Goal: Task Accomplishment & Management: Manage account settings

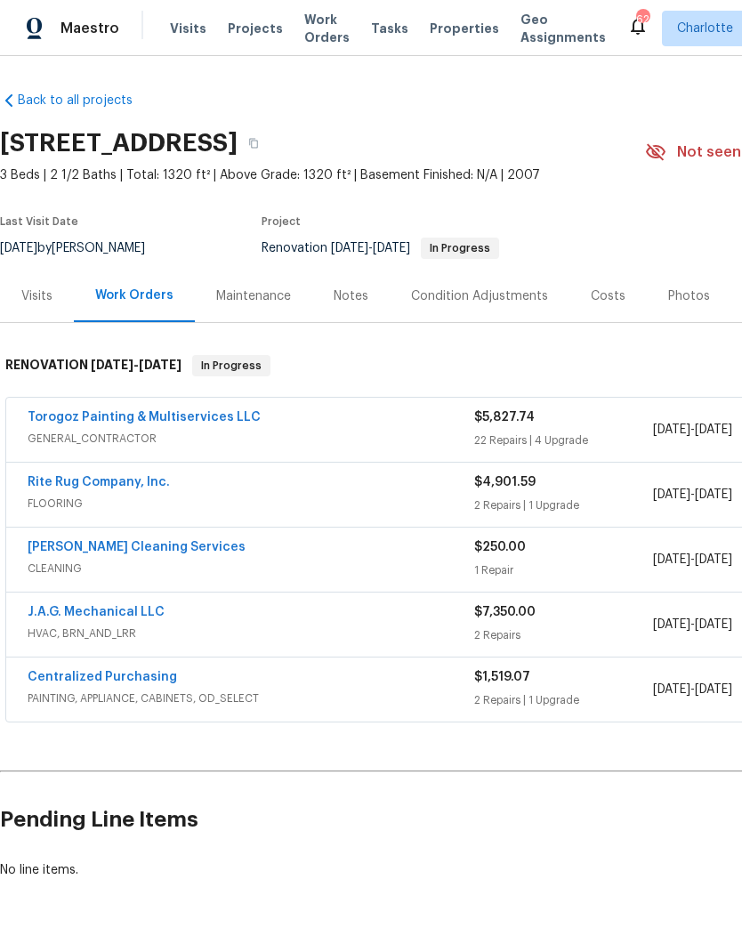
click at [223, 411] on link "Torogoz Painting & Multiservices LLC" at bounding box center [144, 417] width 233 height 12
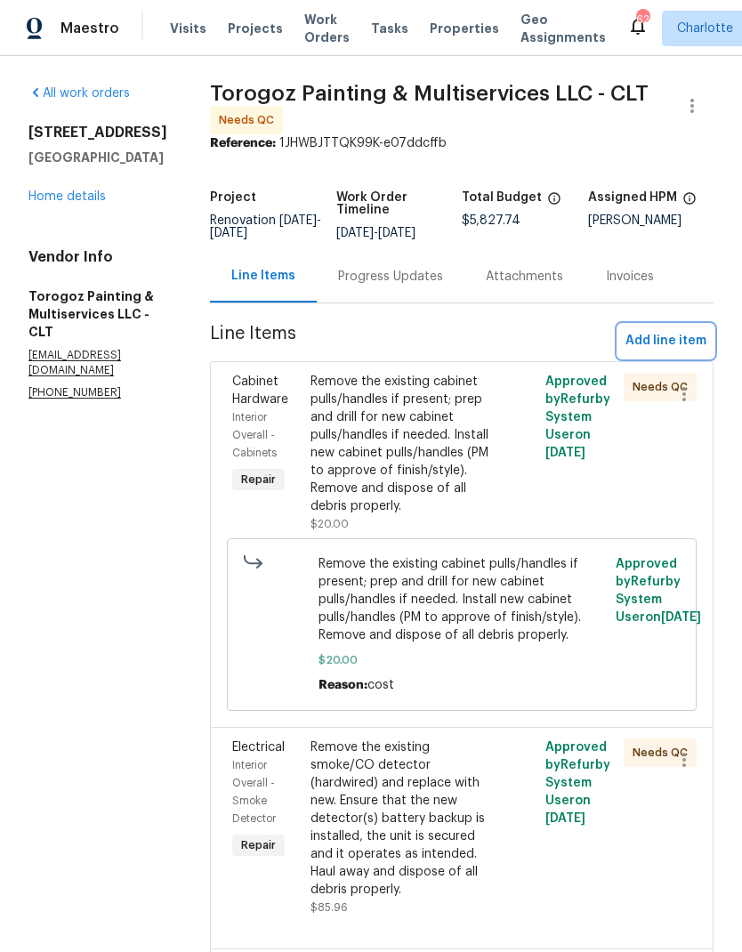
click at [680, 349] on span "Add line item" at bounding box center [665, 341] width 81 height 22
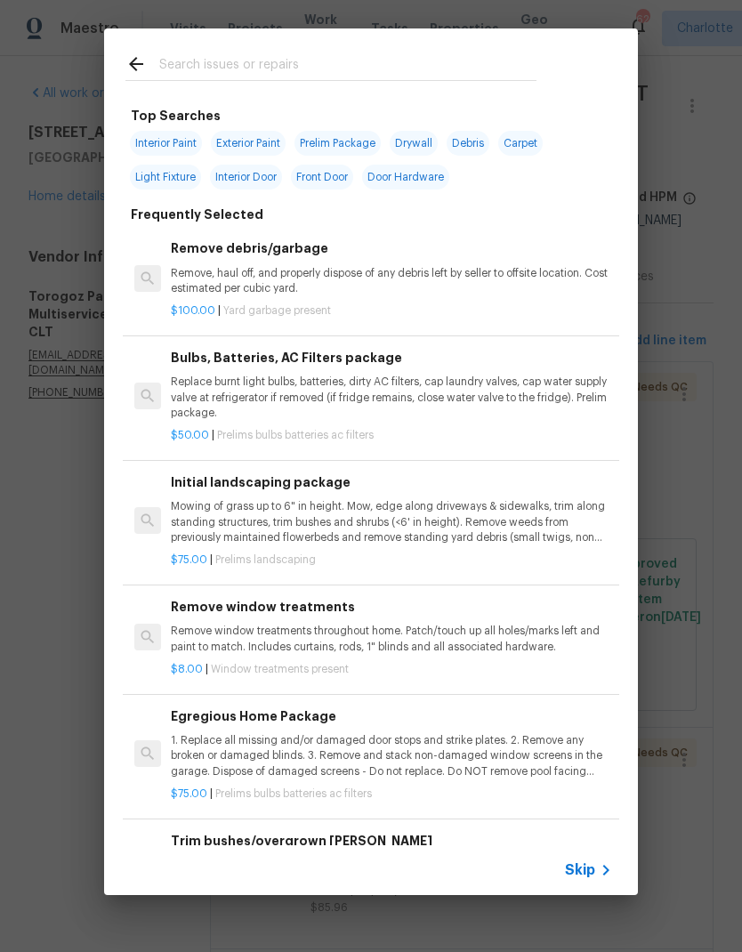
click at [358, 56] on input "text" at bounding box center [347, 66] width 377 height 27
type input "Toilet"
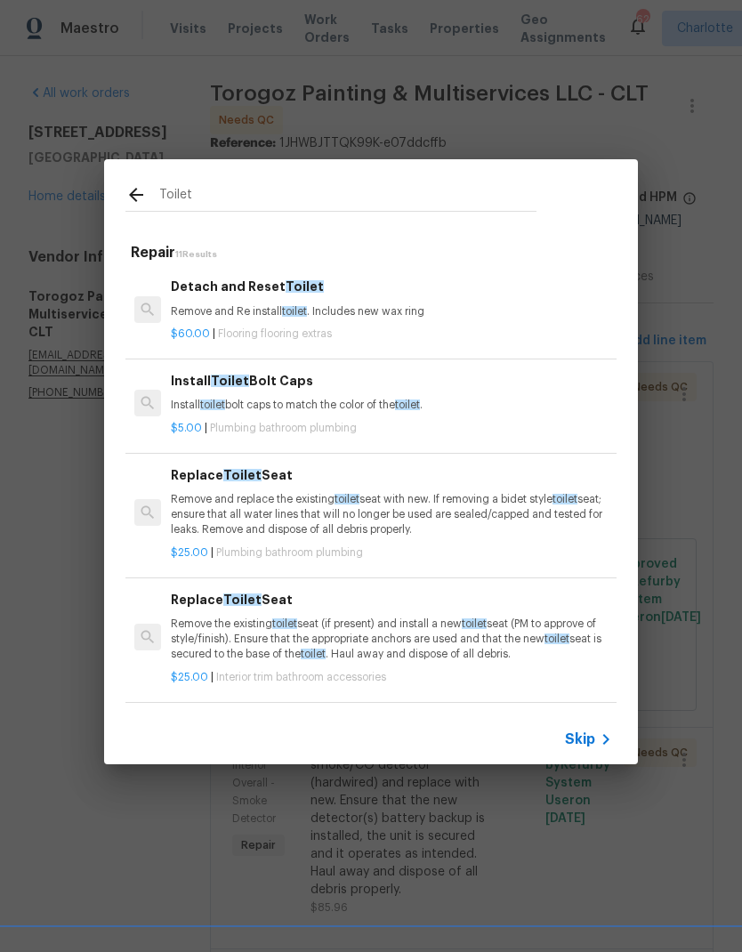
click at [221, 315] on p "Remove and Re install toilet . Includes new wax ring" at bounding box center [391, 311] width 441 height 15
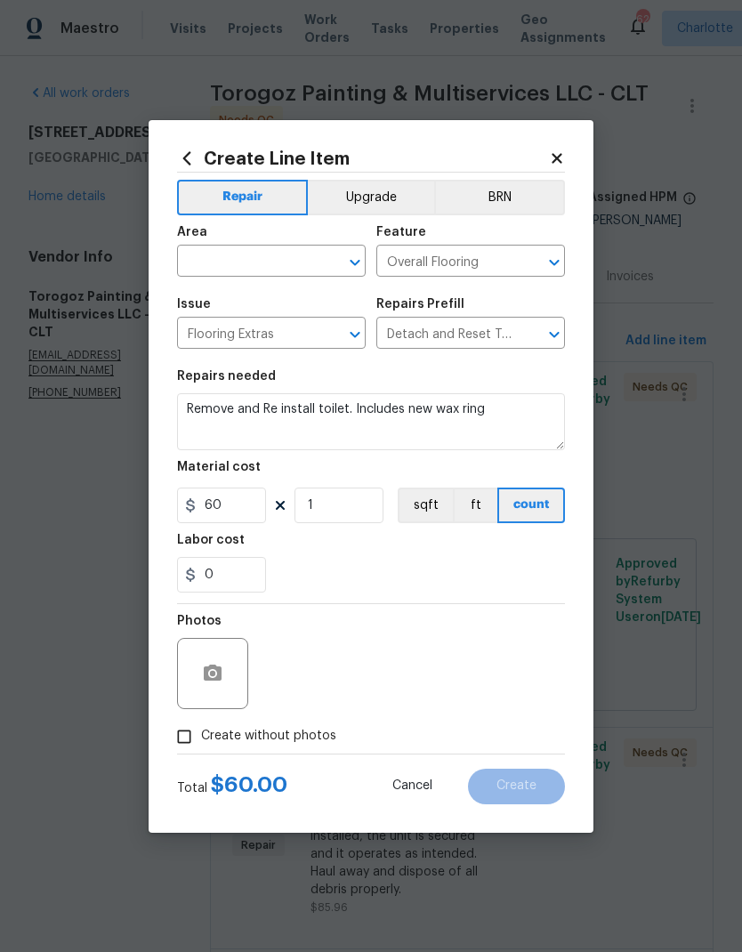
click at [224, 273] on input "text" at bounding box center [246, 263] width 139 height 28
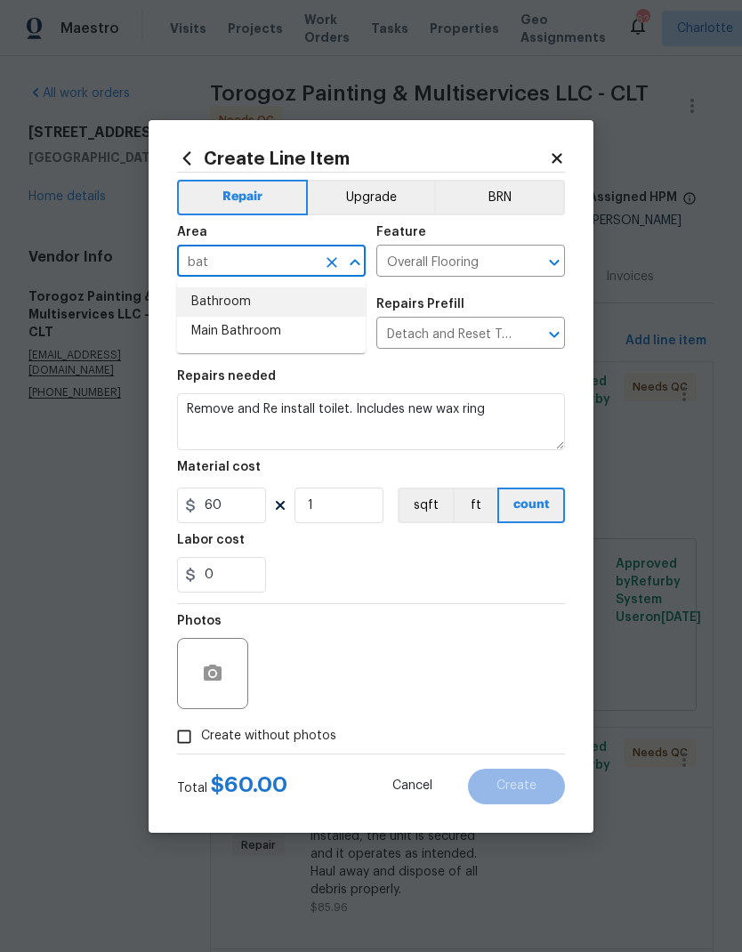
click at [213, 300] on li "Bathroom" at bounding box center [271, 301] width 189 height 29
type input "Bathroom"
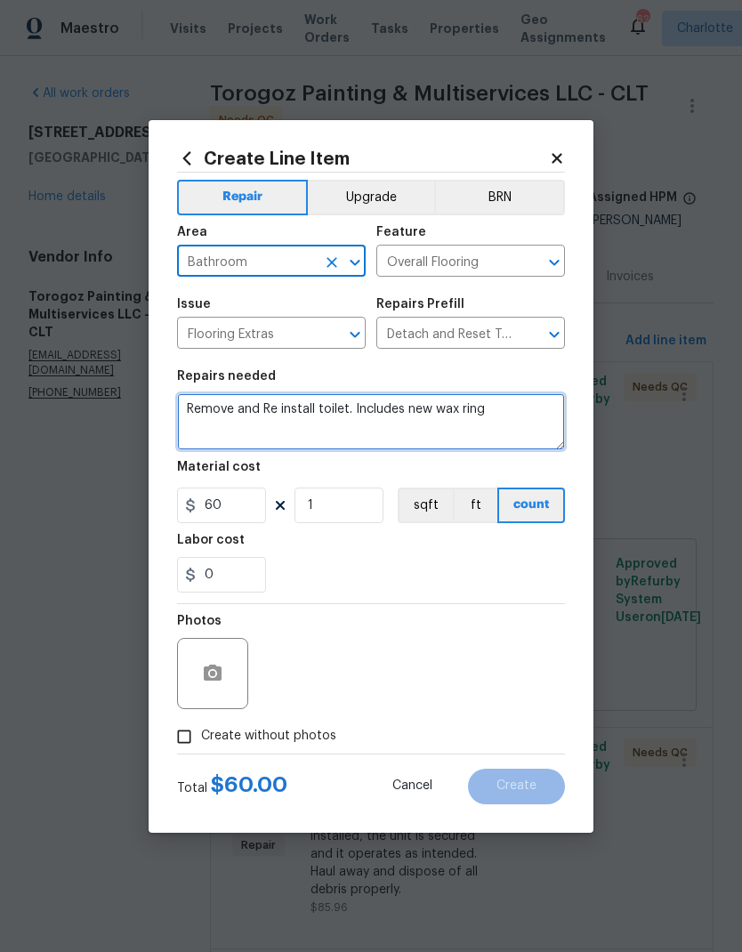
click at [179, 409] on textarea "Remove and Re install toilet. Includes new wax ring" at bounding box center [371, 421] width 388 height 57
type textarea "Rebuild toilet and Remove and Re install toilet. Includes new wax ring"
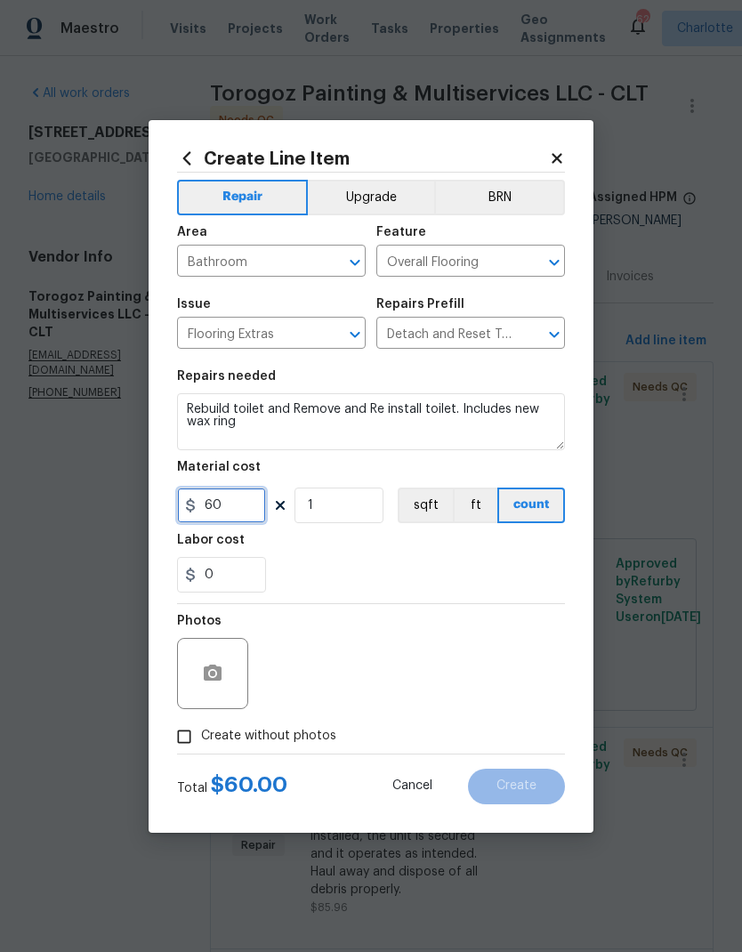
click at [232, 501] on input "60" at bounding box center [221, 506] width 89 height 36
type input "125"
click at [451, 557] on div "Labor cost" at bounding box center [371, 545] width 388 height 23
click at [186, 745] on input "Create without photos" at bounding box center [184, 737] width 34 height 34
checkbox input "true"
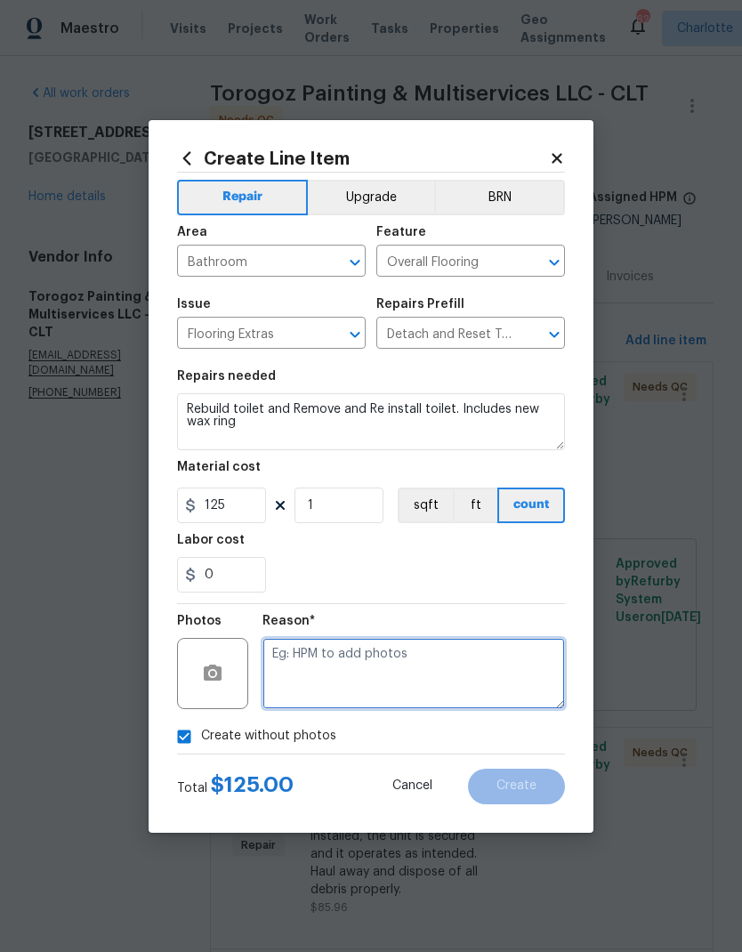
click at [483, 676] on textarea at bounding box center [413, 673] width 302 height 71
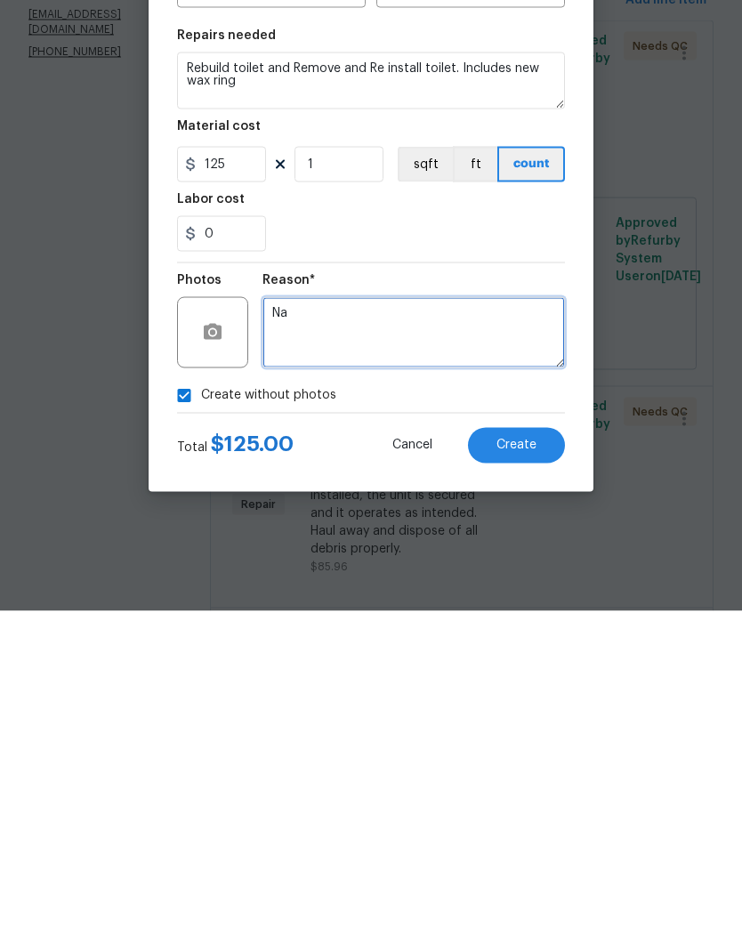
type textarea "Na"
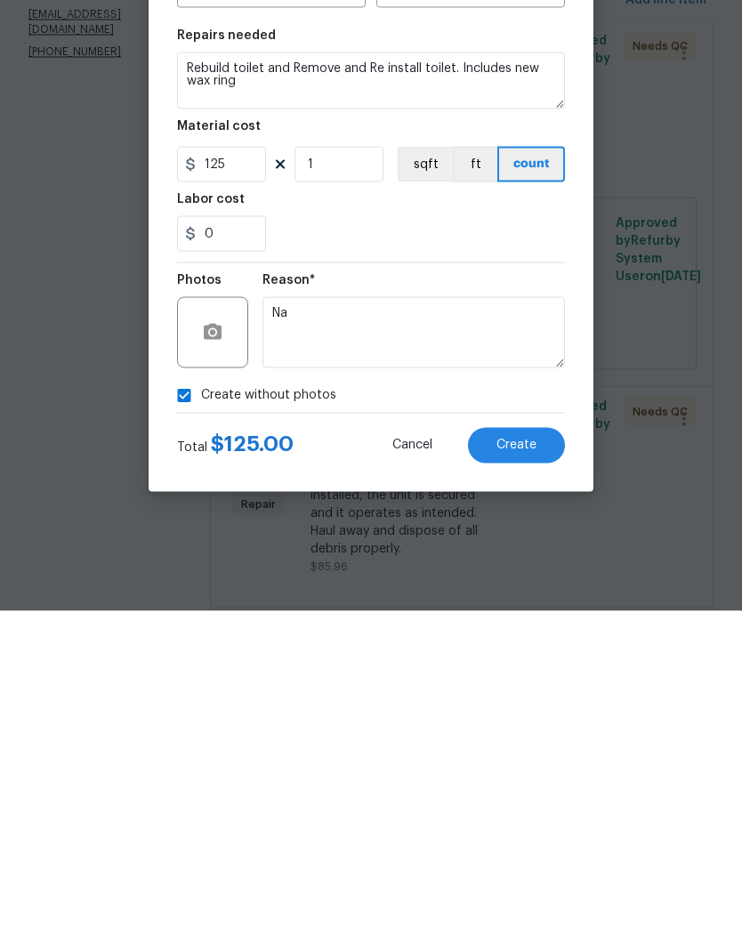
click at [547, 769] on button "Create" at bounding box center [516, 787] width 97 height 36
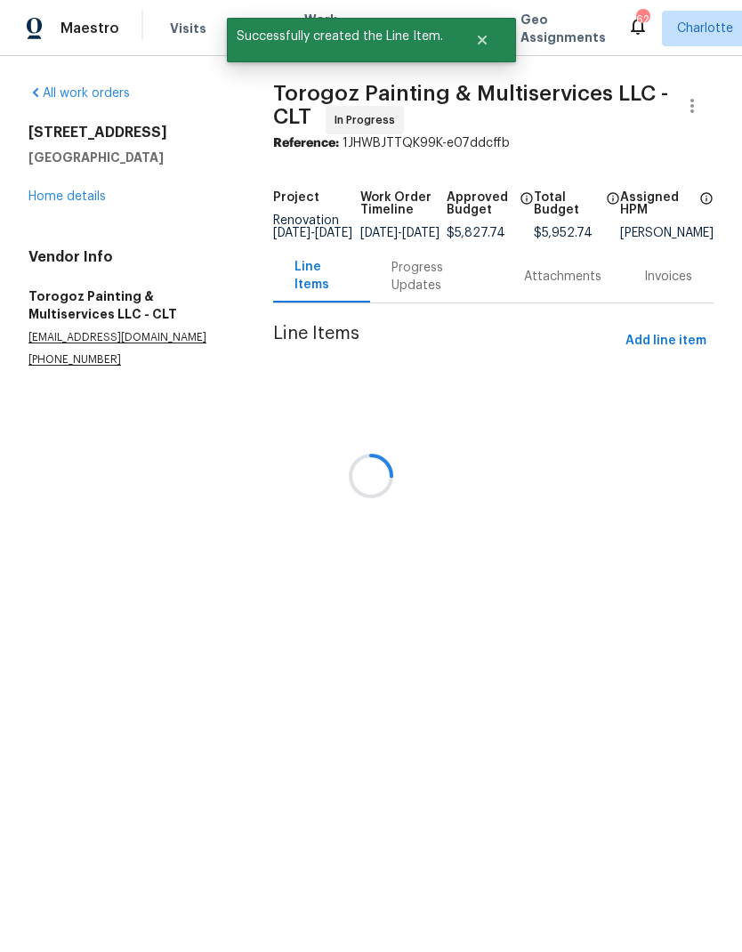
scroll to position [0, 0]
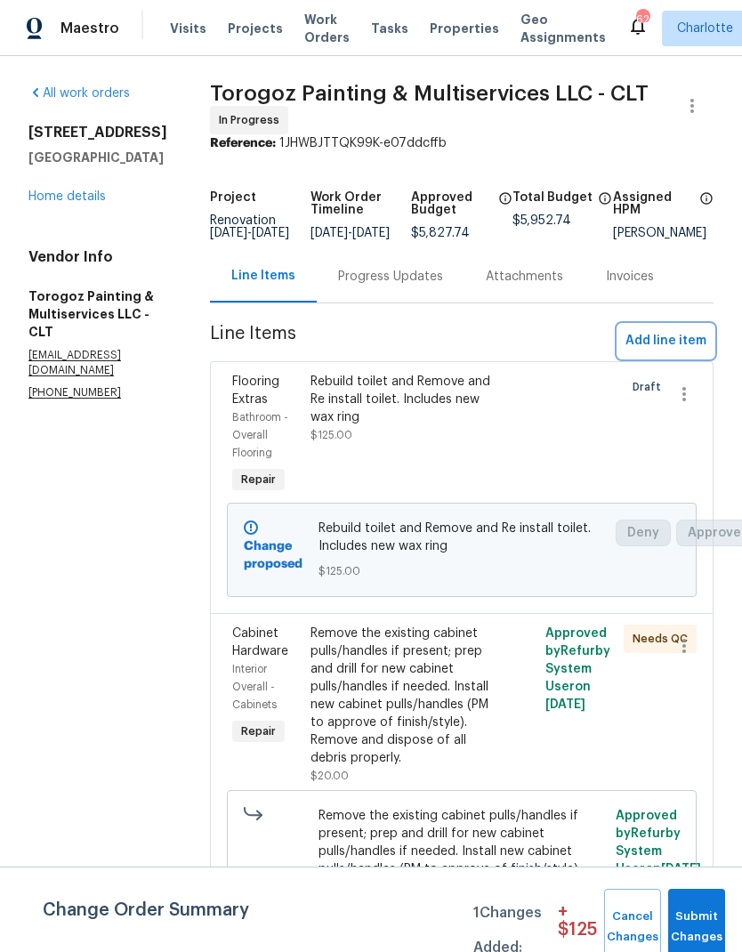
click at [673, 350] on span "Add line item" at bounding box center [665, 341] width 81 height 22
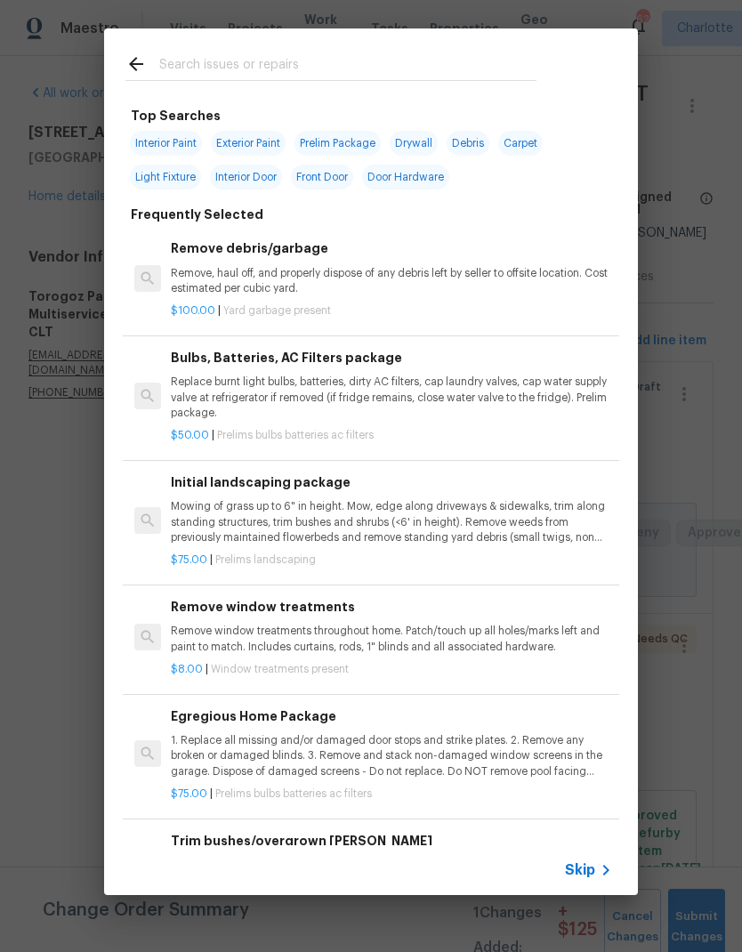
click at [309, 53] on input "text" at bounding box center [347, 66] width 377 height 27
type input "Sink"
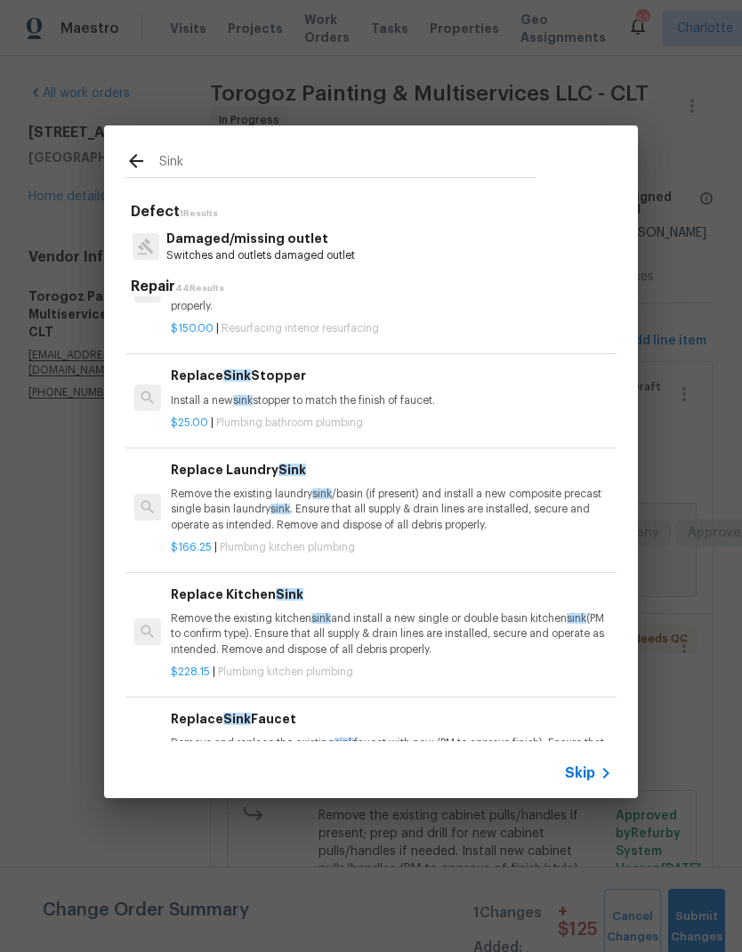
scroll to position [70, 0]
click at [202, 394] on p "Install a new sink stopper to match the finish of faucet." at bounding box center [391, 399] width 441 height 15
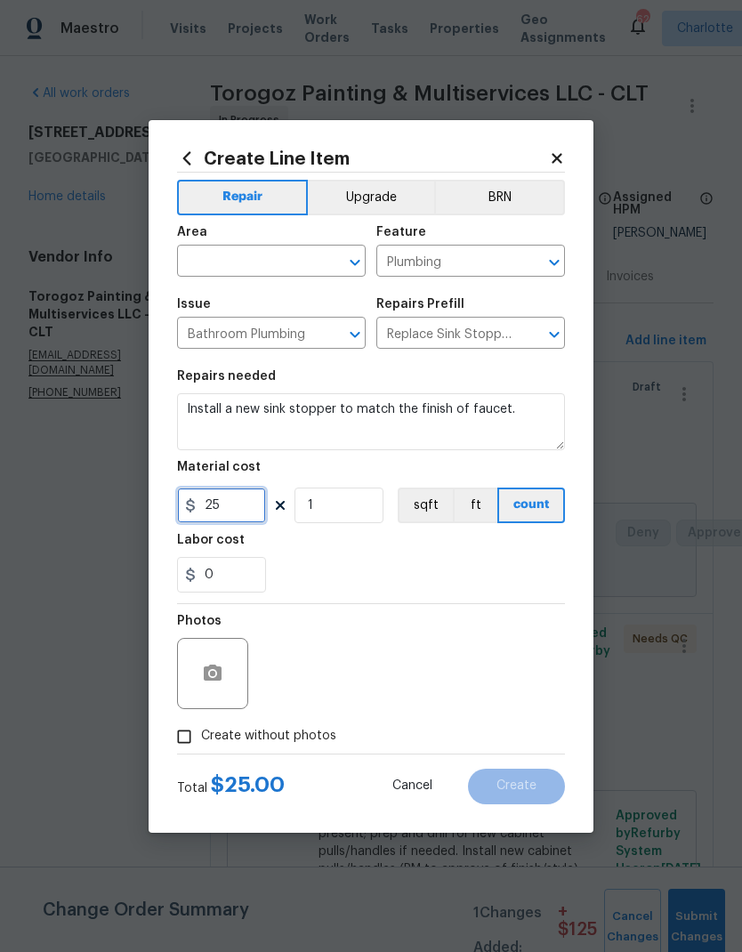
click at [208, 504] on input "25" at bounding box center [221, 506] width 89 height 36
click at [212, 500] on input "25" at bounding box center [221, 506] width 89 height 36
click at [211, 500] on input "25" at bounding box center [221, 506] width 89 height 36
click at [544, 154] on h2 "Create Line Item" at bounding box center [363, 159] width 372 height 20
click at [543, 154] on h2 "Create Line Item" at bounding box center [363, 159] width 372 height 20
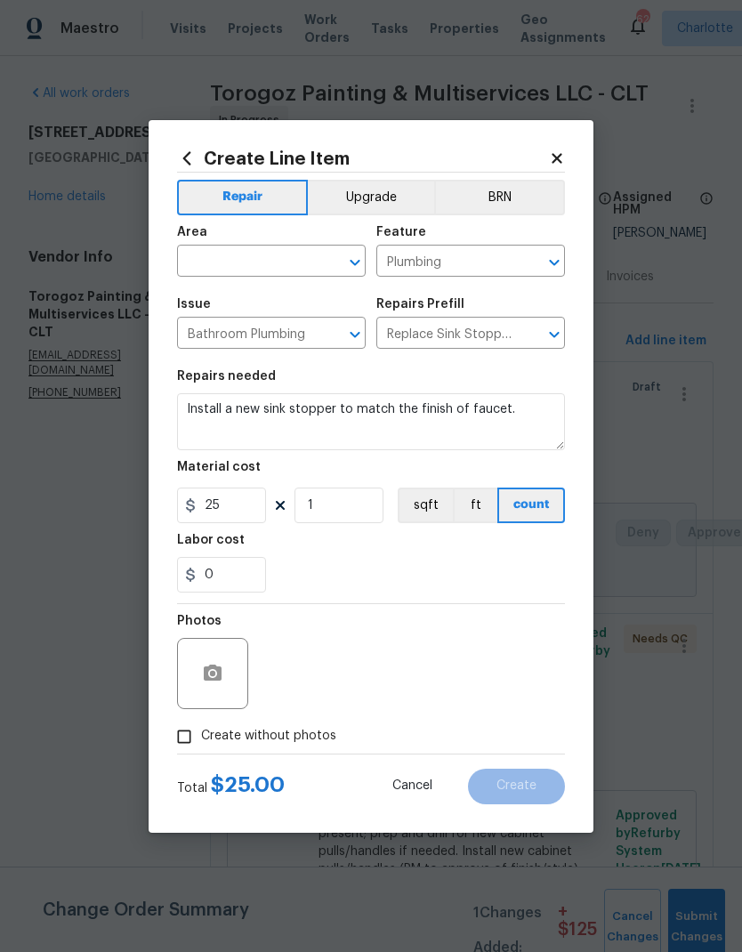
click at [570, 149] on div "Create Line Item Repair Upgrade BRN Area ​ Feature Plumbing ​ Issue Bathroom Pl…" at bounding box center [371, 476] width 445 height 713
click at [560, 154] on icon at bounding box center [557, 158] width 10 height 10
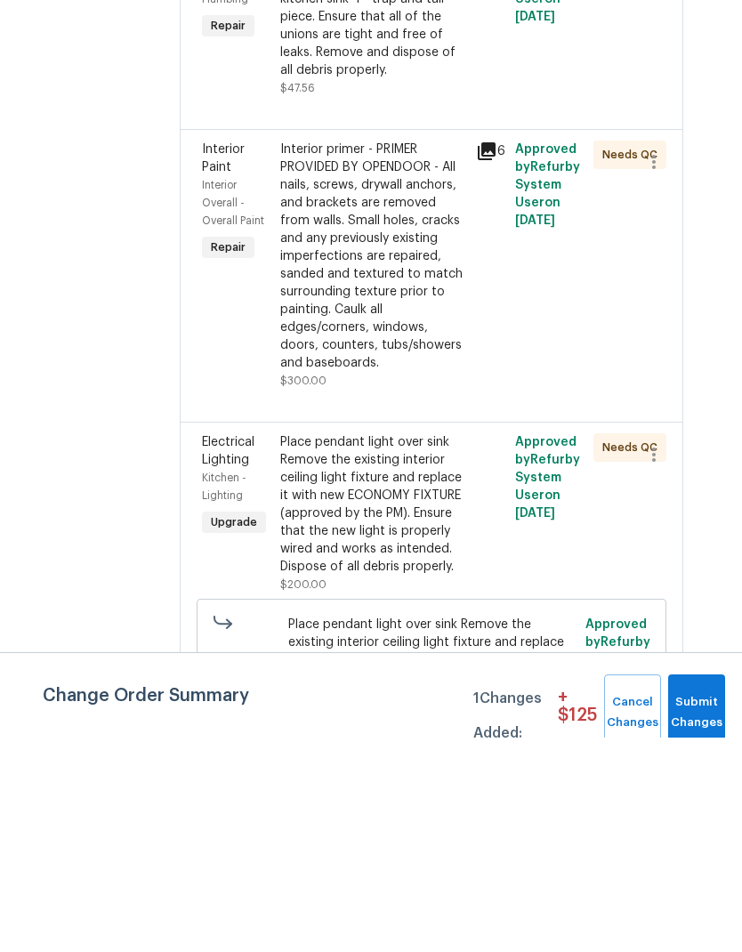
scroll to position [3236, 33]
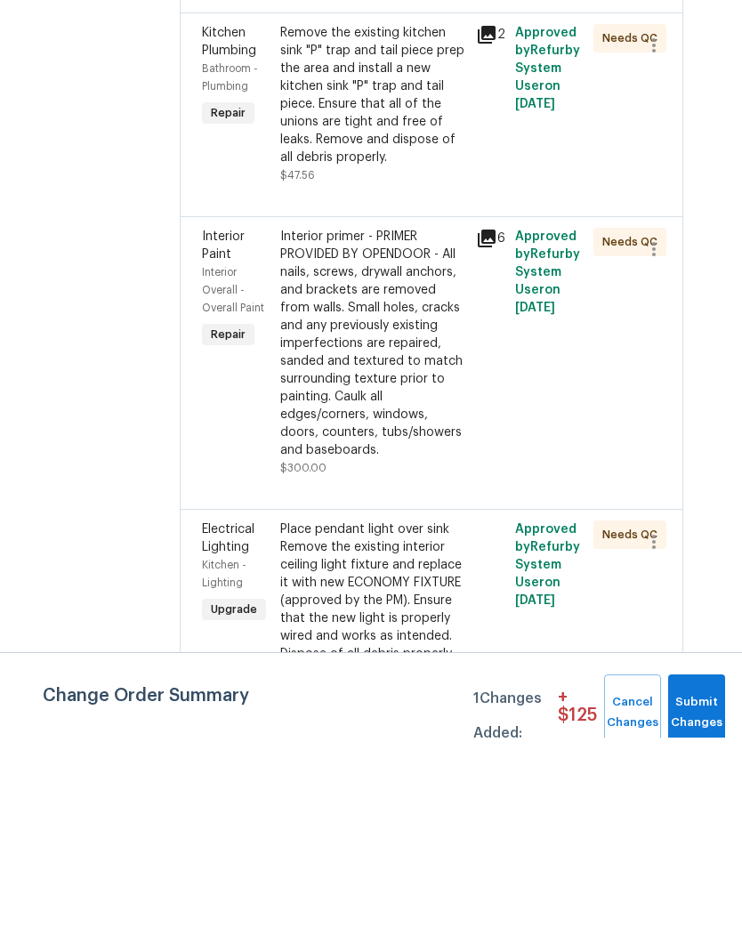
click at [454, 159] on div "Main bath right sink Install a new sink stopper to match the finish of faucet. …" at bounding box center [372, 123] width 185 height 71
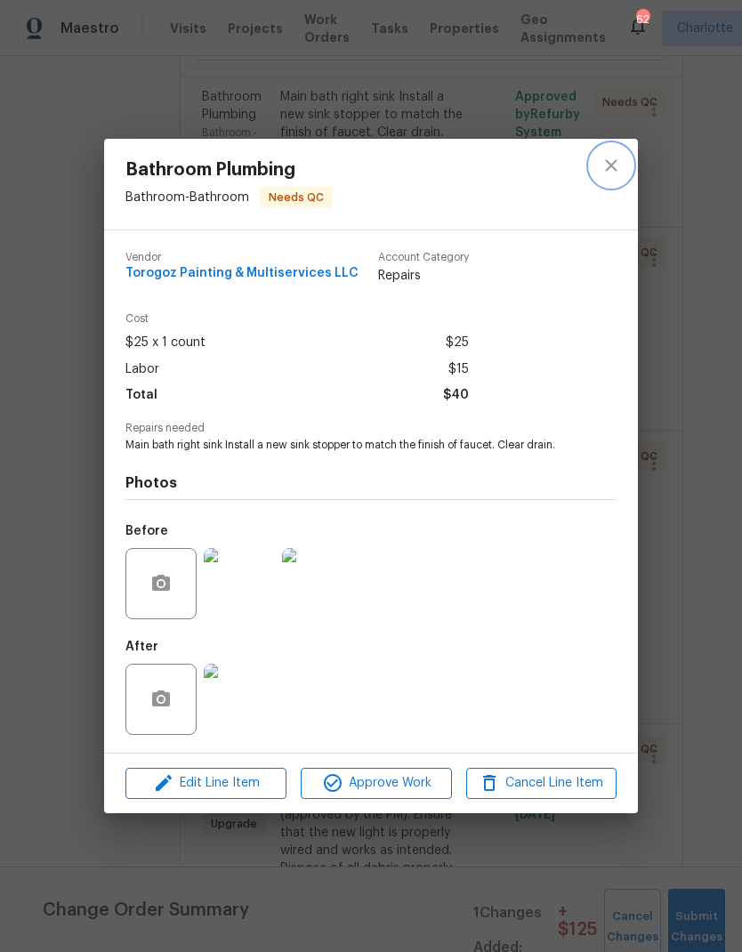
click at [608, 165] on icon "close" at bounding box center [611, 165] width 21 height 21
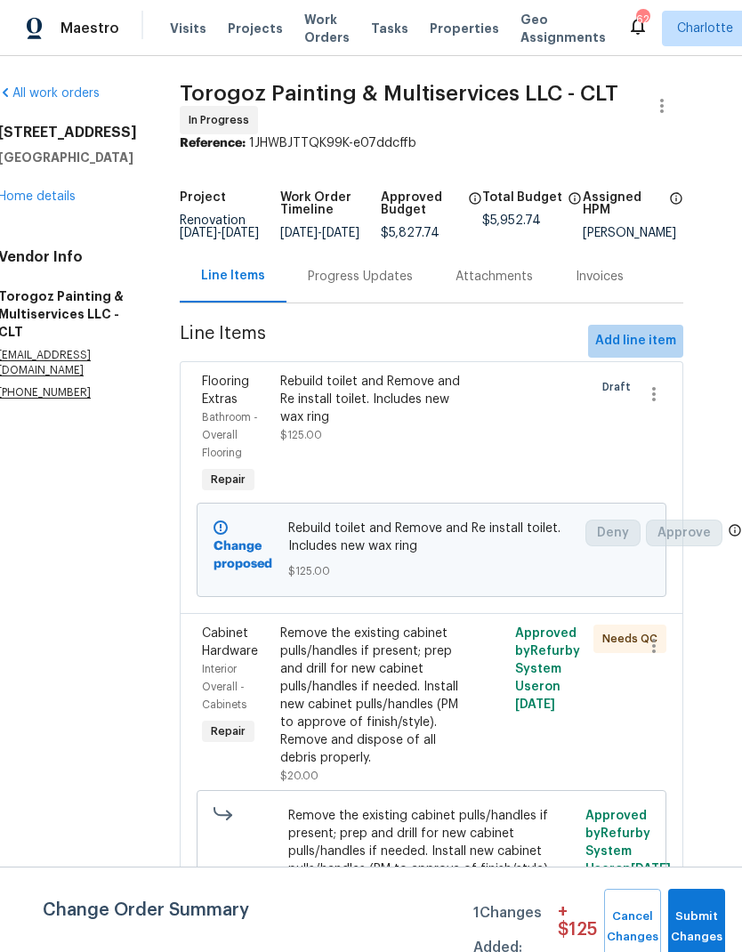
scroll to position [0, 33]
click at [648, 330] on span "Add line item" at bounding box center [635, 341] width 81 height 22
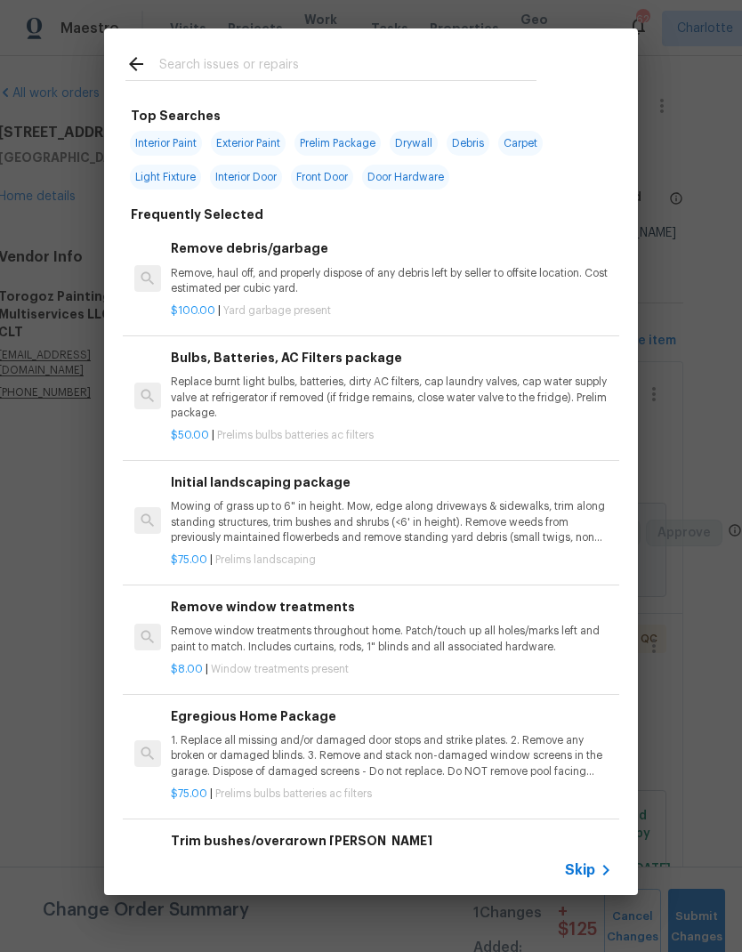
click at [424, 60] on input "text" at bounding box center [347, 66] width 377 height 27
type input "Stopper"
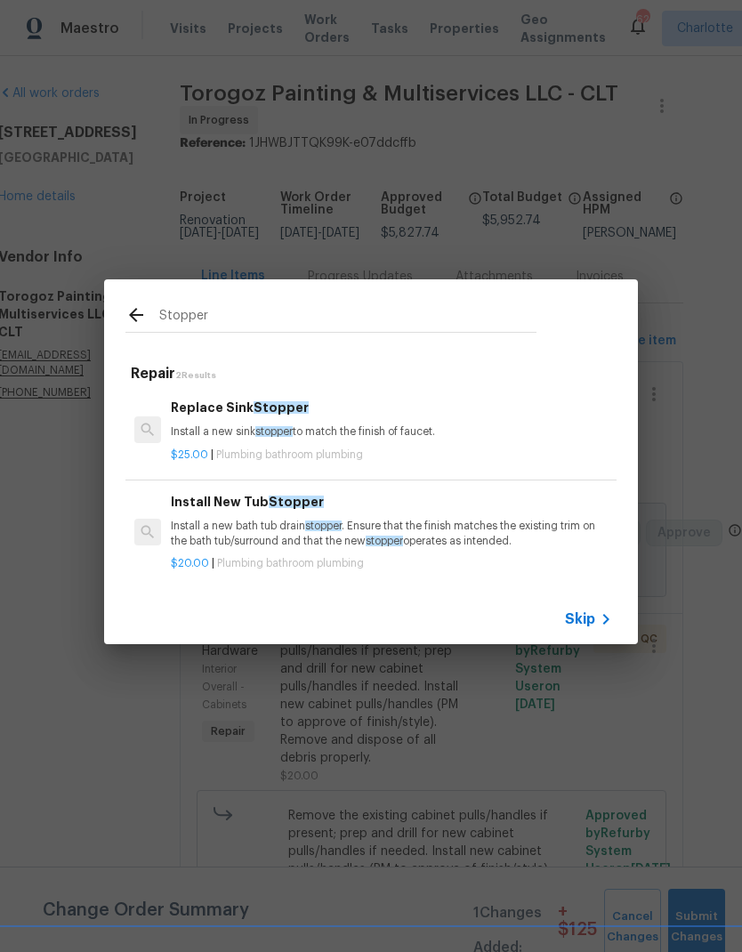
click at [211, 441] on div "$25.00 | Plumbing bathroom plumbing" at bounding box center [391, 451] width 441 height 22
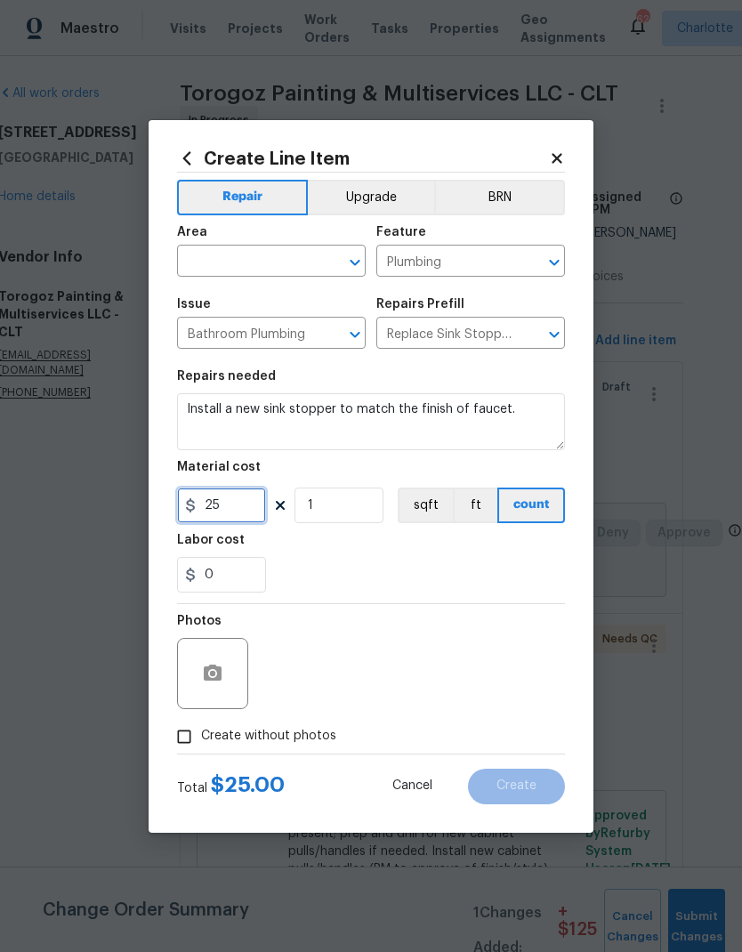
click at [221, 503] on input "25" at bounding box center [221, 506] width 89 height 36
type input "35"
click at [480, 568] on div "0" at bounding box center [371, 575] width 388 height 36
click at [219, 254] on input "text" at bounding box center [246, 263] width 139 height 28
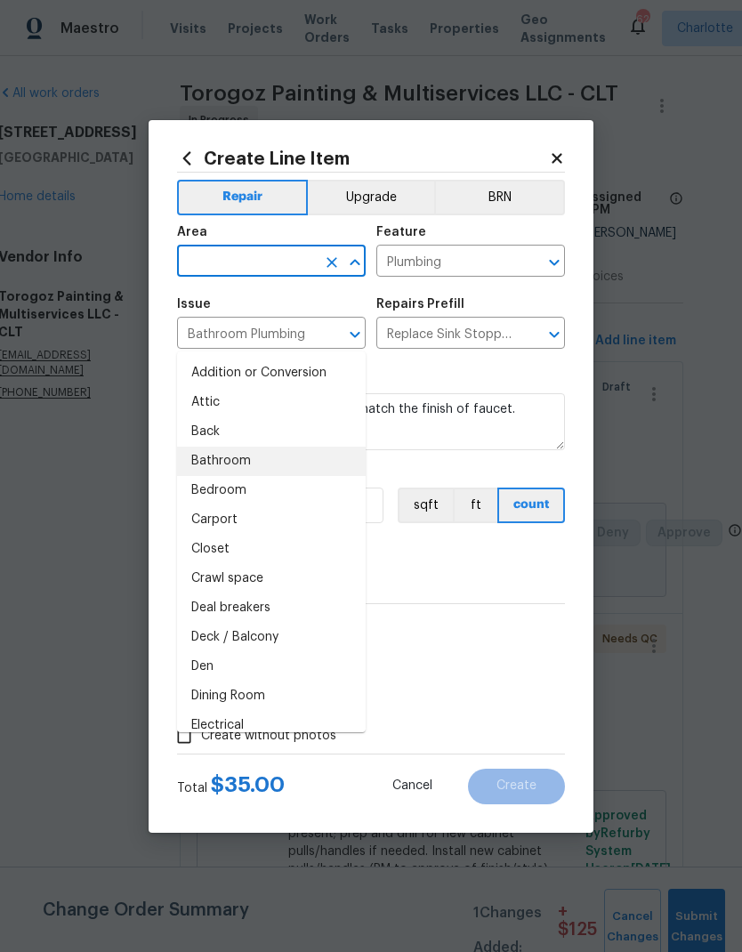
click at [214, 447] on li "Bathroom" at bounding box center [271, 461] width 189 height 29
type input "Bathroom"
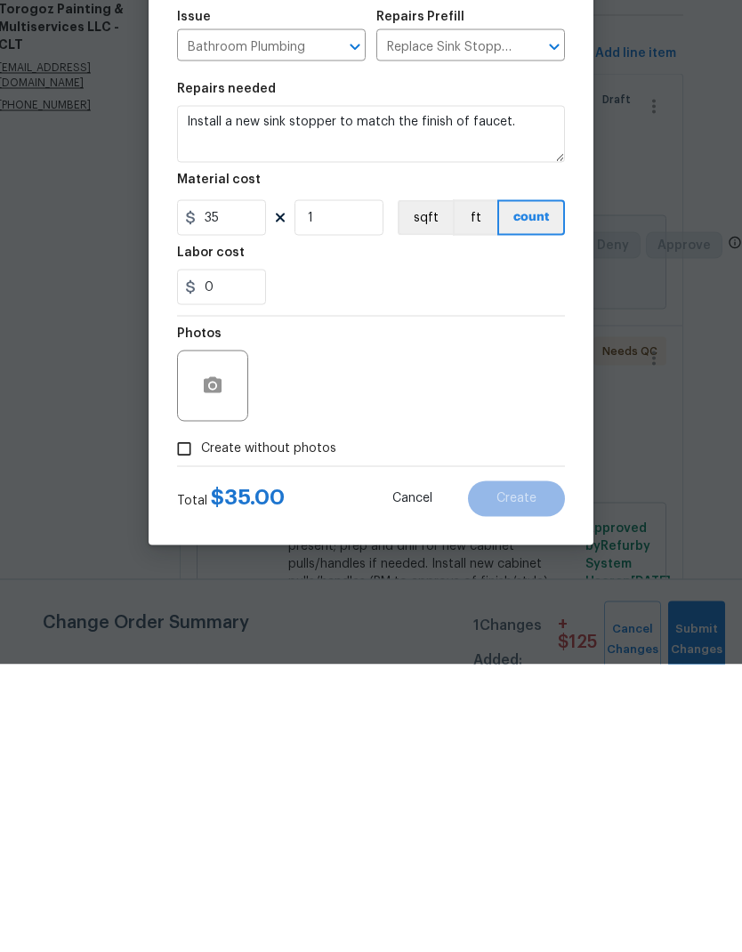
click at [192, 720] on input "Create without photos" at bounding box center [184, 737] width 34 height 34
checkbox input "true"
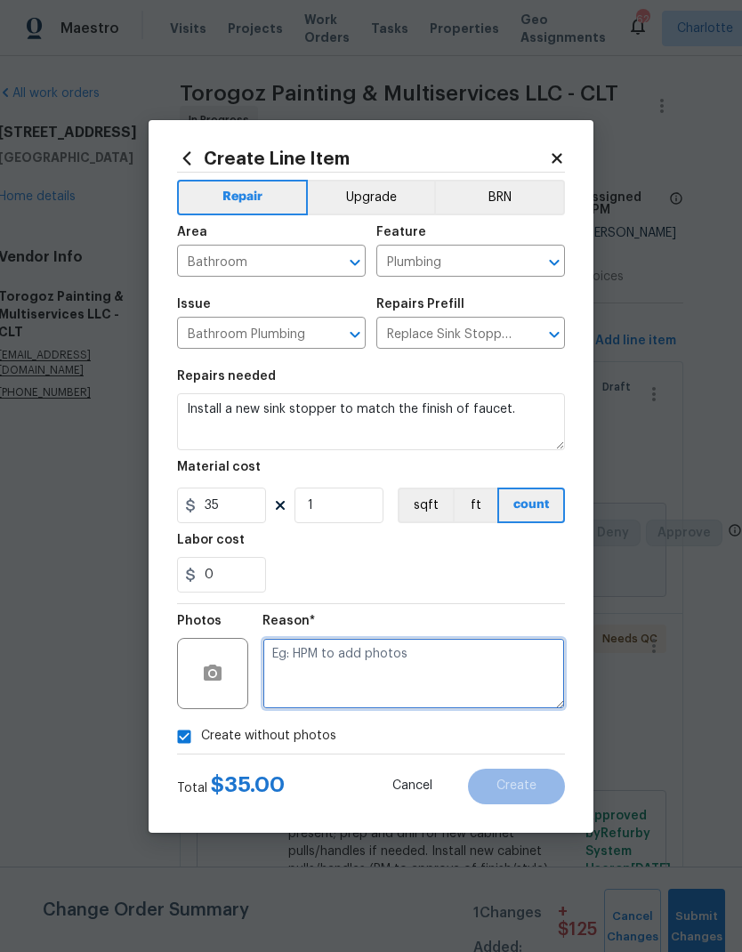
click at [478, 668] on textarea at bounding box center [413, 673] width 302 height 71
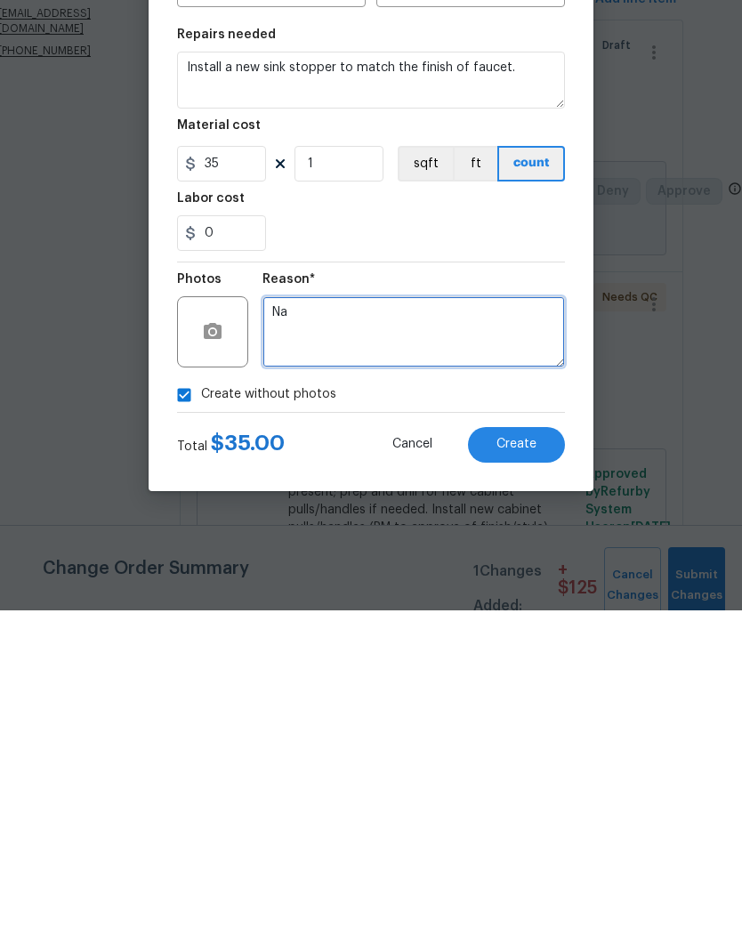
type textarea "Na"
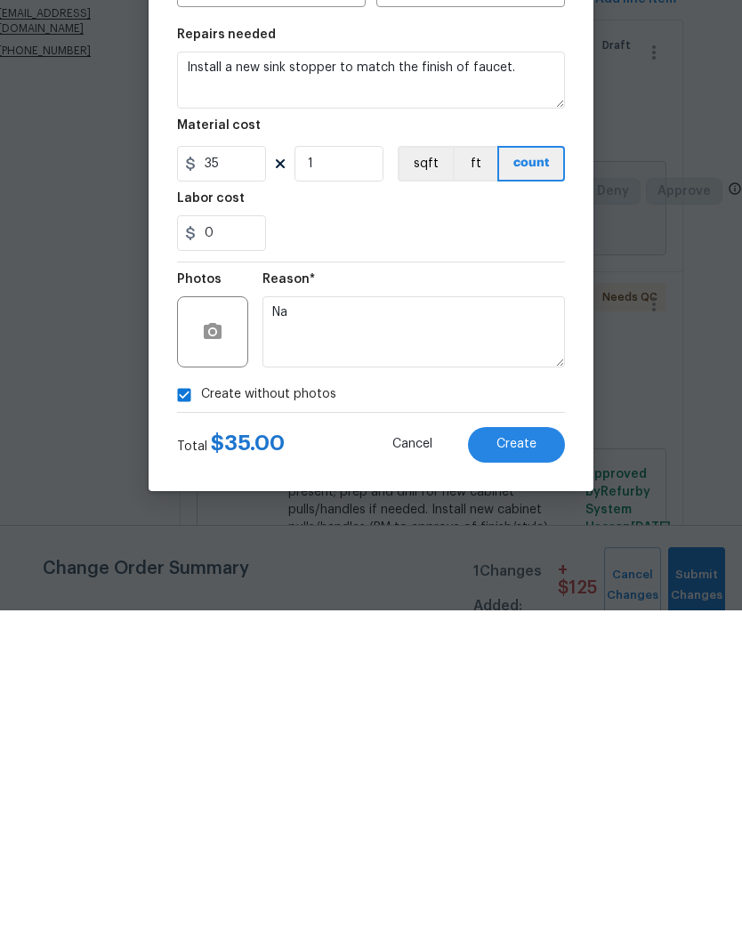
click at [545, 769] on button "Create" at bounding box center [516, 787] width 97 height 36
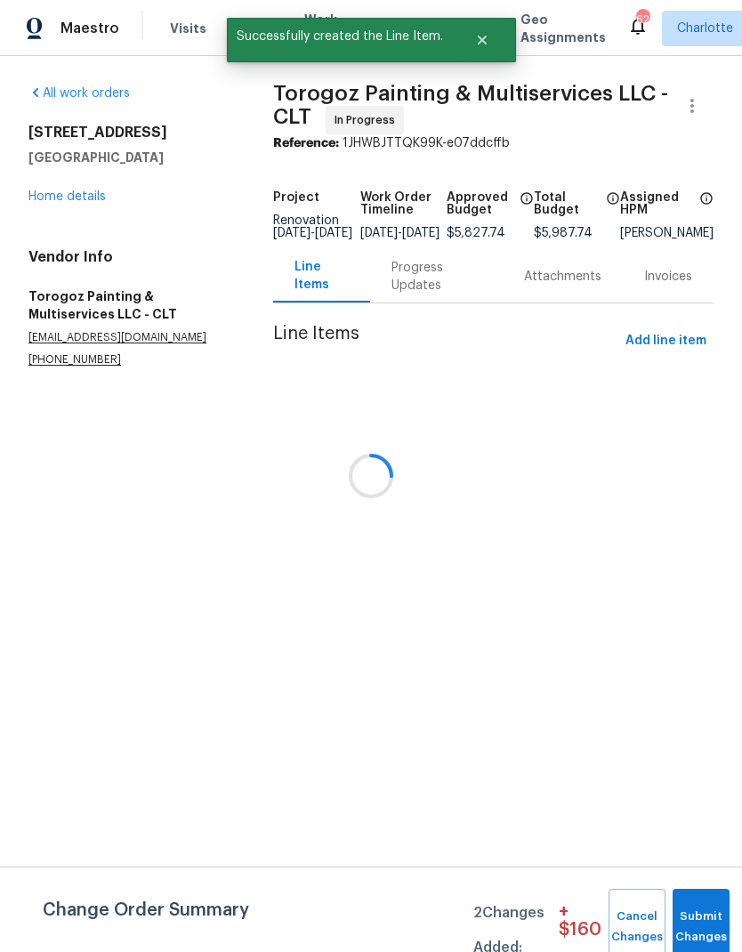
scroll to position [0, 0]
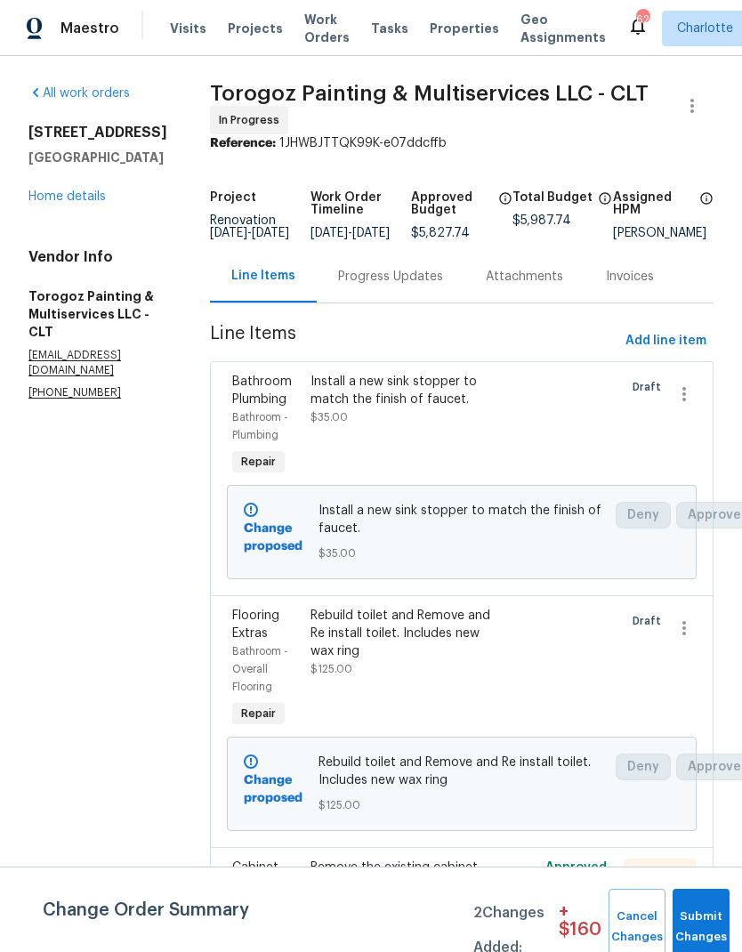
click at [686, 352] on span "Add line item" at bounding box center [665, 341] width 81 height 22
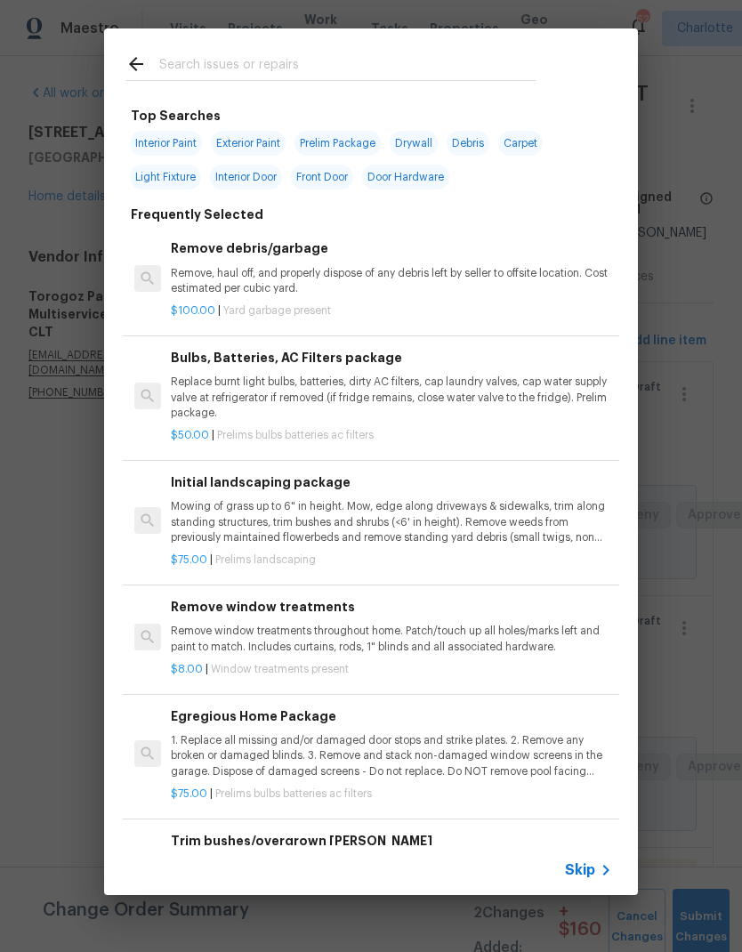
click at [366, 55] on input "text" at bounding box center [347, 66] width 377 height 27
type input "Fan"
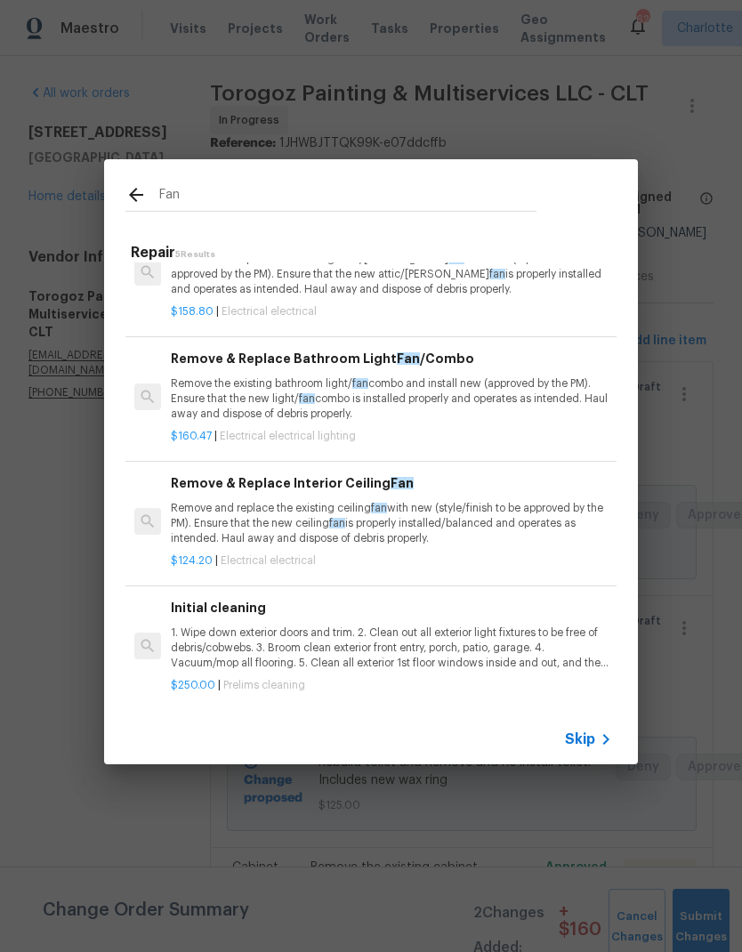
scroll to position [161, 0]
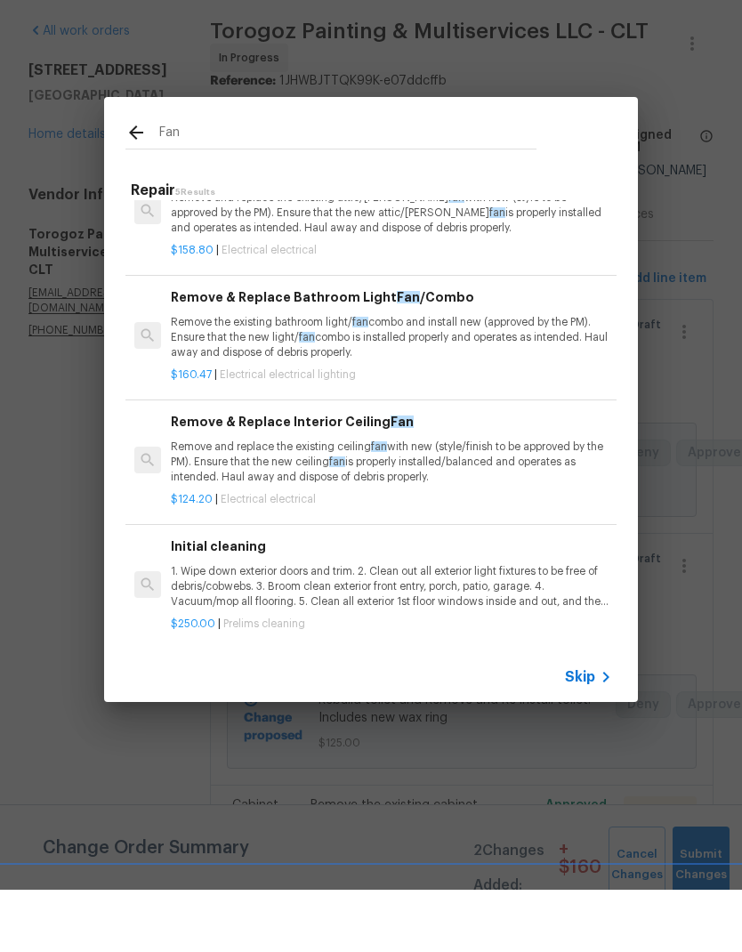
click at [511, 502] on p "Remove and replace the existing ceiling fan with new (style/finish to be approv…" at bounding box center [391, 524] width 441 height 45
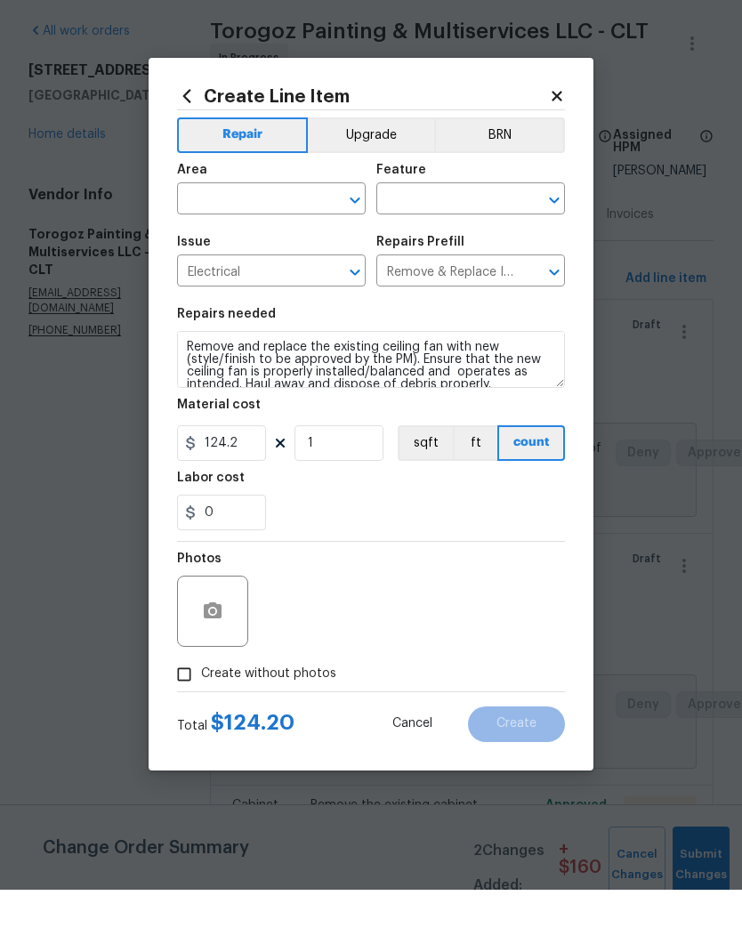
scroll to position [62, 0]
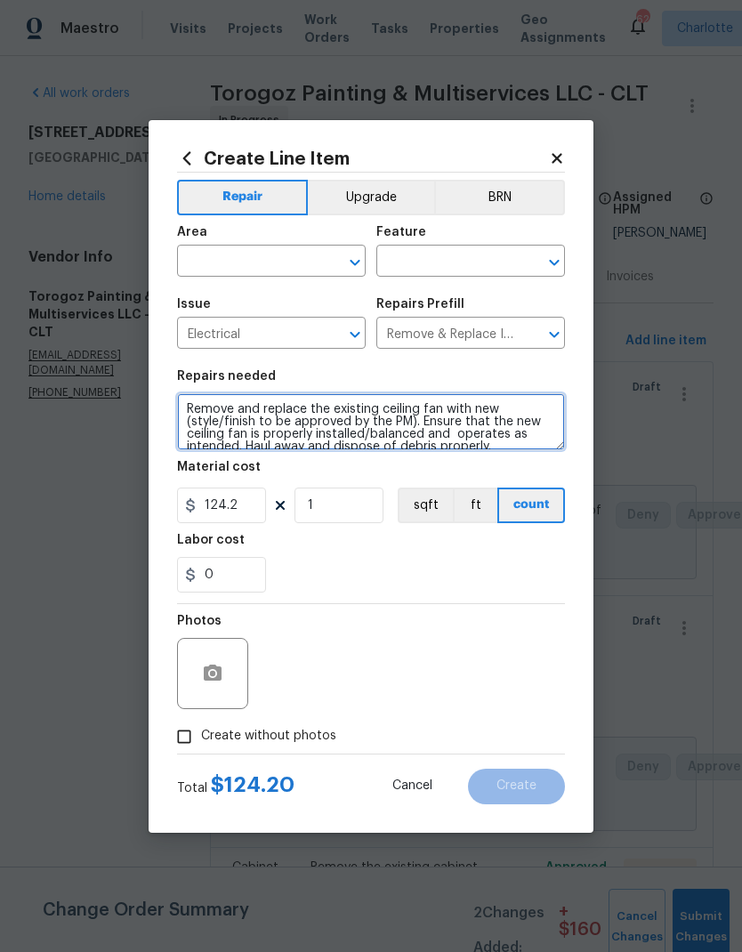
click at [509, 449] on textarea "Remove and replace the existing ceiling fan with new (style/finish to be approv…" at bounding box center [371, 421] width 388 height 57
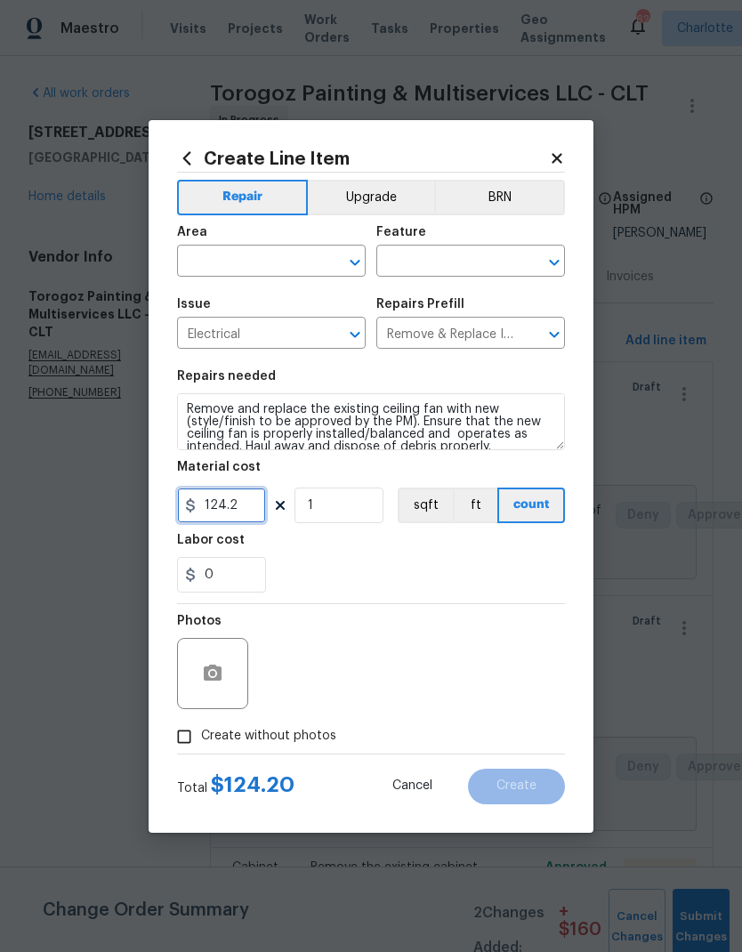
click at [231, 496] on input "124.2" at bounding box center [221, 506] width 89 height 36
click at [217, 504] on input "124.2" at bounding box center [221, 506] width 89 height 36
click at [204, 504] on input "124.2" at bounding box center [221, 506] width 89 height 36
click at [215, 514] on input "124.2" at bounding box center [221, 506] width 89 height 36
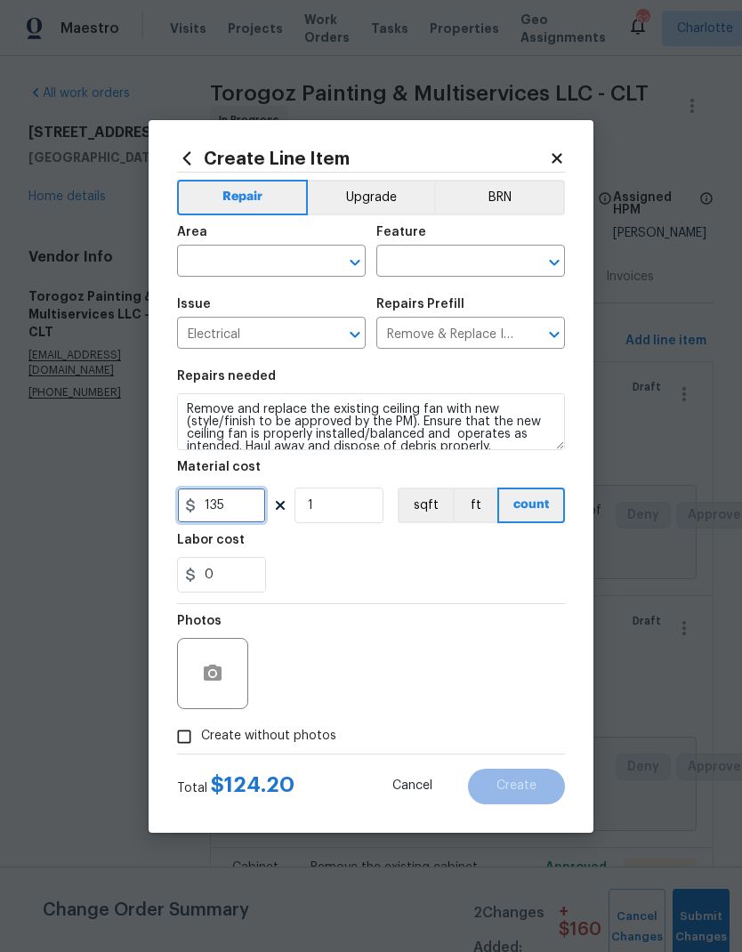
type input "135"
click at [460, 558] on div "0" at bounding box center [371, 575] width 388 height 36
click at [221, 254] on input "text" at bounding box center [246, 263] width 139 height 28
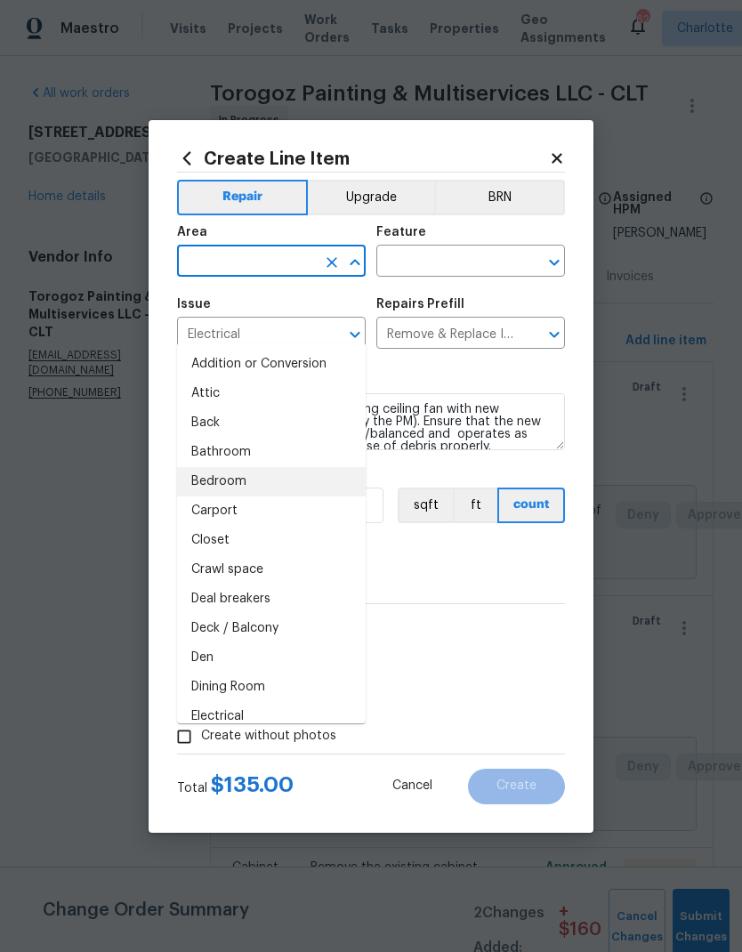
click at [212, 467] on li "Bedroom" at bounding box center [271, 481] width 189 height 29
type input "Bedroom"
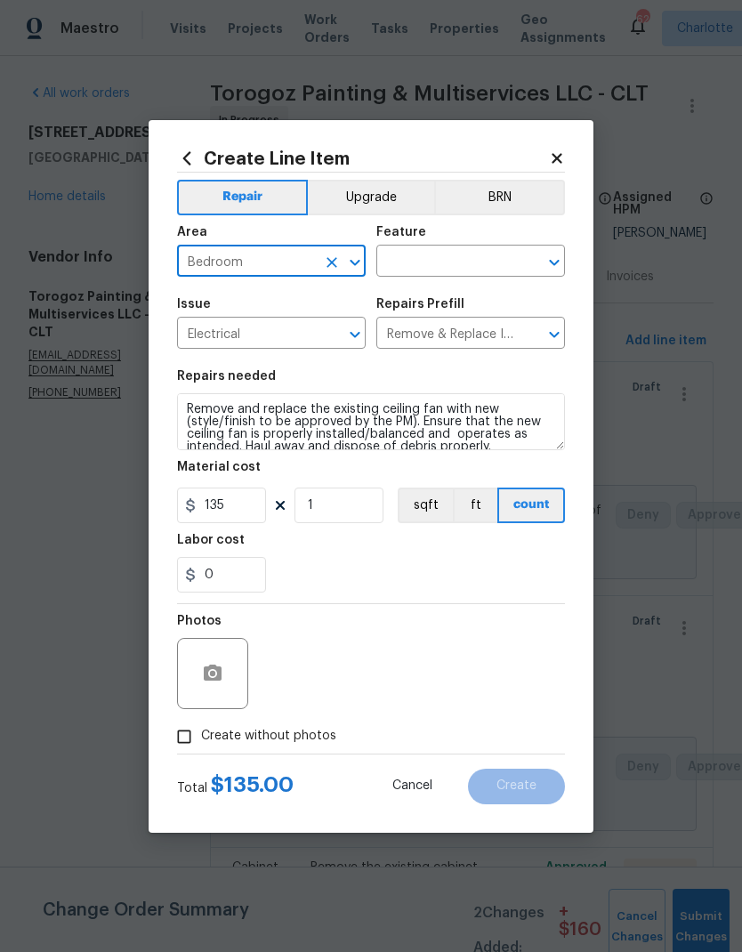
click at [496, 265] on input "text" at bounding box center [445, 263] width 139 height 28
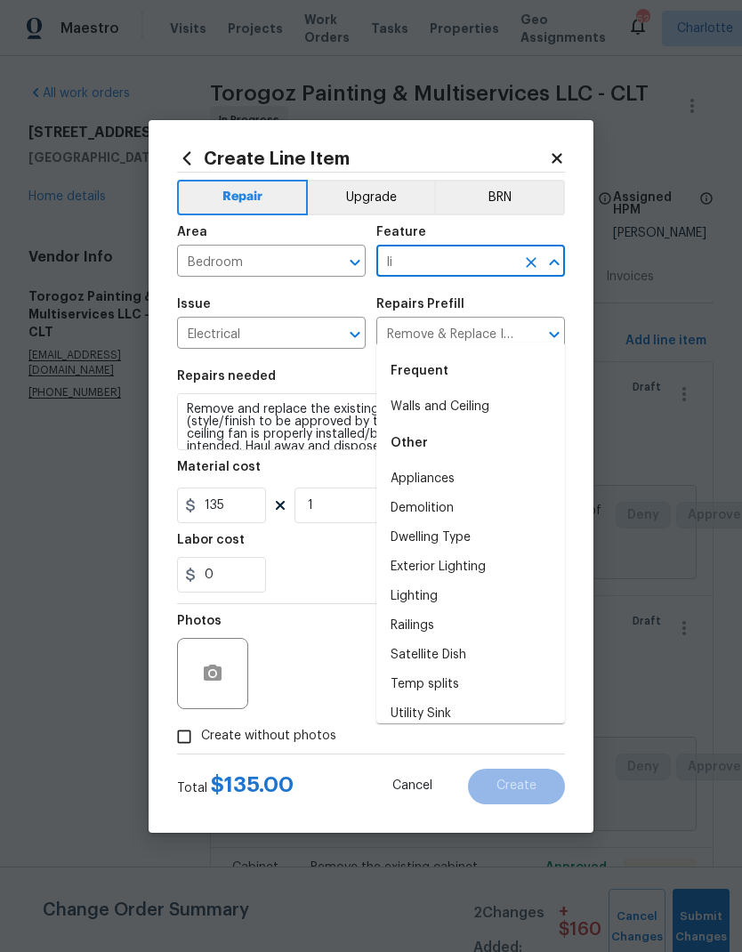
click at [432, 582] on li "Lighting" at bounding box center [470, 596] width 189 height 29
type input "Lighting"
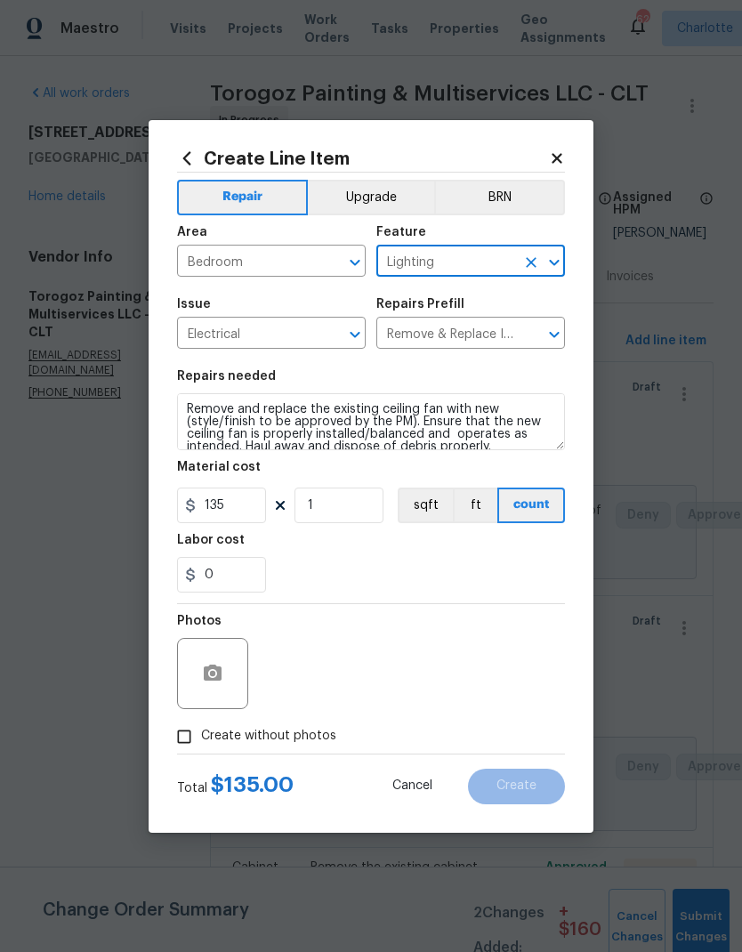
click at [413, 560] on div "0" at bounding box center [371, 575] width 388 height 36
click at [184, 739] on input "Create without photos" at bounding box center [184, 737] width 34 height 34
checkbox input "true"
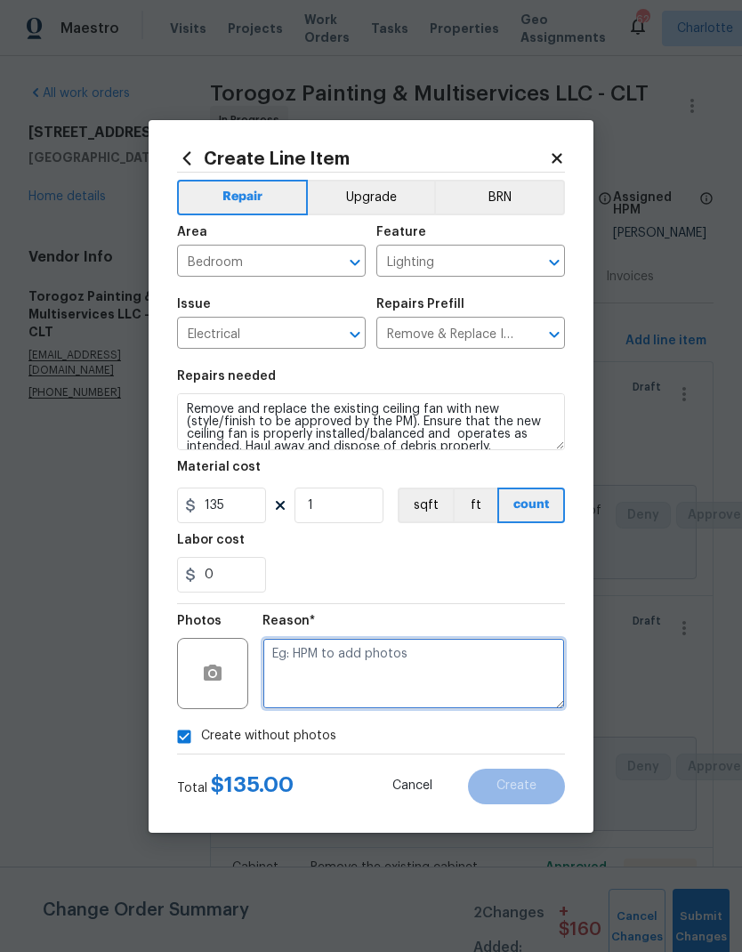
click at [475, 680] on textarea at bounding box center [413, 673] width 302 height 71
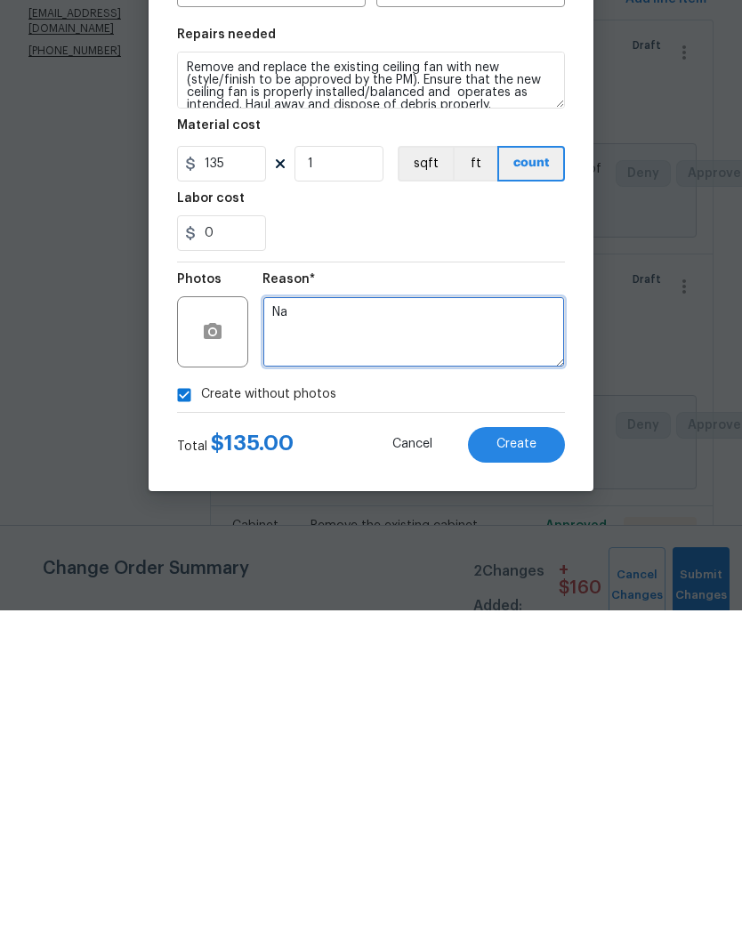
type textarea "Na"
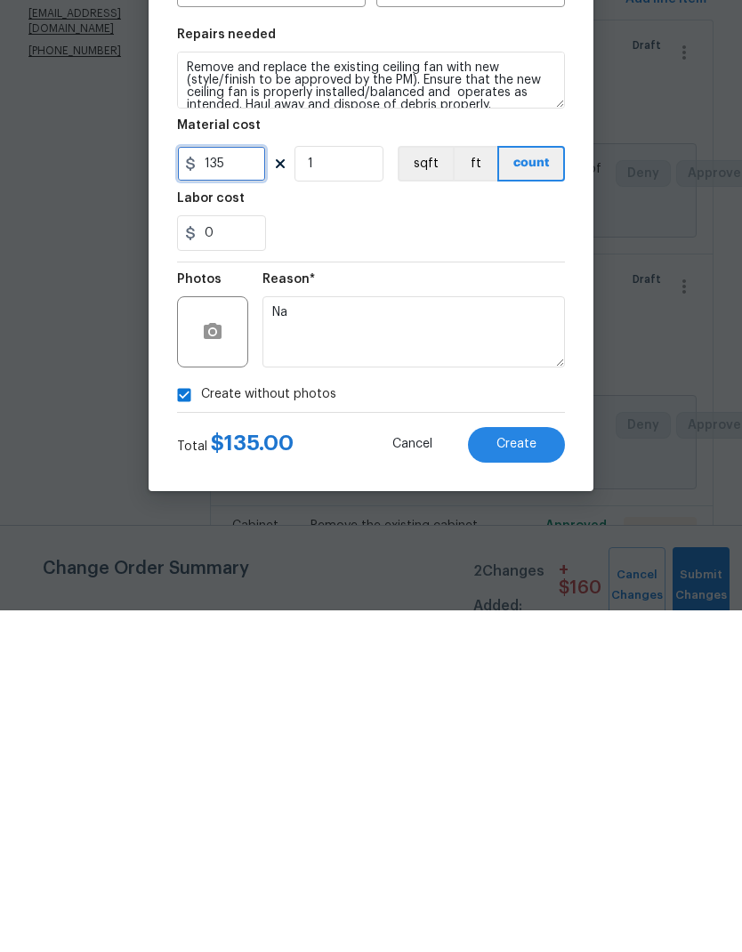
click at [228, 488] on input "135" at bounding box center [221, 506] width 89 height 36
click at [227, 488] on input "135" at bounding box center [221, 506] width 89 height 36
click at [215, 488] on input "135" at bounding box center [221, 506] width 89 height 36
click at [214, 488] on input "135" at bounding box center [221, 506] width 89 height 36
type input "175"
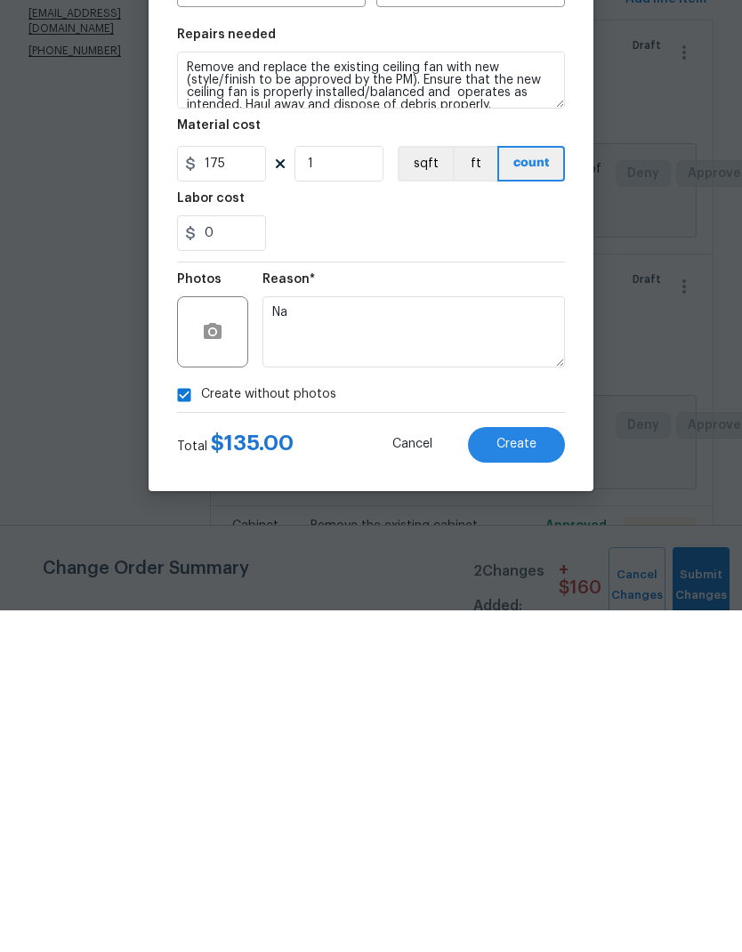
click at [548, 769] on button "Create" at bounding box center [516, 787] width 97 height 36
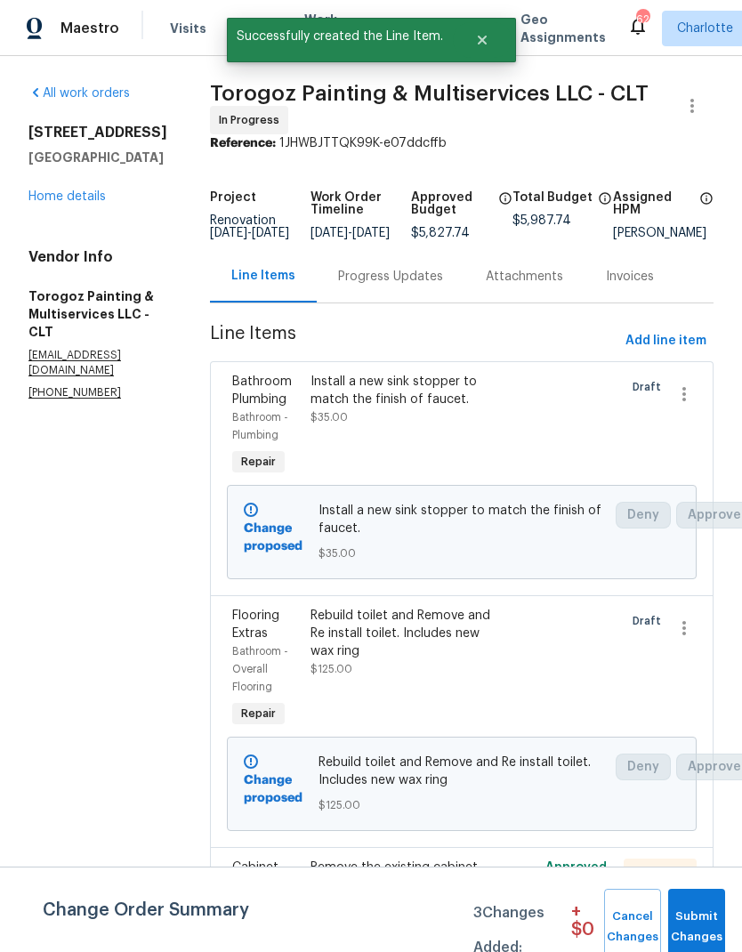
scroll to position [0, 0]
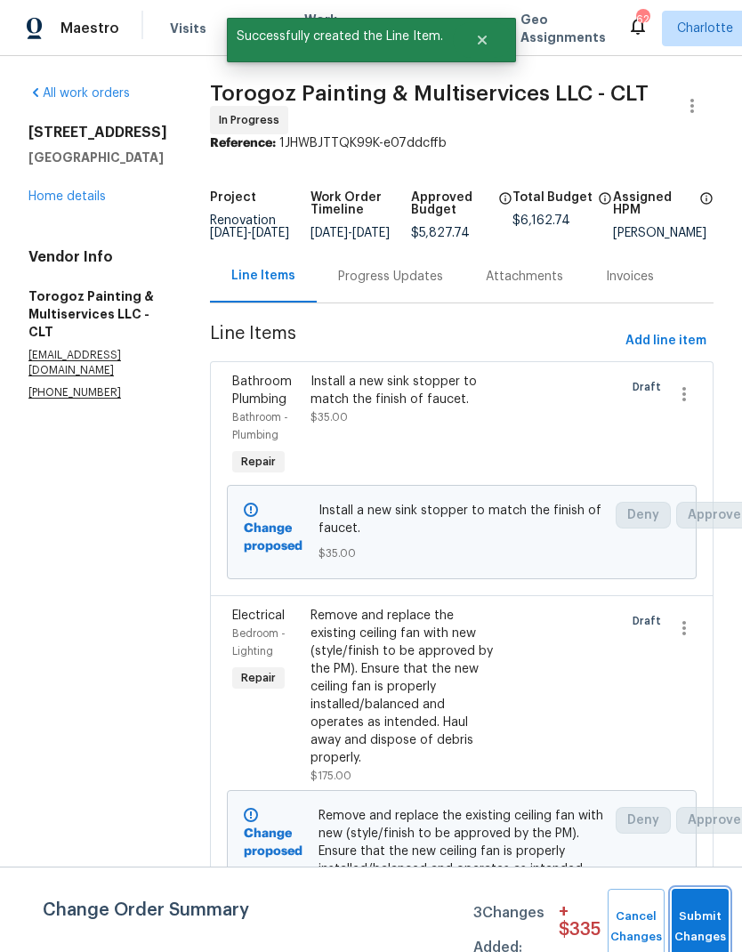
click at [690, 914] on button "Submit Changes" at bounding box center [700, 927] width 57 height 77
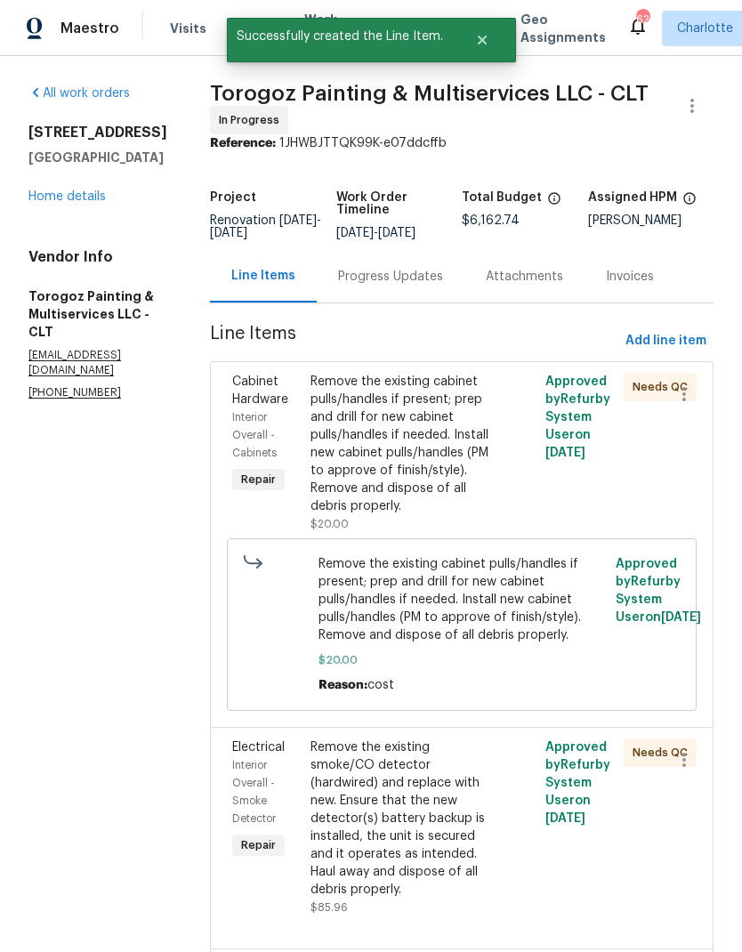
click at [90, 196] on link "Home details" at bounding box center [66, 196] width 77 height 12
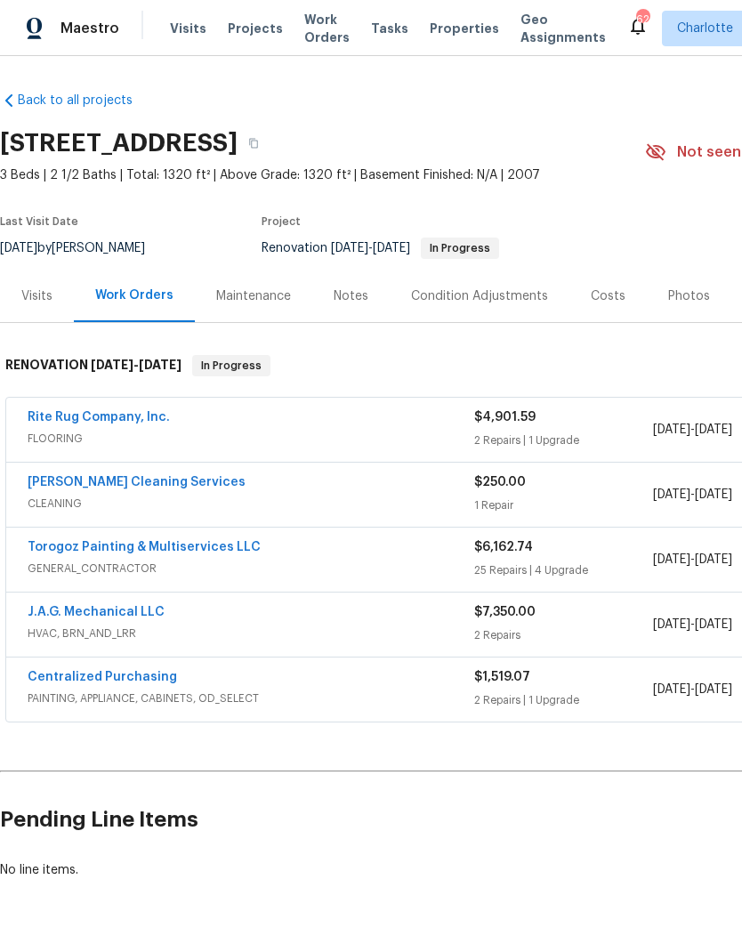
click at [614, 286] on div "Costs" at bounding box center [607, 296] width 77 height 52
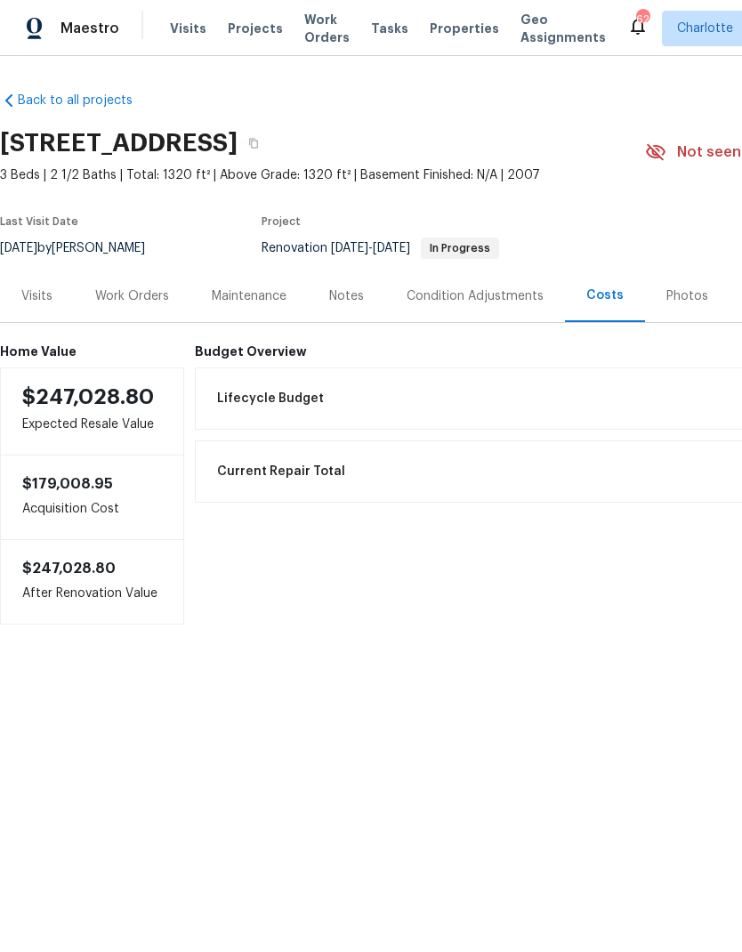
click at [129, 342] on div "Home Value $247,028.80 Expected Resale Value $179,008.95 Acquisition Cost $247,…" at bounding box center [502, 474] width 1005 height 302
click at [153, 289] on div "Work Orders" at bounding box center [132, 296] width 74 height 18
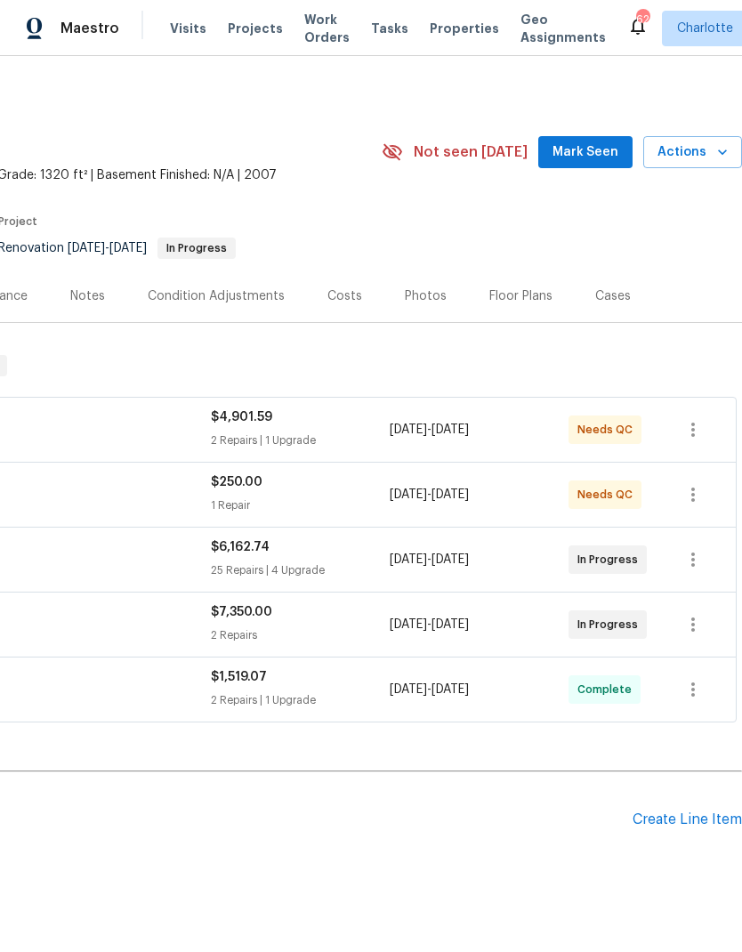
scroll to position [0, 263]
click at [701, 815] on div "Create Line Item" at bounding box center [687, 819] width 109 height 17
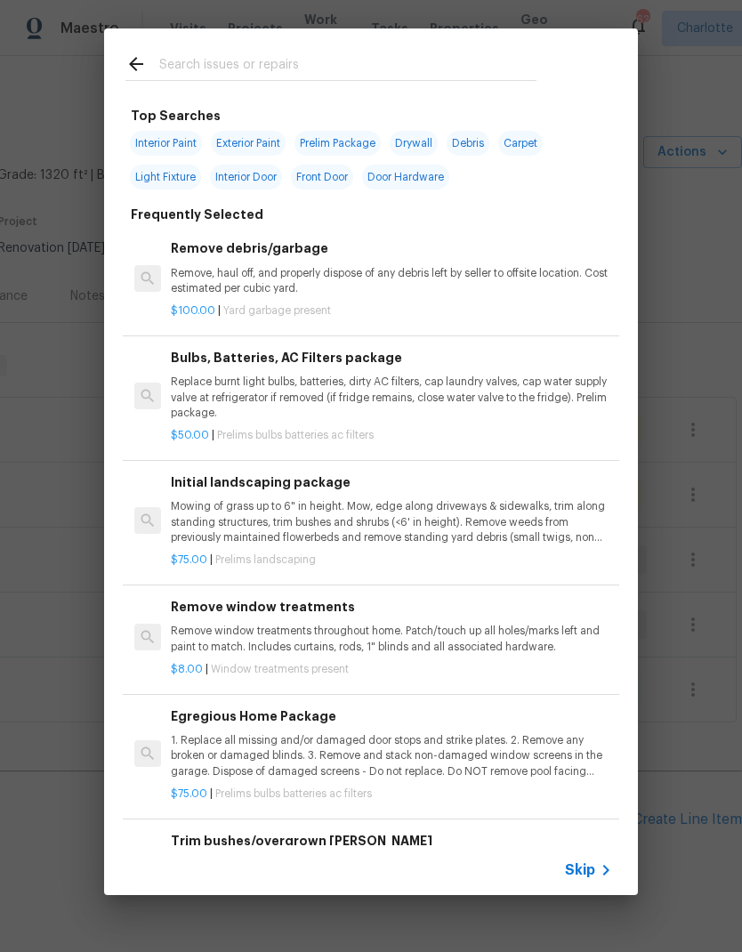
click at [292, 50] on div at bounding box center [331, 63] width 454 height 70
click at [199, 65] on input "text" at bounding box center [347, 66] width 377 height 27
type input "[PERSON_NAME]"
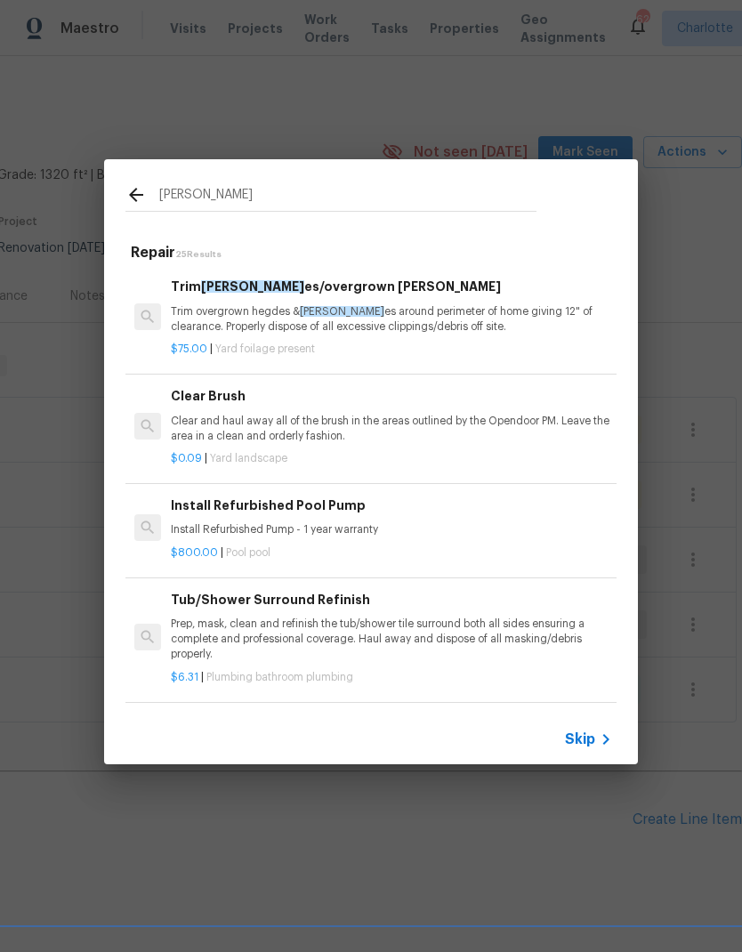
click at [469, 309] on p "Trim overgrown hegdes & [PERSON_NAME] around perimeter of home giving 12" of cl…" at bounding box center [391, 319] width 441 height 30
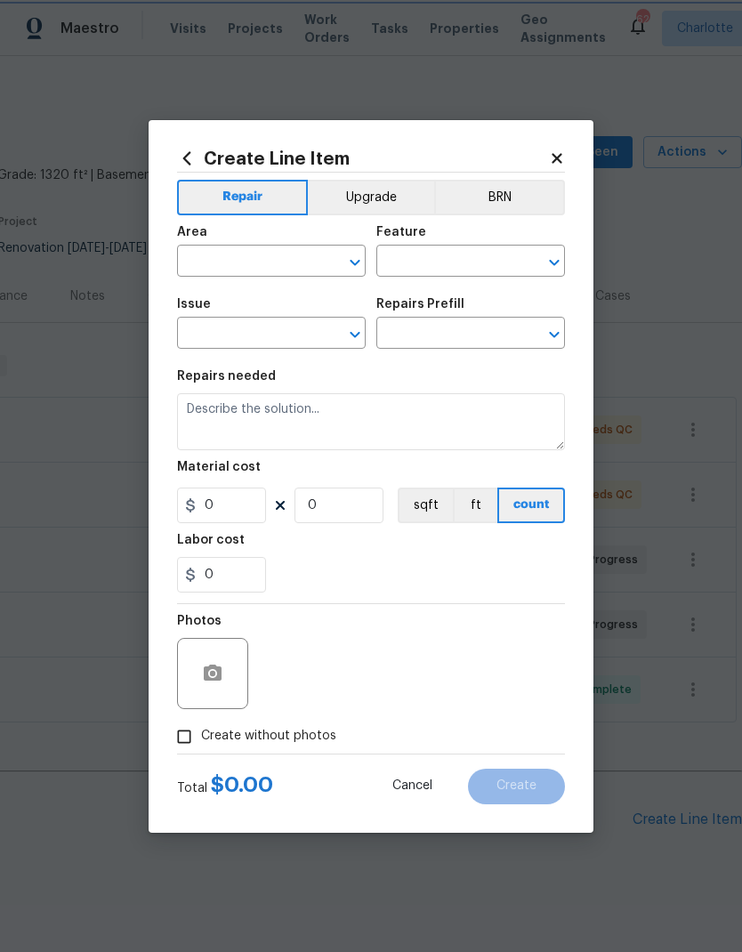
type input "Dead/overgrown tree or foliage"
type input "Trim bushes/overgrown [PERSON_NAME] $75.00"
type textarea "Trim overgrown hegdes & bushes around perimeter of home giving 12" of clearance…"
type input "75"
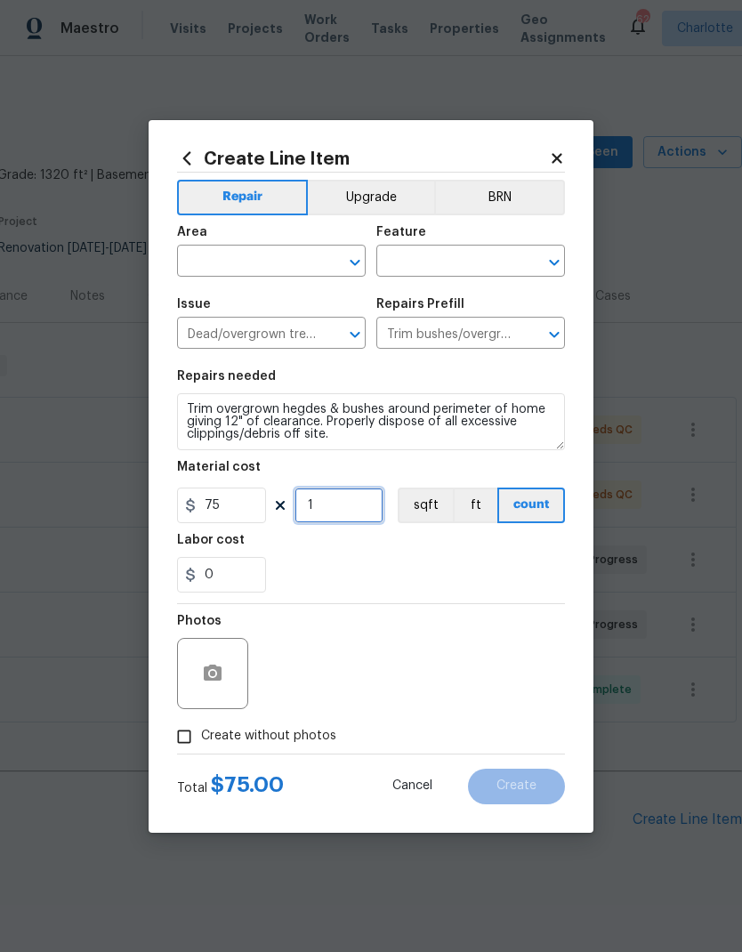
click at [344, 505] on input "1" at bounding box center [338, 506] width 89 height 36
type input "2"
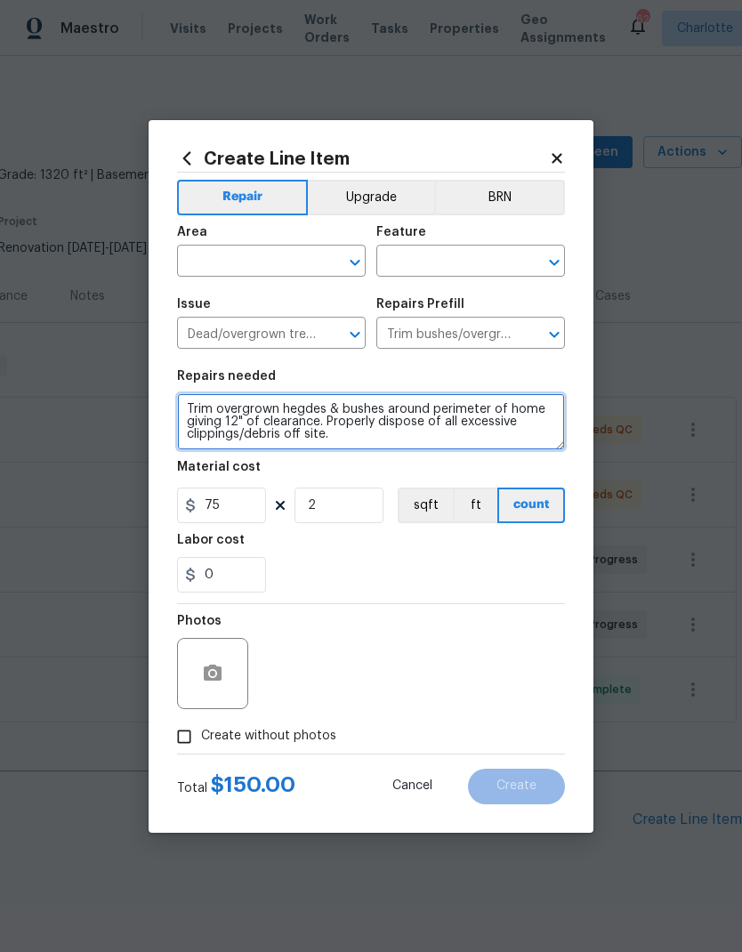
click at [199, 405] on textarea "Trim overgrown hegdes & bushes around perimeter of home giving 12" of clearance…" at bounding box center [371, 421] width 388 height 57
click at [189, 409] on textarea "Trim overgrown hegdes & bushes around perimeter of home giving 12" of clearance…" at bounding box center [371, 421] width 388 height 57
type textarea "Front of home only. Trim overgrown hegdes & bushes around perimeter of home giv…"
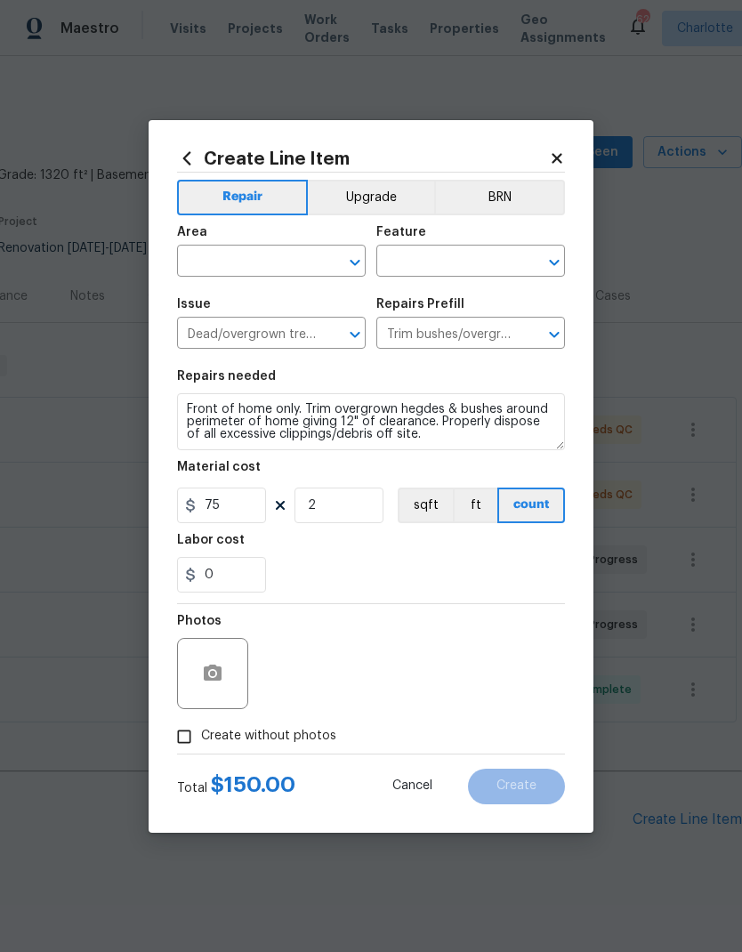
click at [225, 249] on input "text" at bounding box center [246, 263] width 139 height 28
type input "c"
click at [220, 307] on li "Front" at bounding box center [271, 301] width 189 height 29
type input "Front"
click at [495, 253] on input "text" at bounding box center [445, 263] width 139 height 28
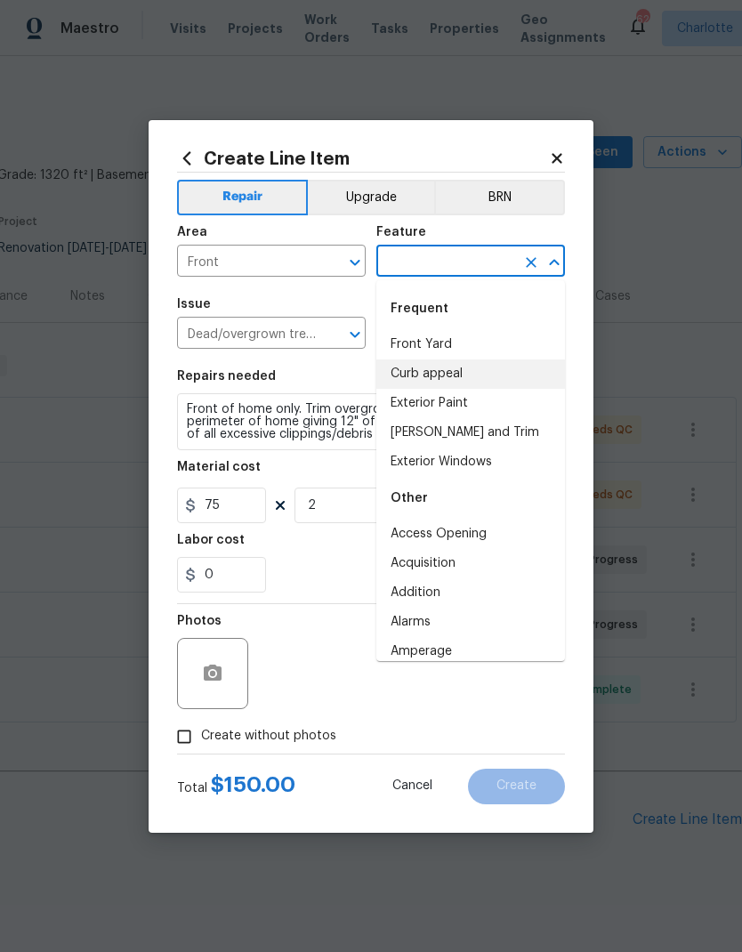
click at [449, 371] on li "Curb appeal" at bounding box center [470, 373] width 189 height 29
type input "Curb appeal"
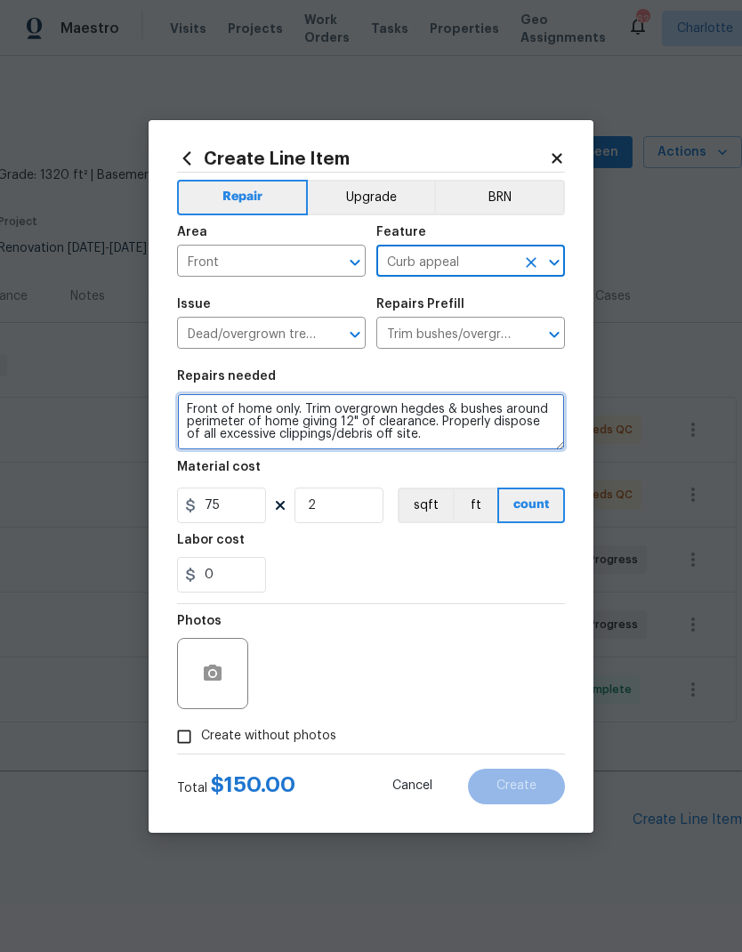
click at [309, 405] on textarea "Front of home only. Trim overgrown hegdes & bushes around perimeter of home giv…" at bounding box center [371, 421] width 388 height 57
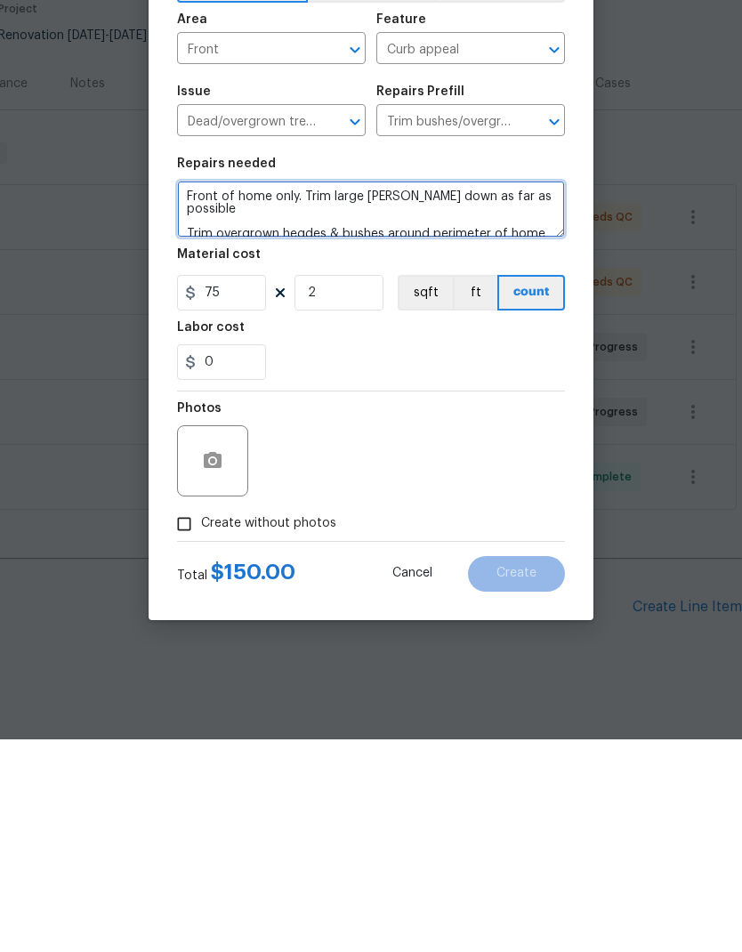
type textarea "Front of home only. Trim large [PERSON_NAME] down as far as possible Trim overg…"
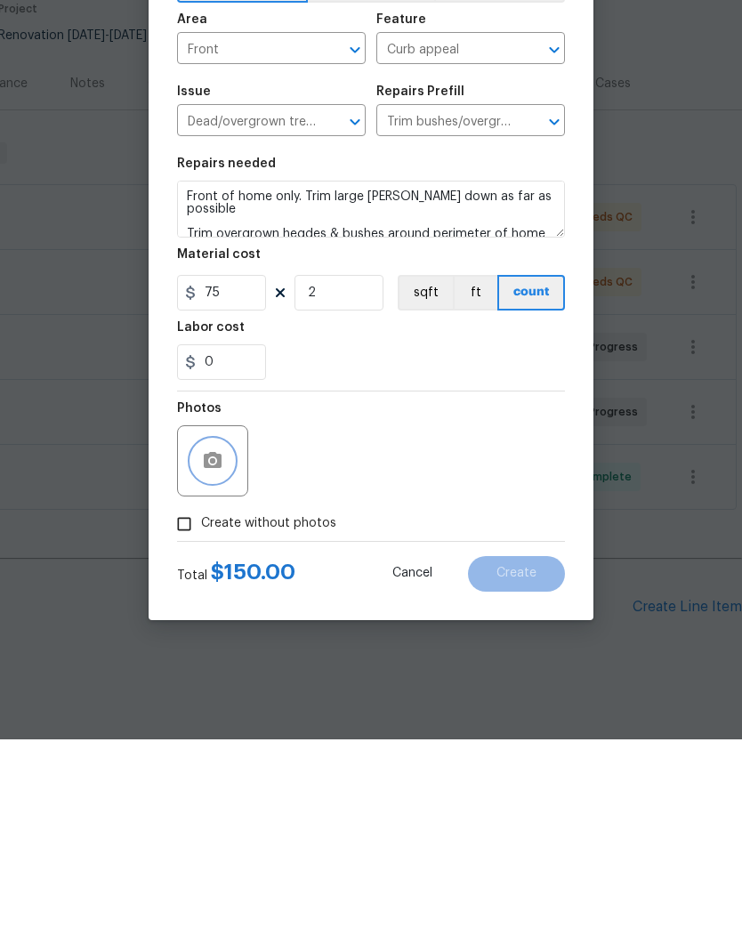
click at [205, 665] on icon "button" at bounding box center [213, 673] width 18 height 16
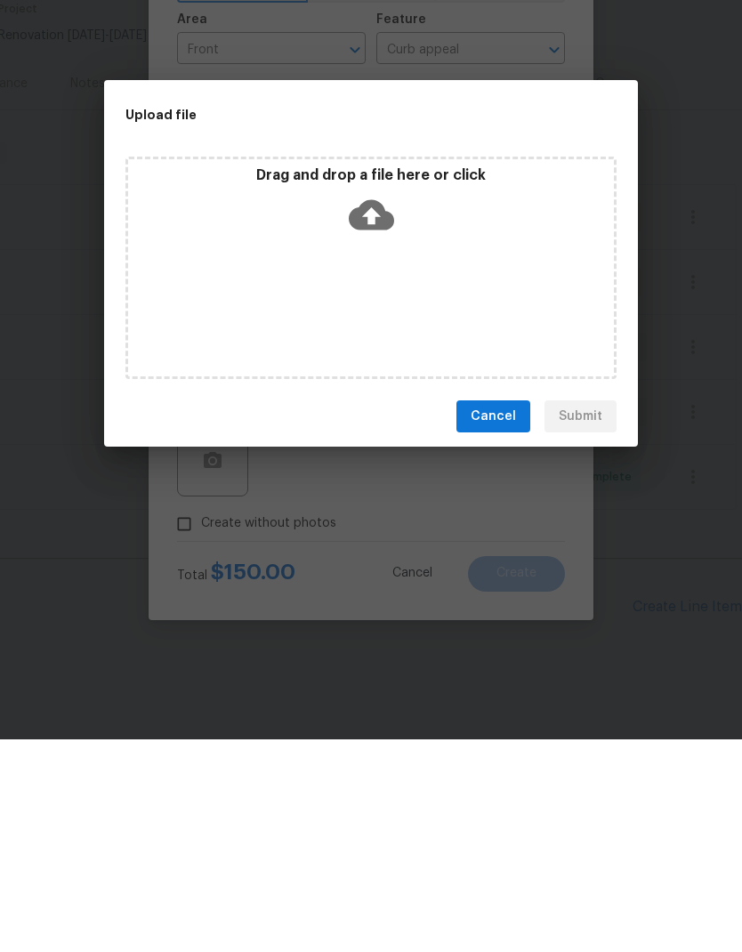
scroll to position [47, 0]
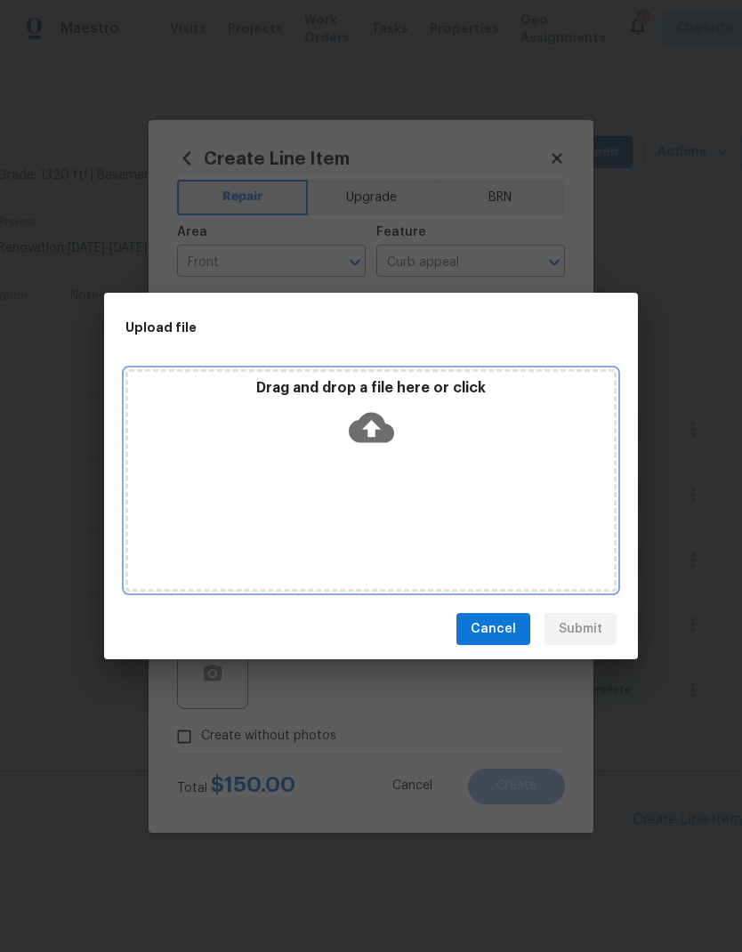
click at [373, 420] on icon at bounding box center [371, 428] width 45 height 30
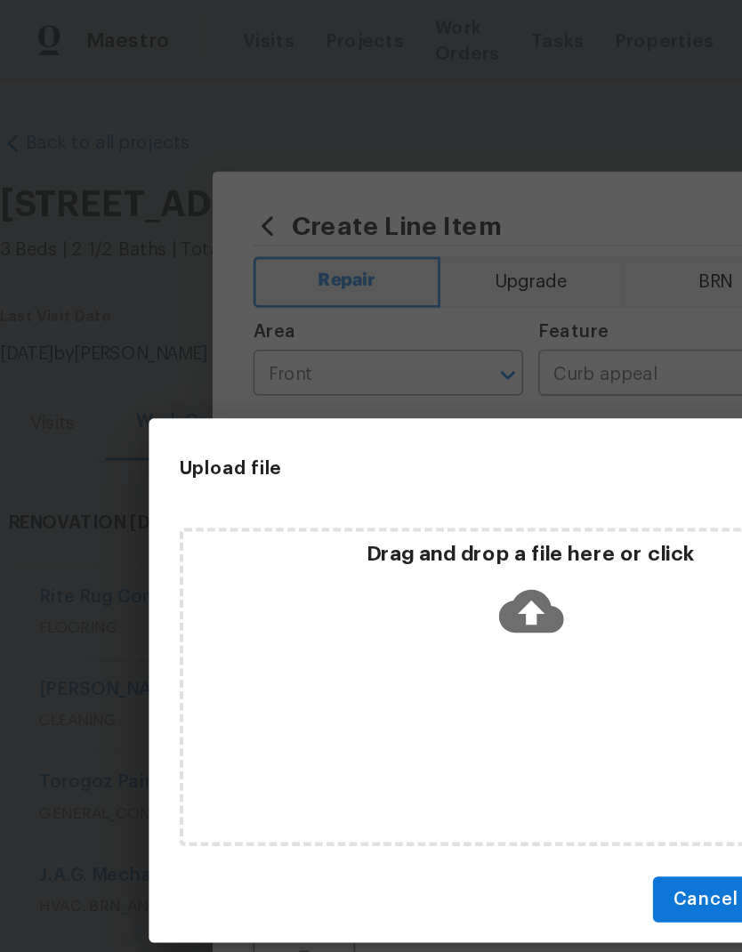
scroll to position [0, 0]
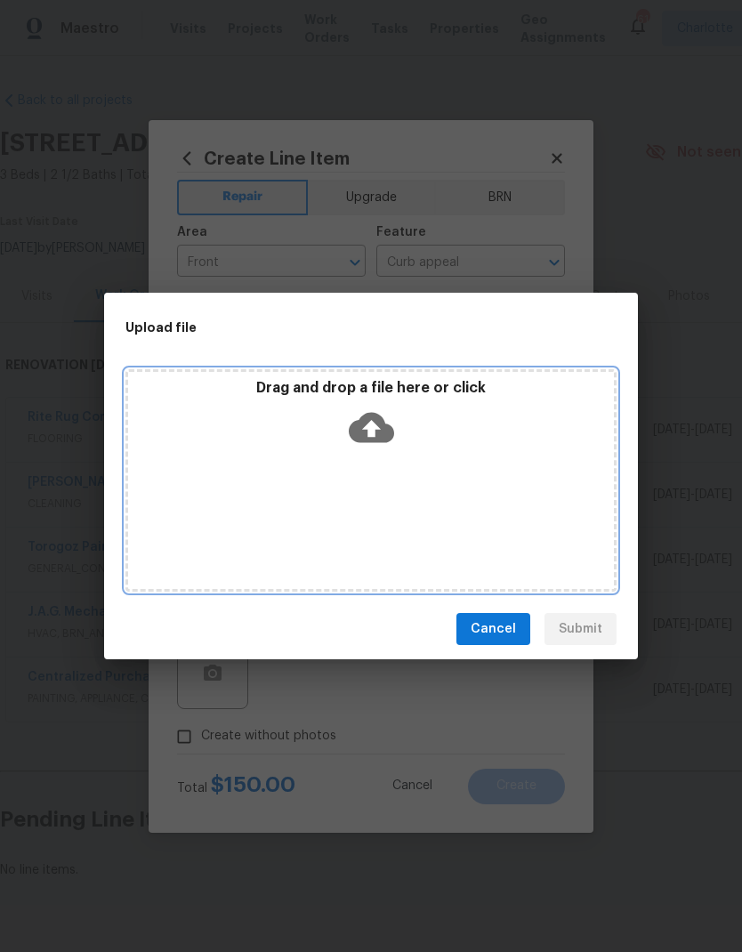
click at [353, 407] on icon at bounding box center [371, 427] width 45 height 45
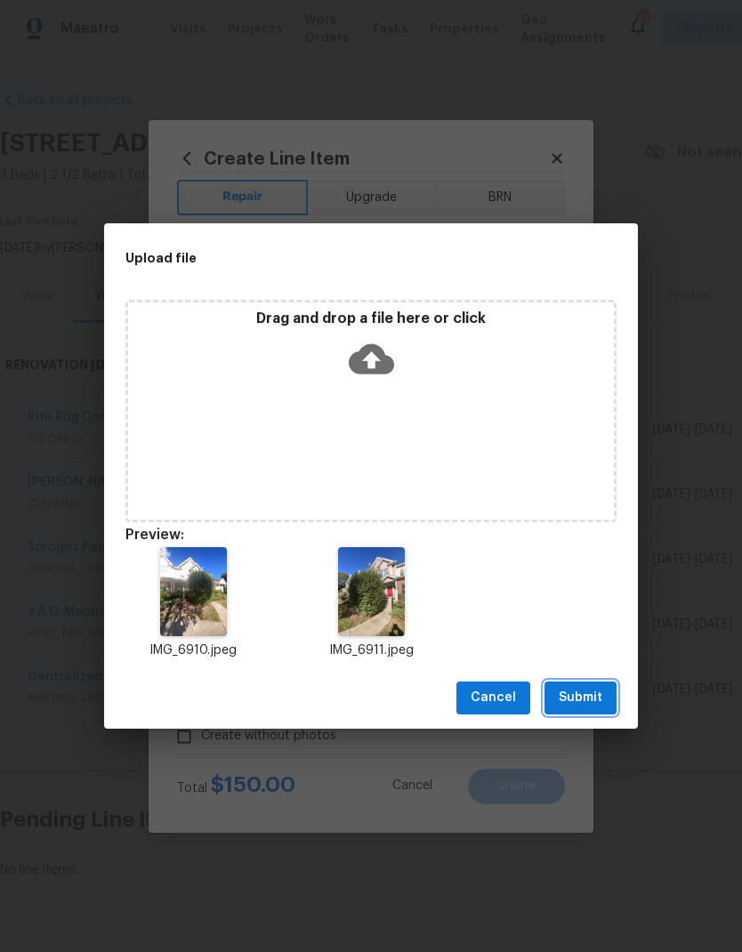
click at [597, 693] on span "Submit" at bounding box center [581, 698] width 44 height 22
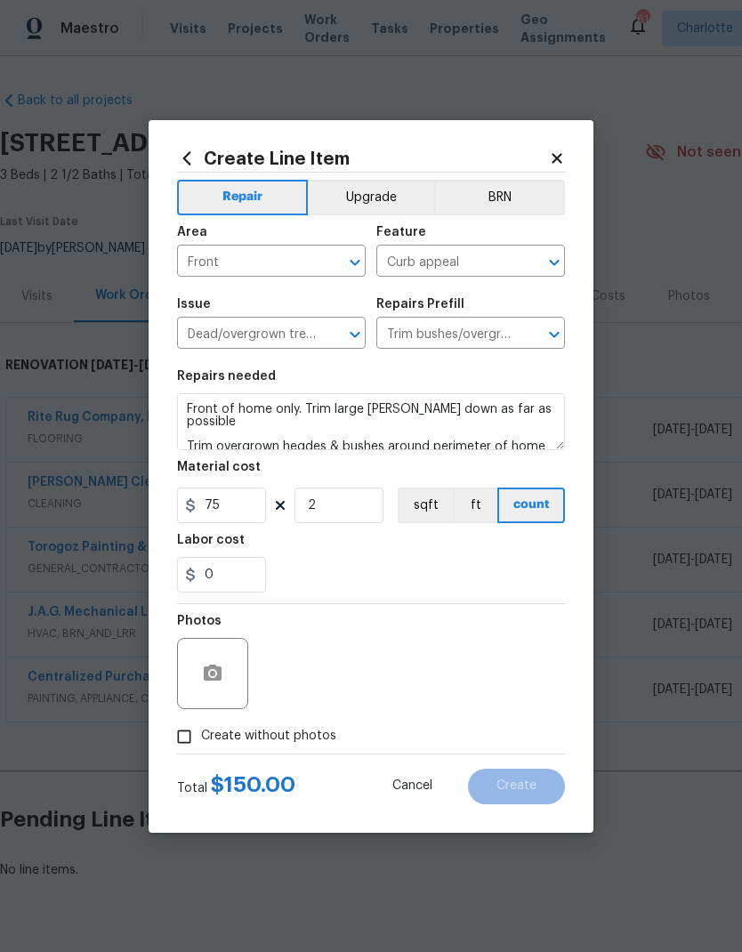
click at [472, 685] on div "Photos" at bounding box center [371, 662] width 388 height 116
click at [225, 674] on button "button" at bounding box center [212, 673] width 43 height 43
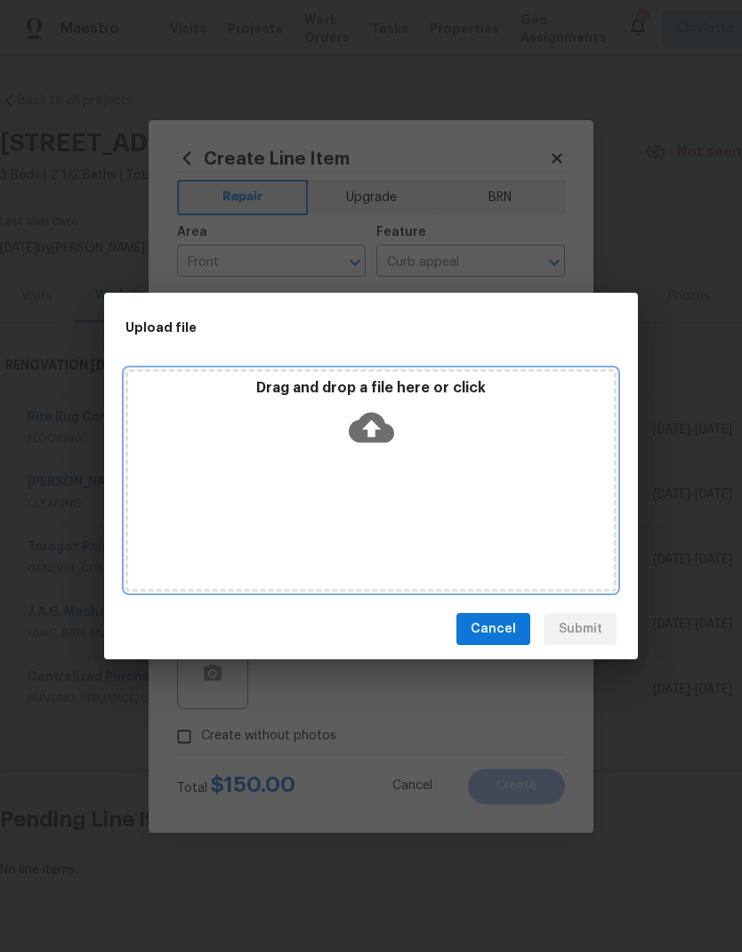
click at [362, 415] on icon at bounding box center [371, 427] width 45 height 45
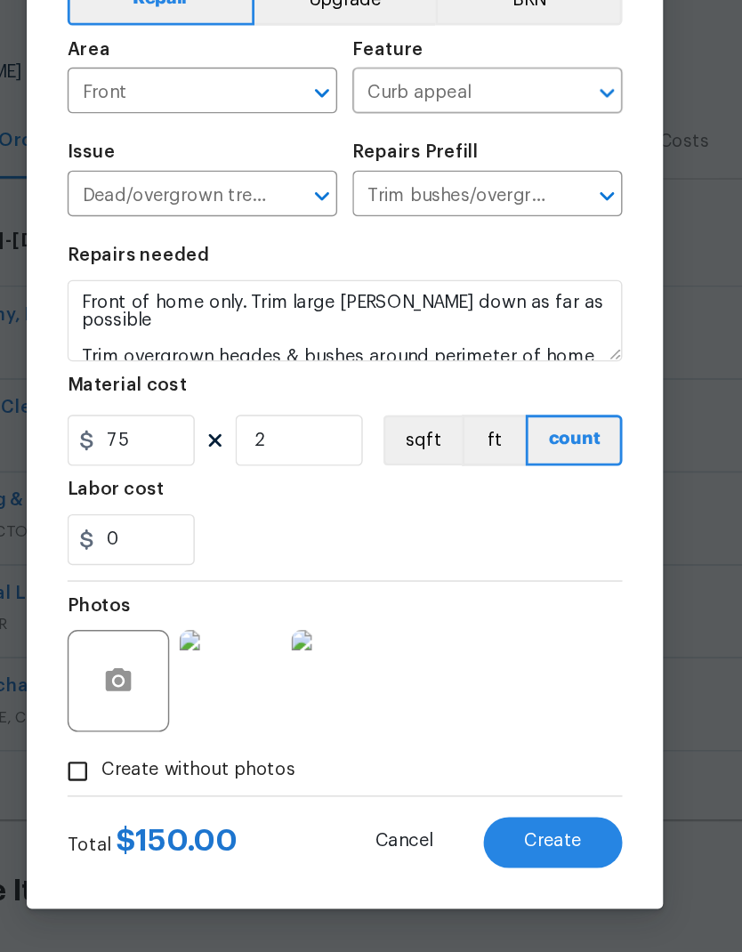
click at [496, 779] on span "Create" at bounding box center [516, 785] width 40 height 13
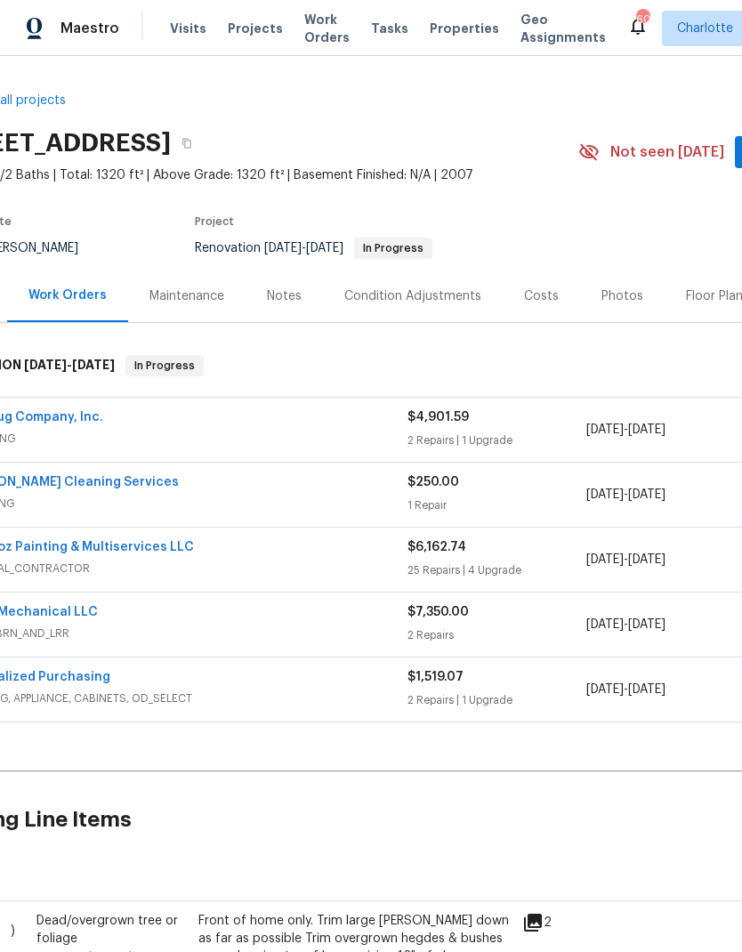
scroll to position [0, 67]
click at [148, 541] on link "Torogoz Painting & Multiservices LLC" at bounding box center [77, 547] width 233 height 12
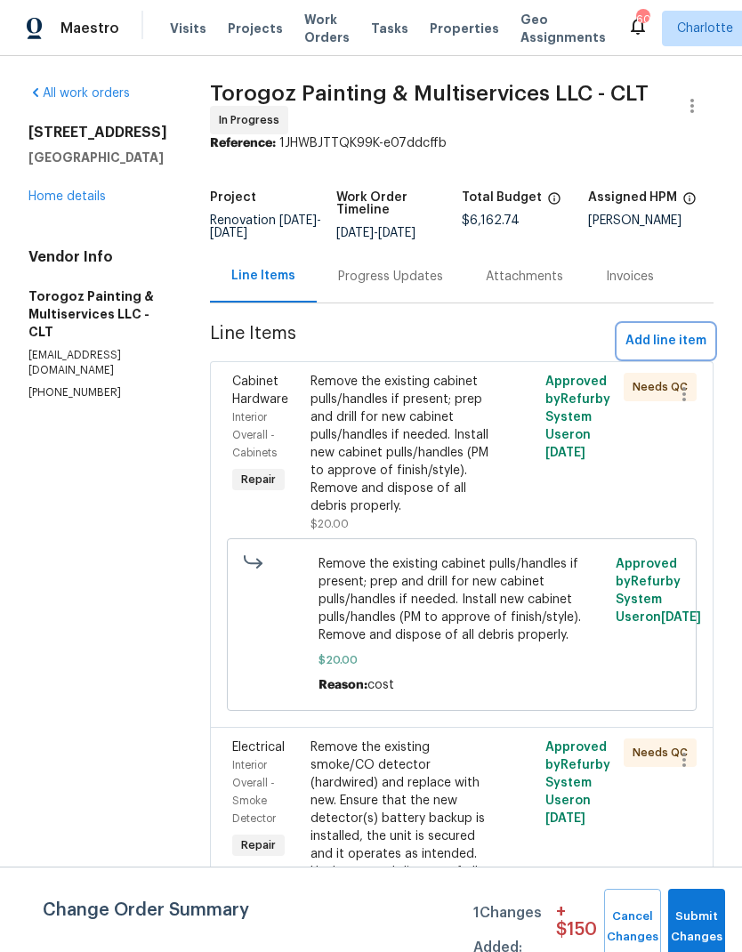
click at [688, 351] on span "Add line item" at bounding box center [665, 341] width 81 height 22
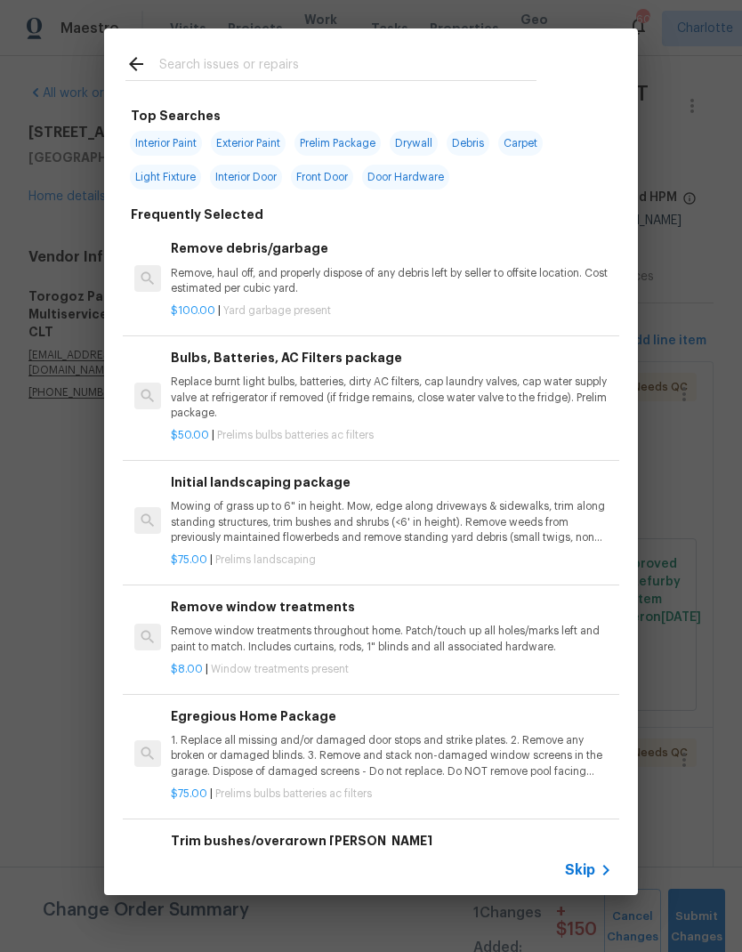
click at [359, 56] on input "text" at bounding box center [347, 66] width 377 height 27
type input "Hardware"
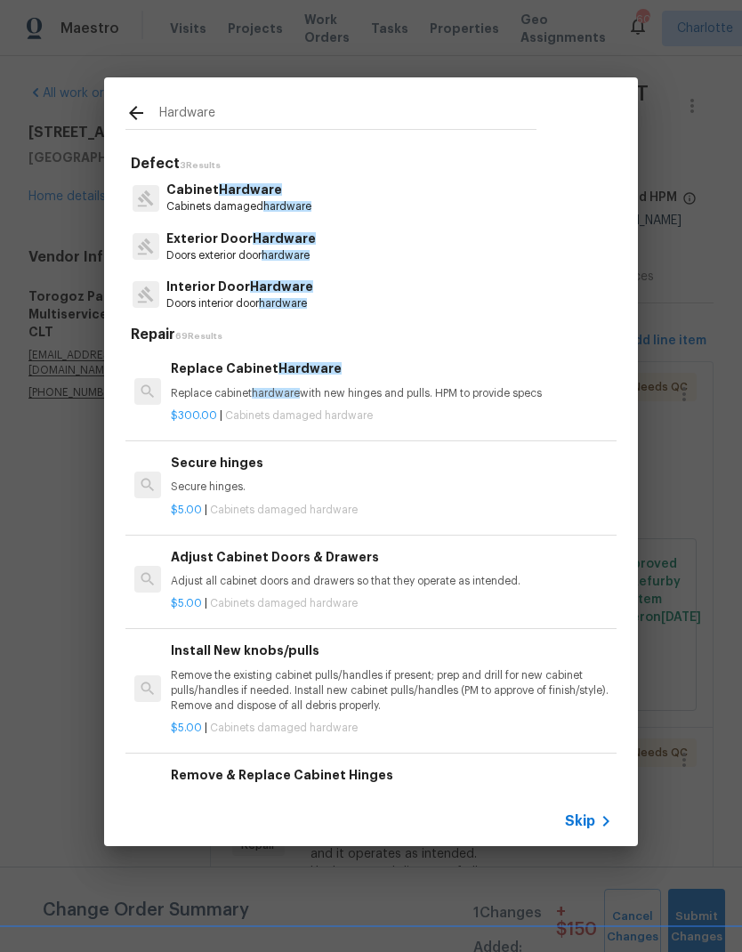
click at [279, 249] on p "Doors exterior door hardware" at bounding box center [240, 255] width 149 height 15
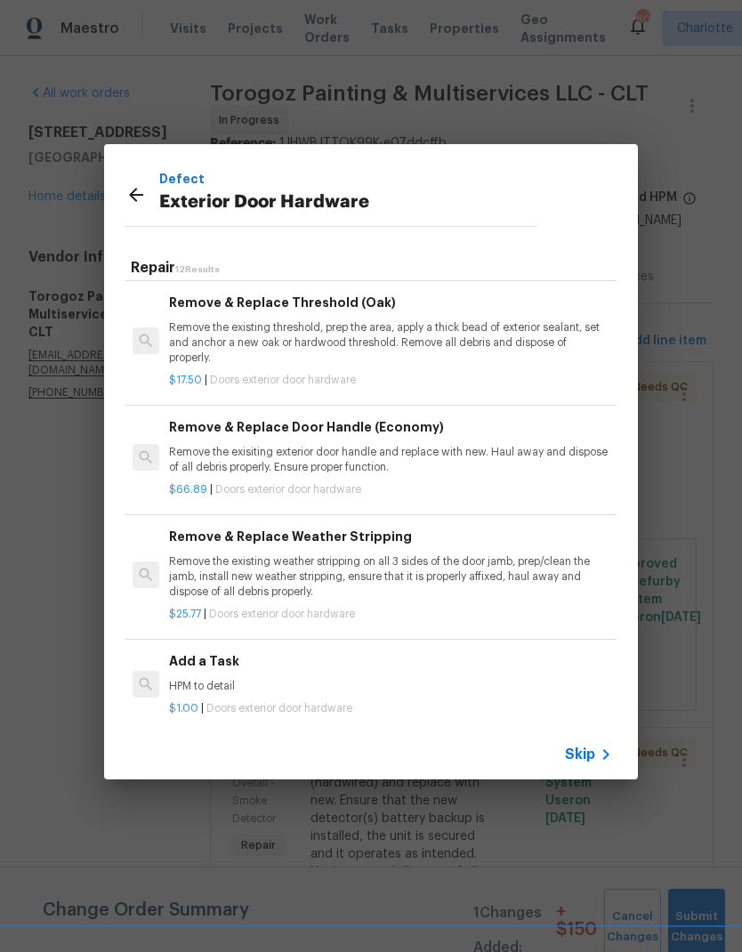
scroll to position [123, 3]
click at [489, 441] on div "Remove & Replace Door Handle (Economy) Remove the exisiting exterior door handl…" at bounding box center [388, 447] width 441 height 58
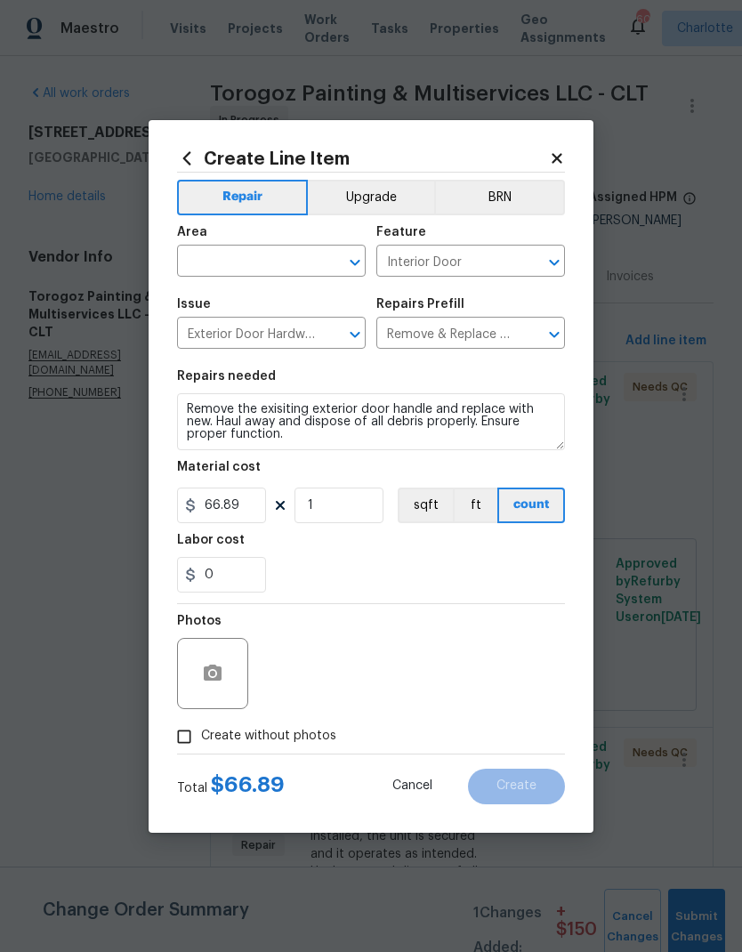
click at [278, 258] on input "text" at bounding box center [246, 263] width 139 height 28
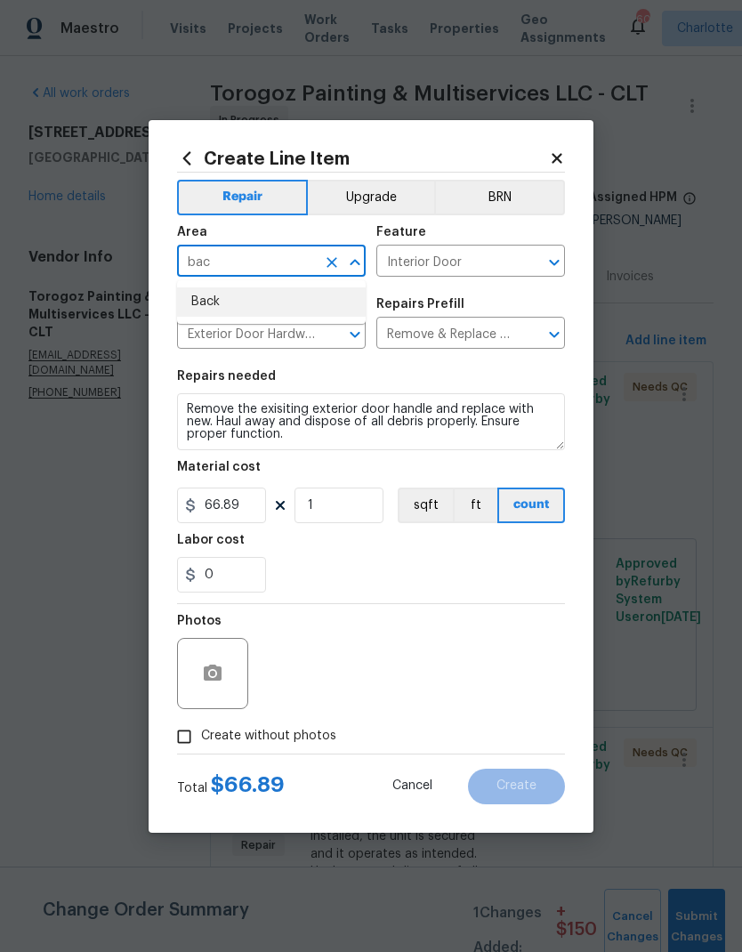
click at [292, 295] on li "Back" at bounding box center [271, 301] width 189 height 29
type input "Back"
click at [465, 262] on input "Interior Door" at bounding box center [445, 263] width 139 height 28
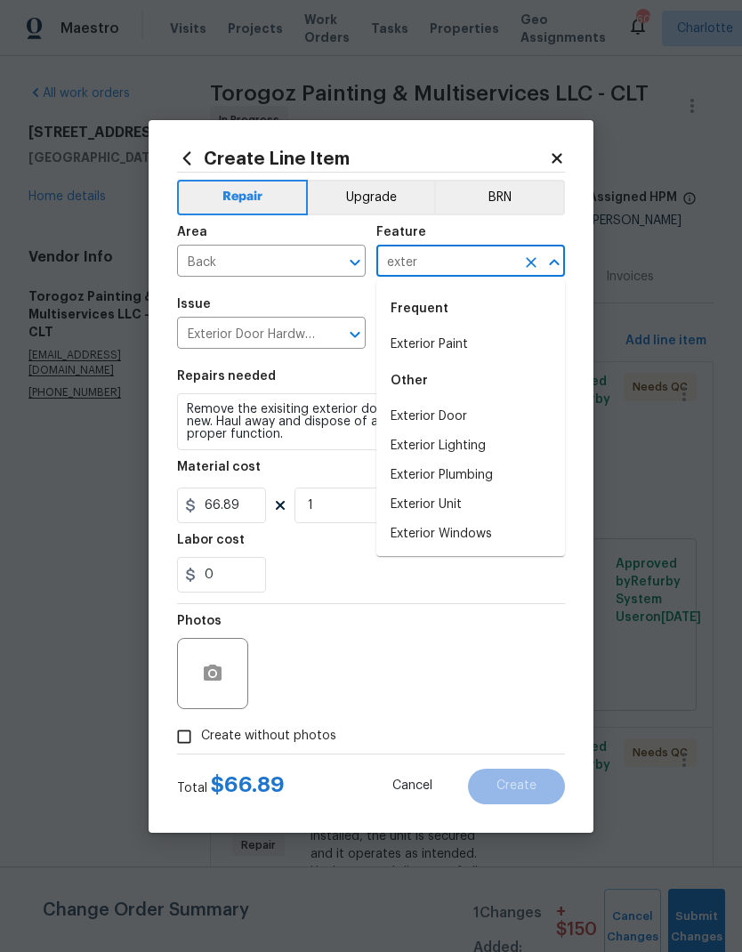
click at [471, 411] on li "Exterior Door" at bounding box center [470, 416] width 189 height 29
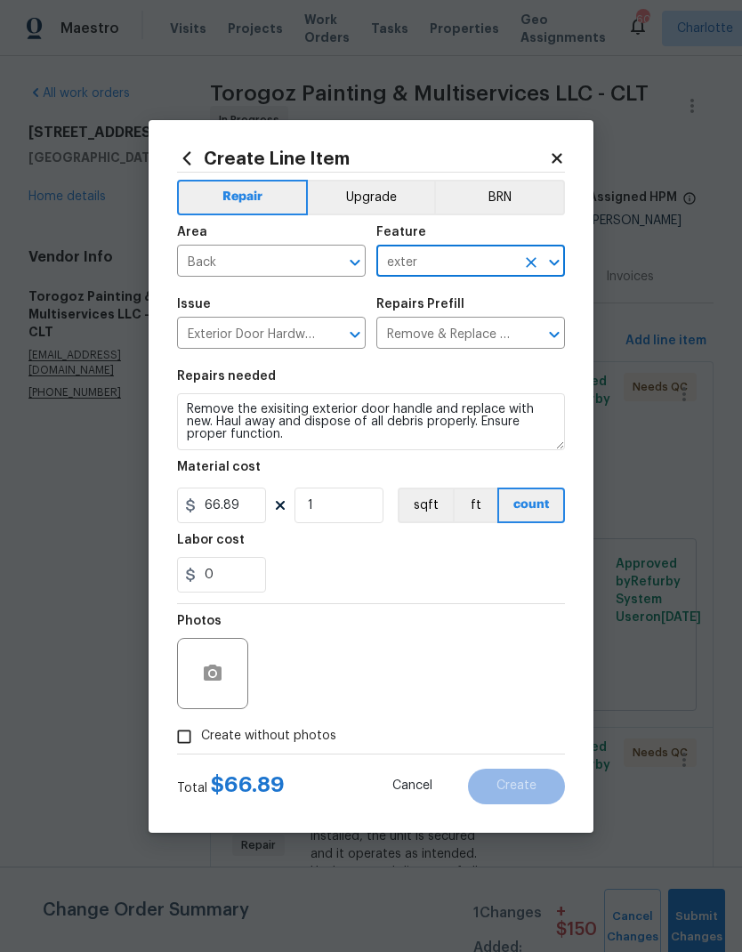
type input "Exterior Door"
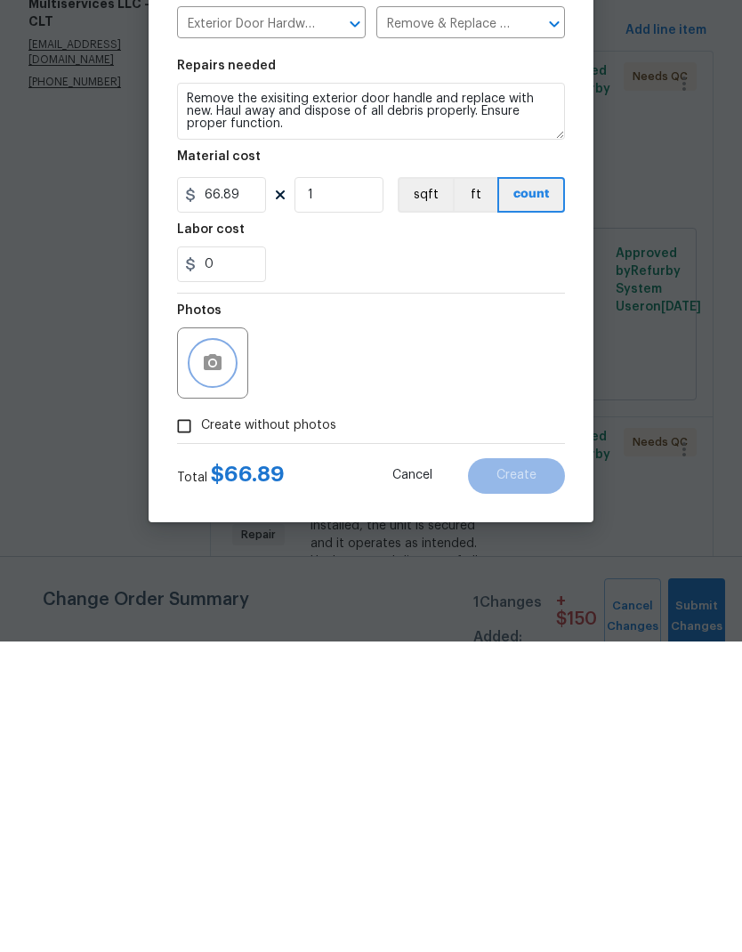
click at [222, 663] on icon "button" at bounding box center [212, 673] width 21 height 21
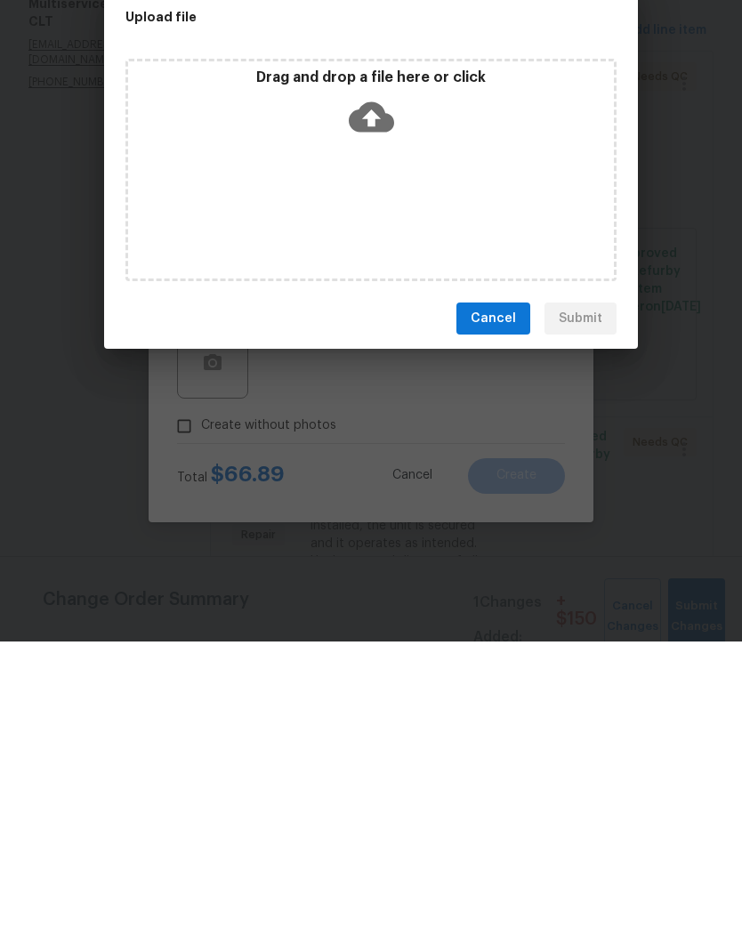
scroll to position [71, 0]
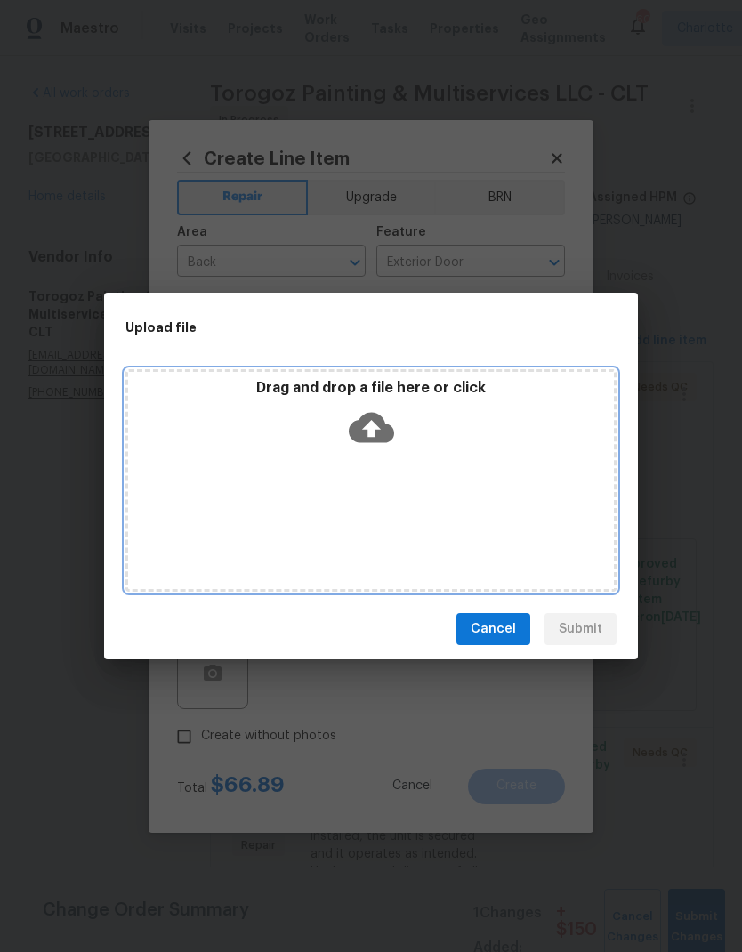
click at [369, 413] on icon at bounding box center [371, 428] width 45 height 30
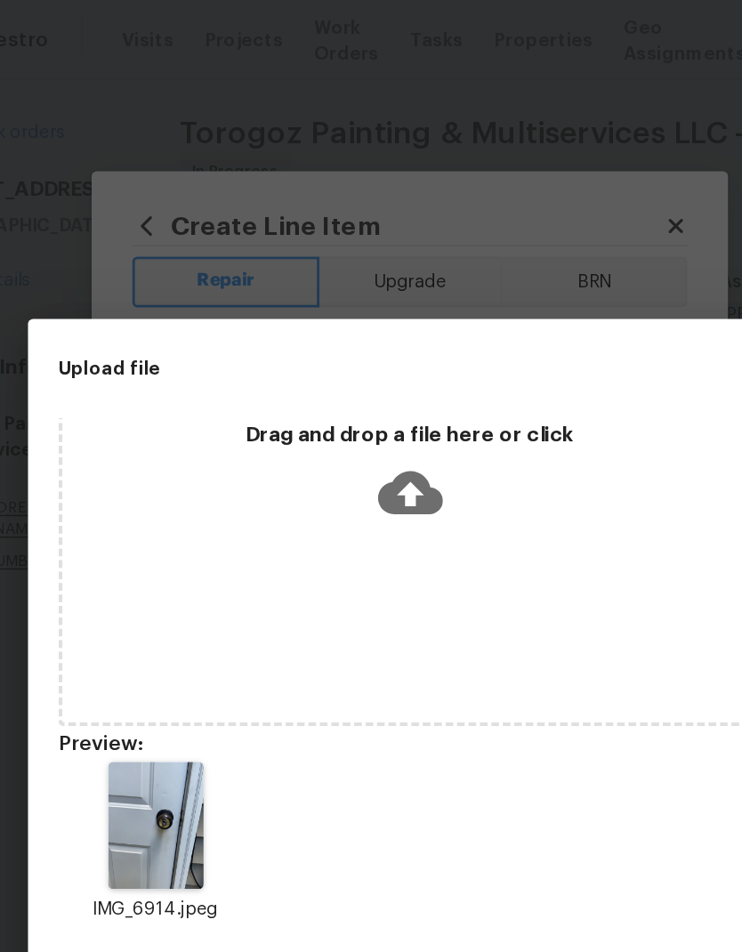
scroll to position [0, 0]
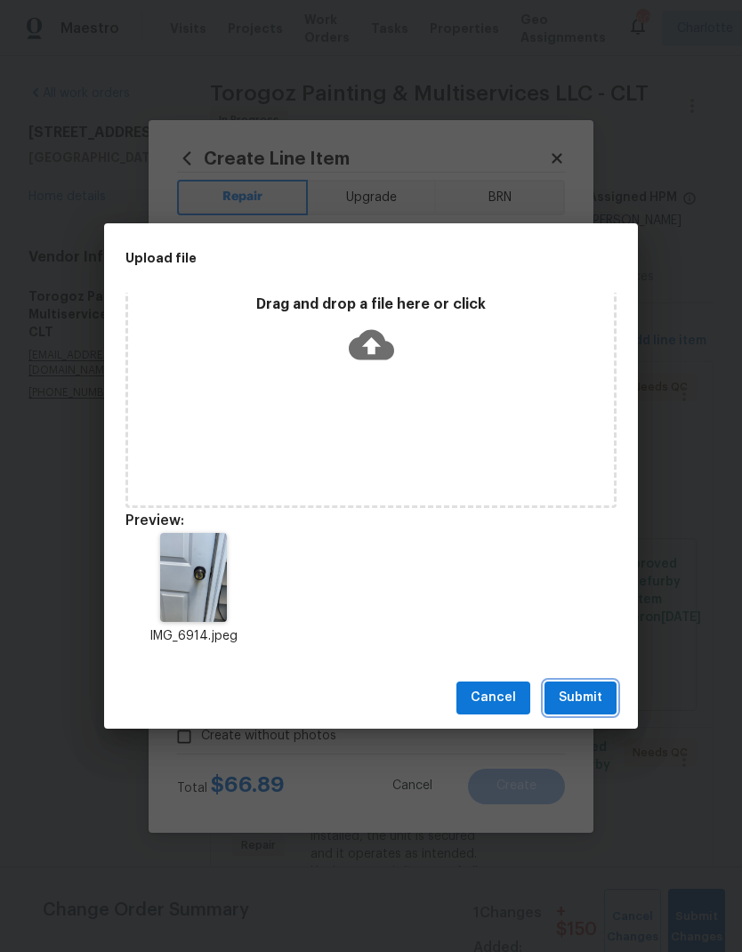
click at [578, 690] on span "Submit" at bounding box center [581, 698] width 44 height 22
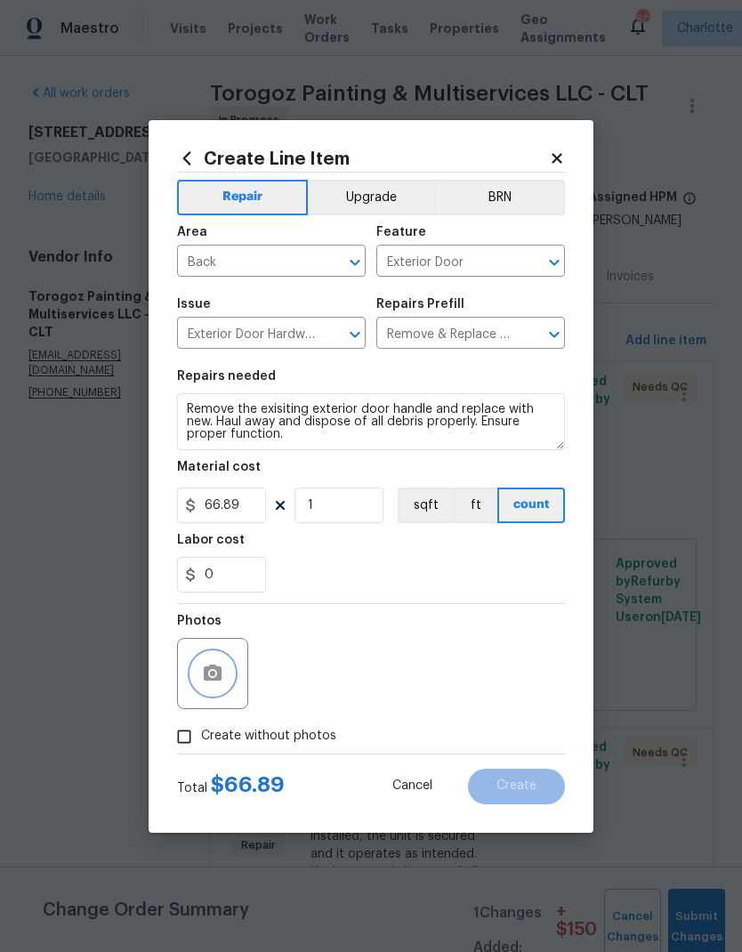
click at [213, 656] on button "button" at bounding box center [212, 673] width 43 height 43
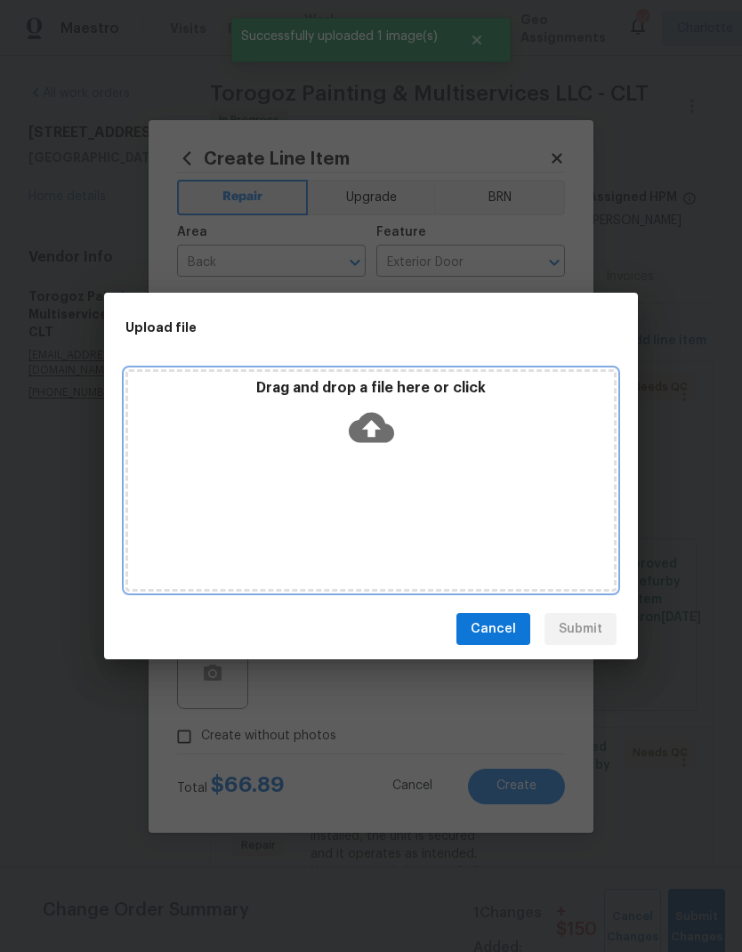
click at [383, 415] on icon at bounding box center [371, 427] width 45 height 45
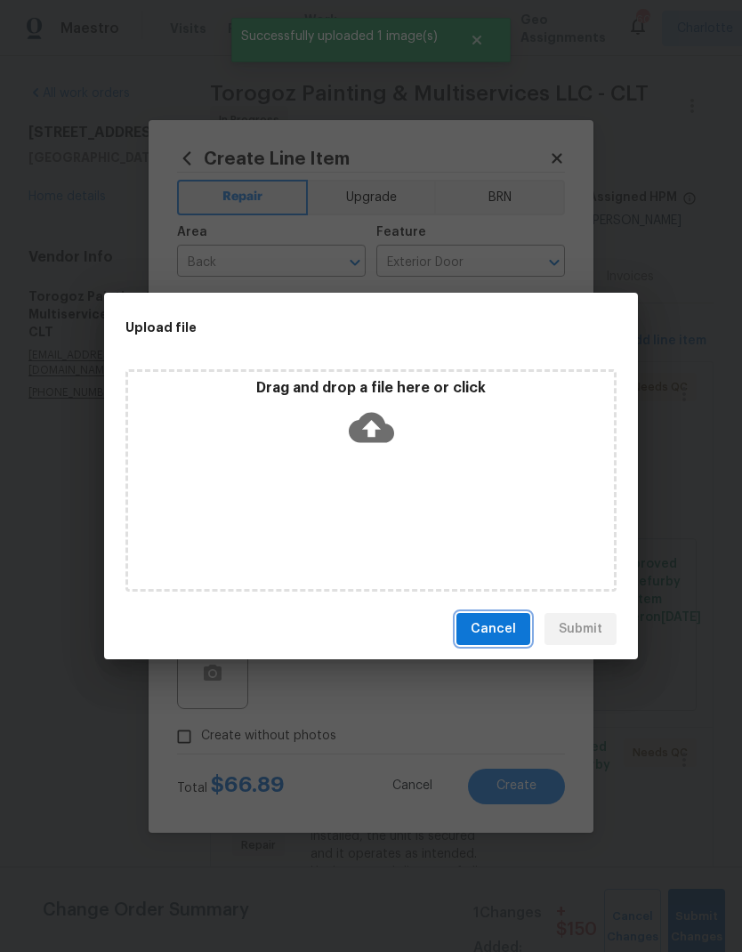
click at [512, 624] on span "Cancel" at bounding box center [493, 629] width 45 height 22
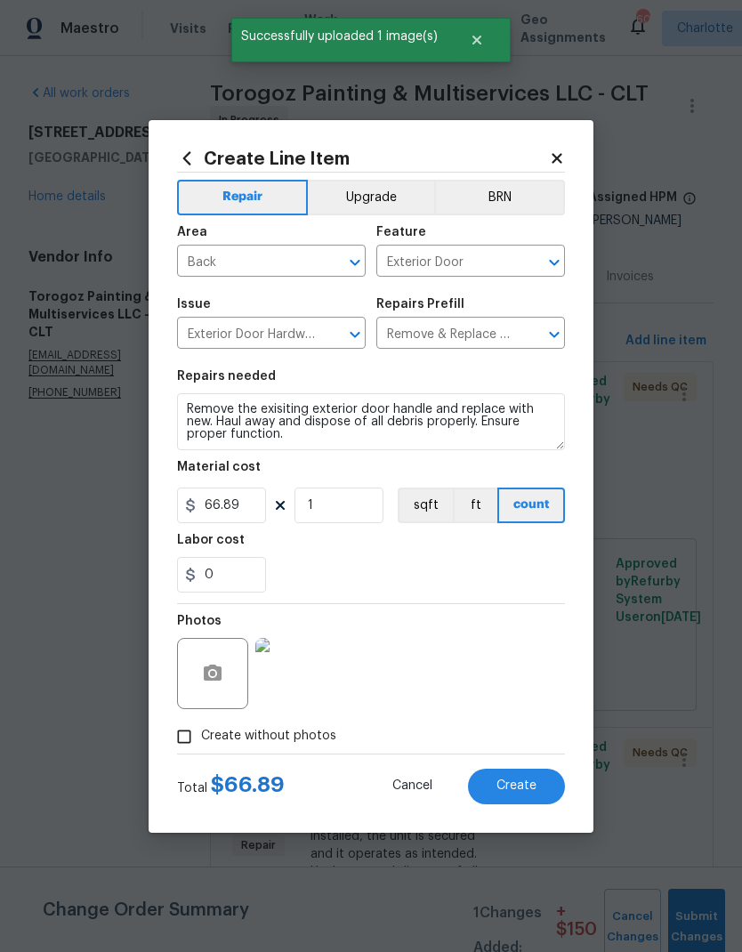
click at [527, 797] on button "Create" at bounding box center [516, 787] width 97 height 36
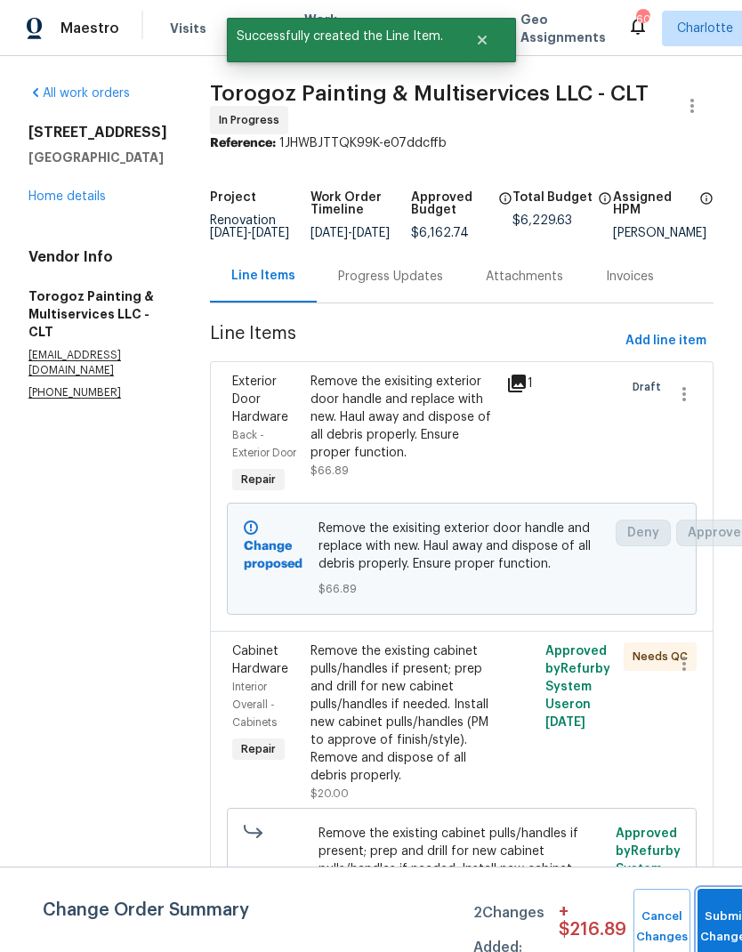
click at [719, 915] on button "Submit Changes" at bounding box center [725, 927] width 57 height 77
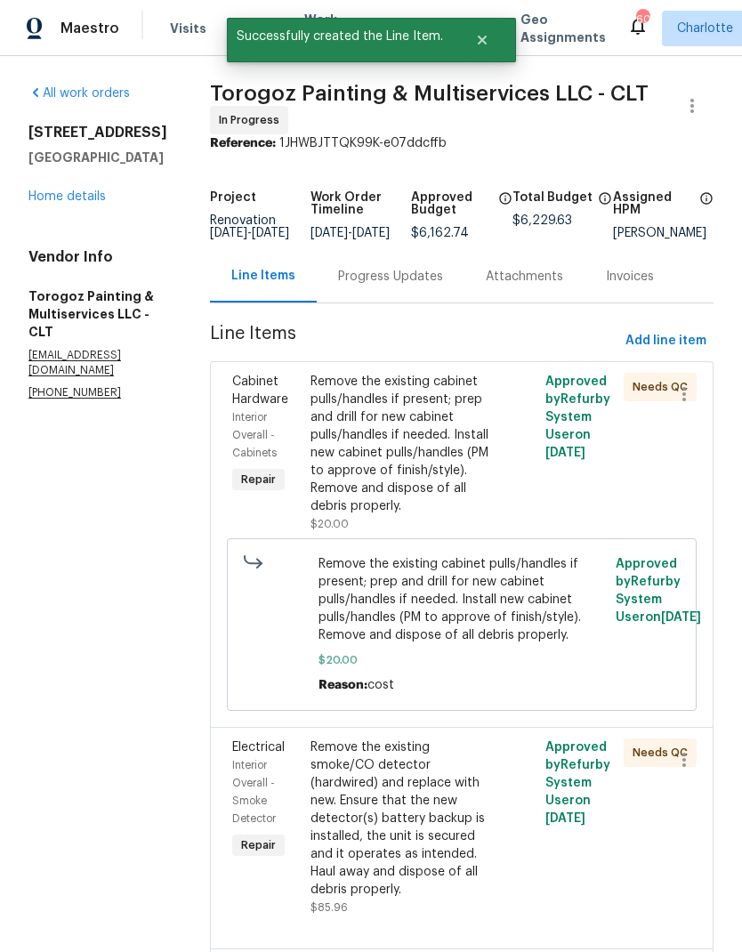
click at [90, 197] on link "Home details" at bounding box center [66, 196] width 77 height 12
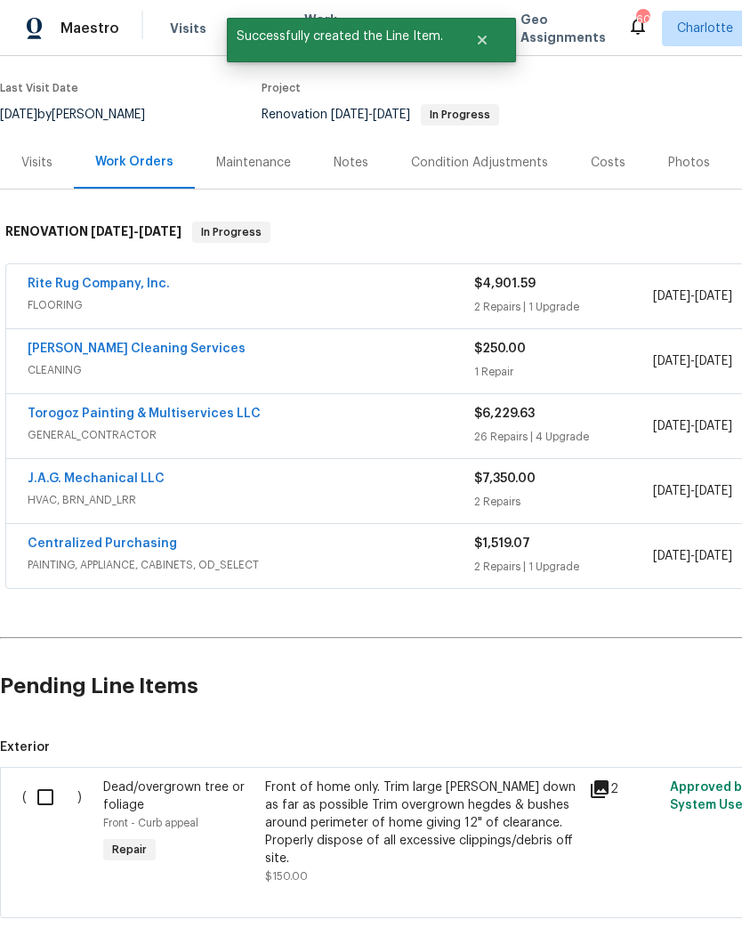
scroll to position [132, 0]
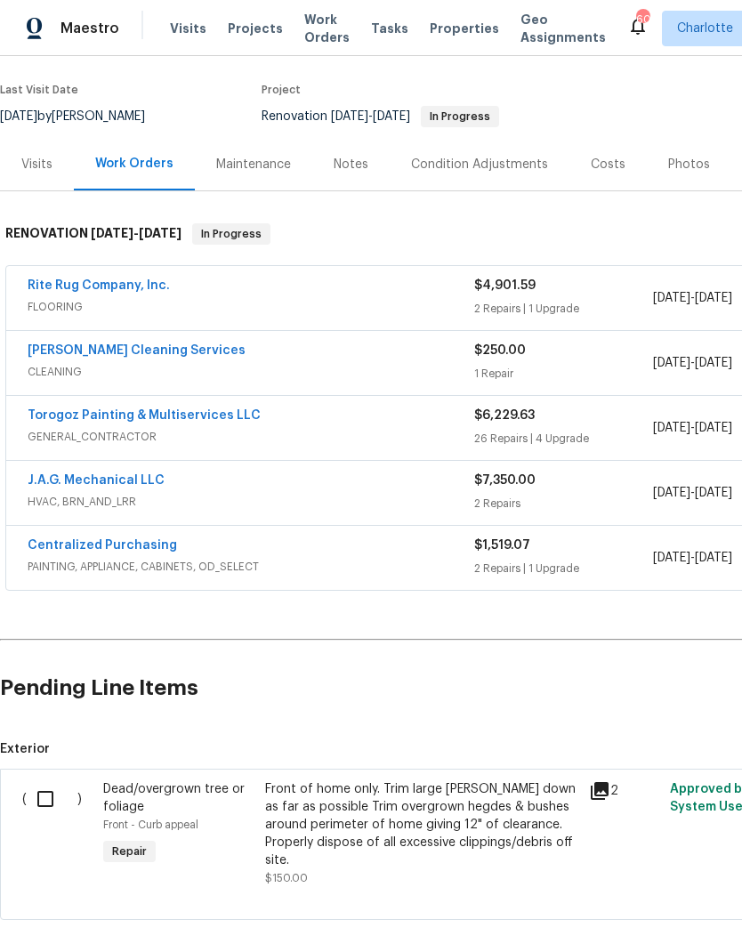
click at [37, 790] on input "checkbox" at bounding box center [52, 798] width 51 height 37
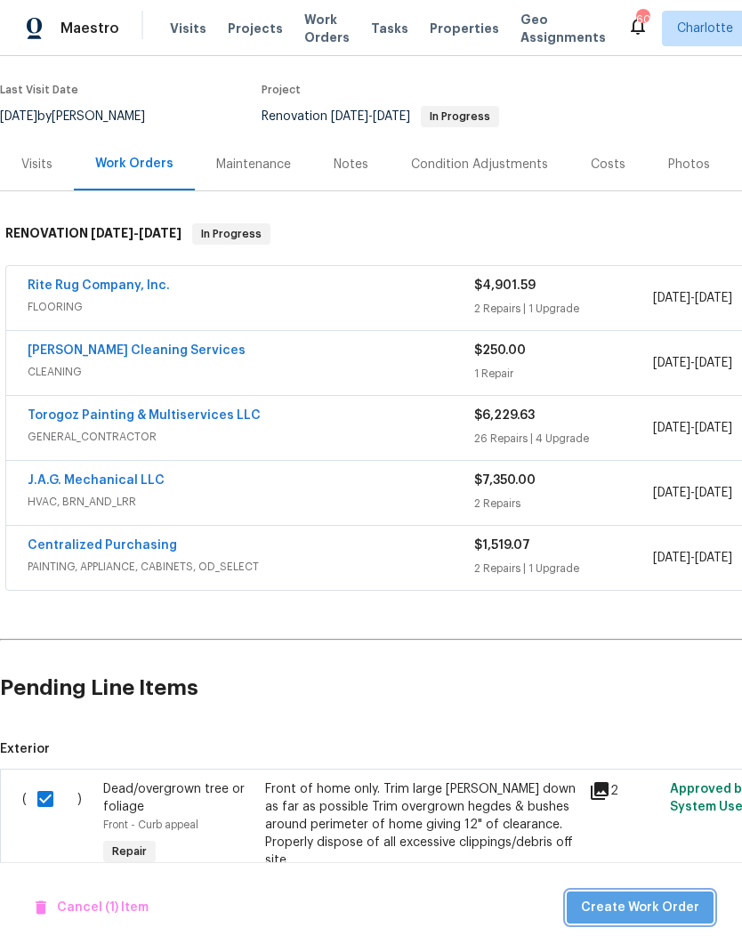
click at [689, 899] on span "Create Work Order" at bounding box center [640, 908] width 118 height 22
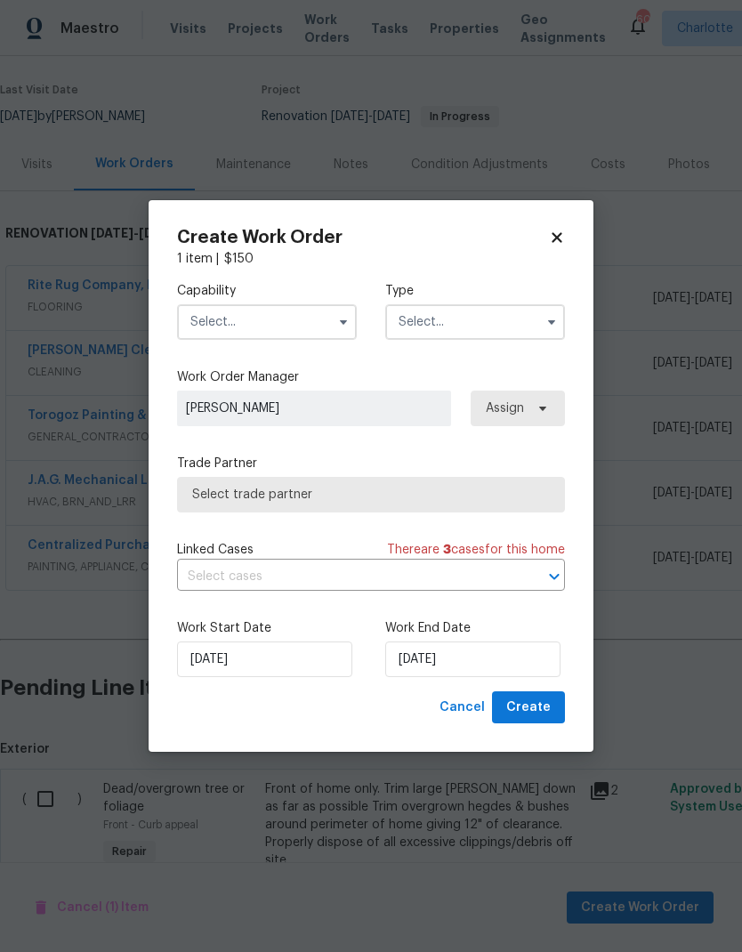
checkbox input "false"
click at [304, 315] on input "text" at bounding box center [267, 322] width 180 height 36
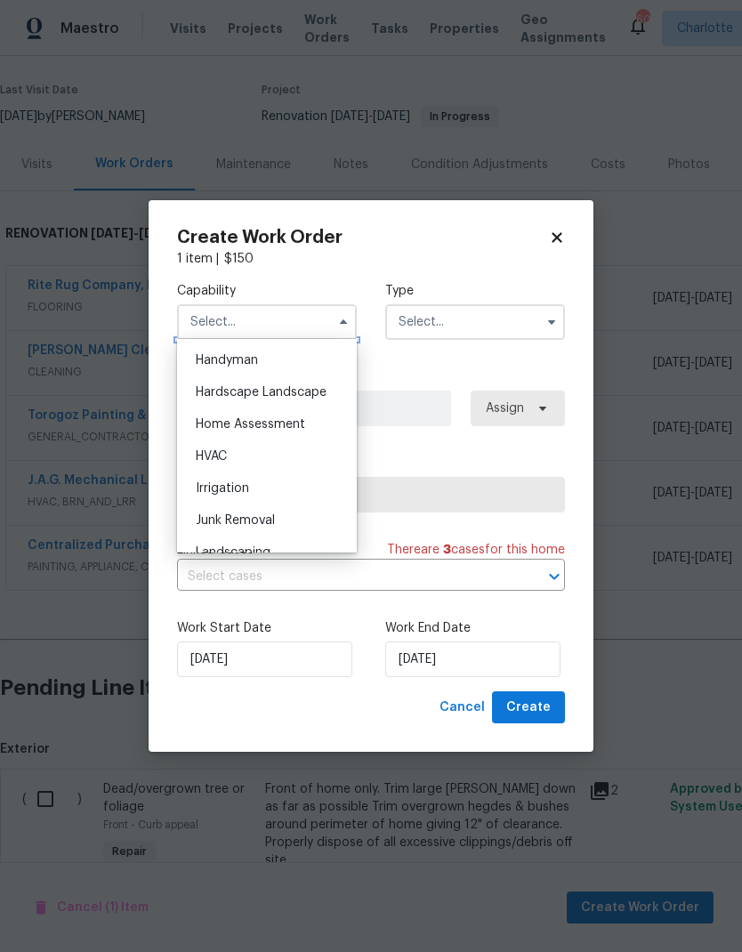
scroll to position [981, 0]
click at [313, 383] on span "Hardscape Landscape" at bounding box center [261, 389] width 131 height 12
type input "Hardscape Landscape"
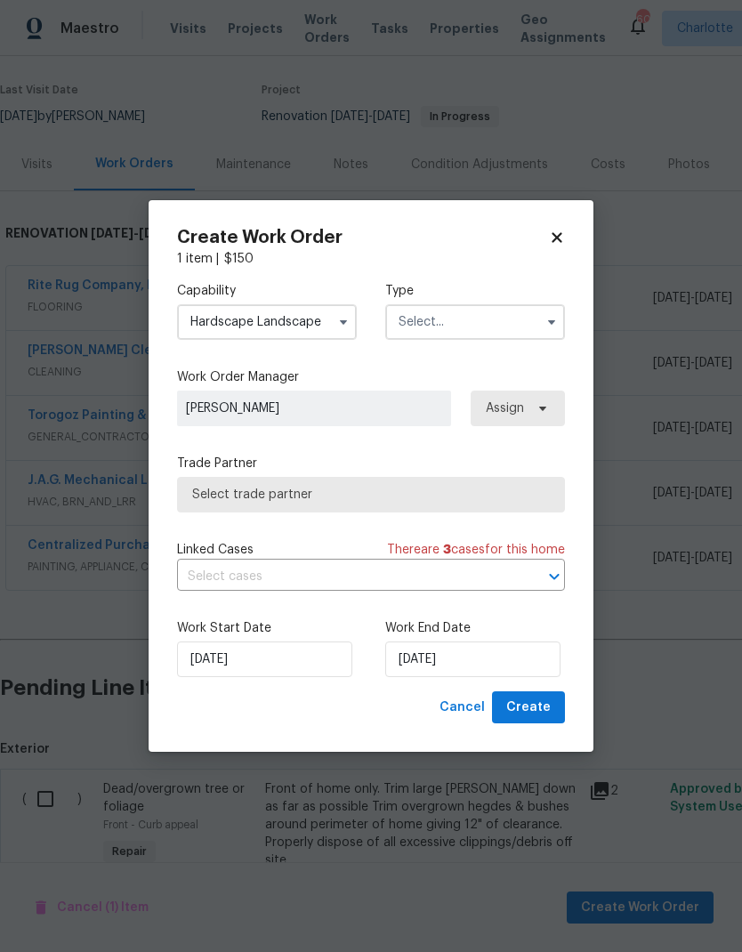
click at [509, 310] on input "text" at bounding box center [475, 322] width 180 height 36
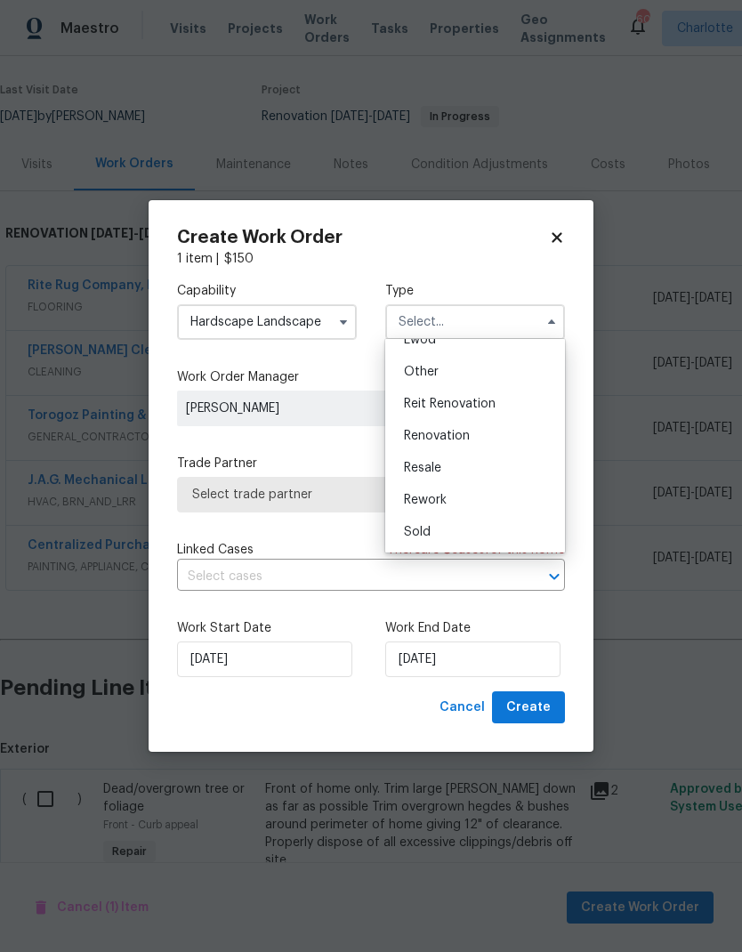
scroll to position [212, 0]
click at [464, 430] on span "Renovation" at bounding box center [437, 436] width 66 height 12
type input "Renovation"
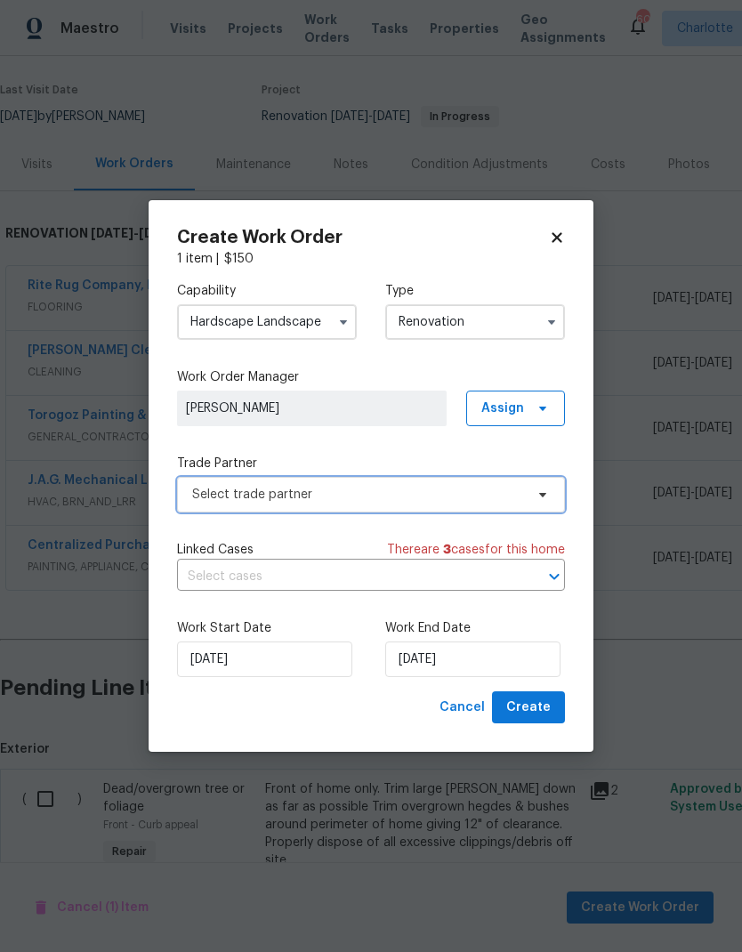
click at [376, 499] on span "Select trade partner" at bounding box center [358, 495] width 332 height 18
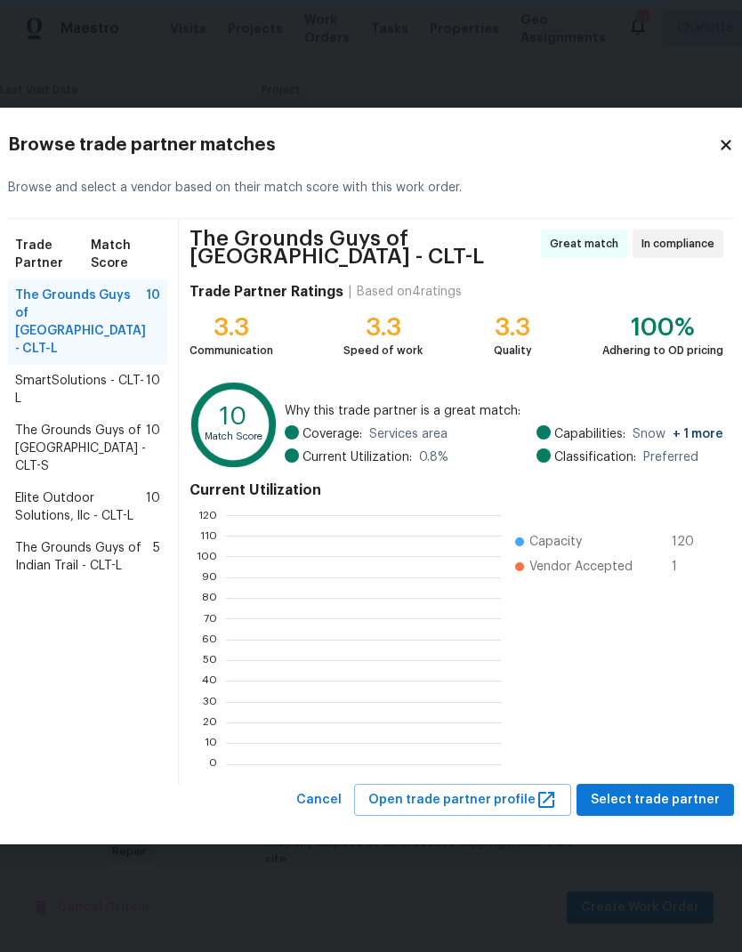
scroll to position [249, 275]
click at [80, 389] on span "SmartSolutions - CLT-L" at bounding box center [80, 390] width 131 height 36
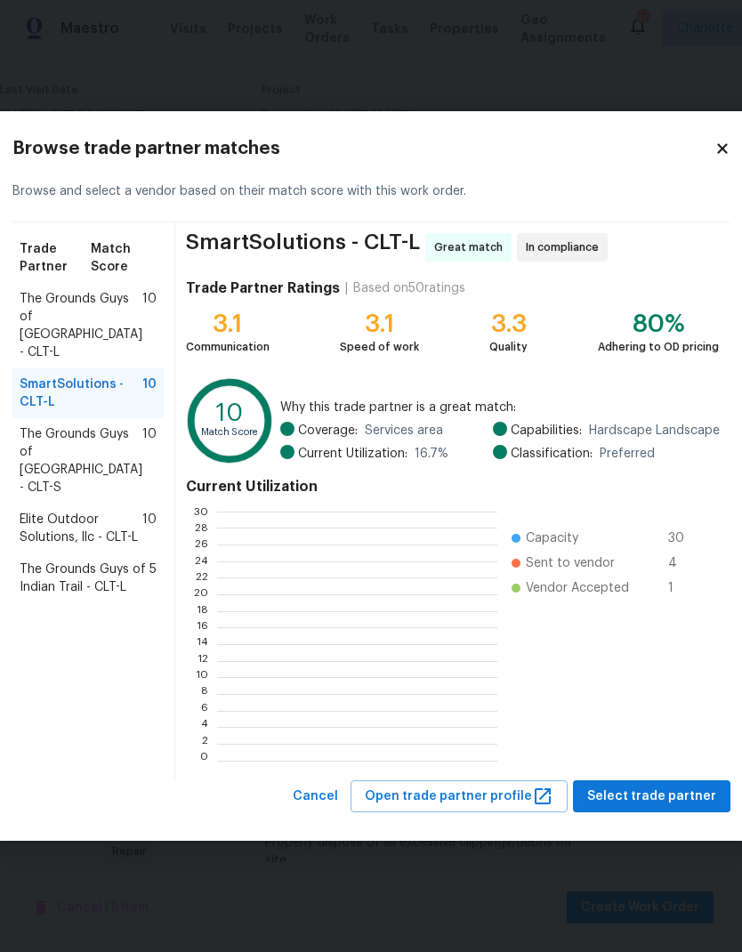
scroll to position [249, 279]
click at [647, 789] on span "Select trade partner" at bounding box center [651, 797] width 129 height 22
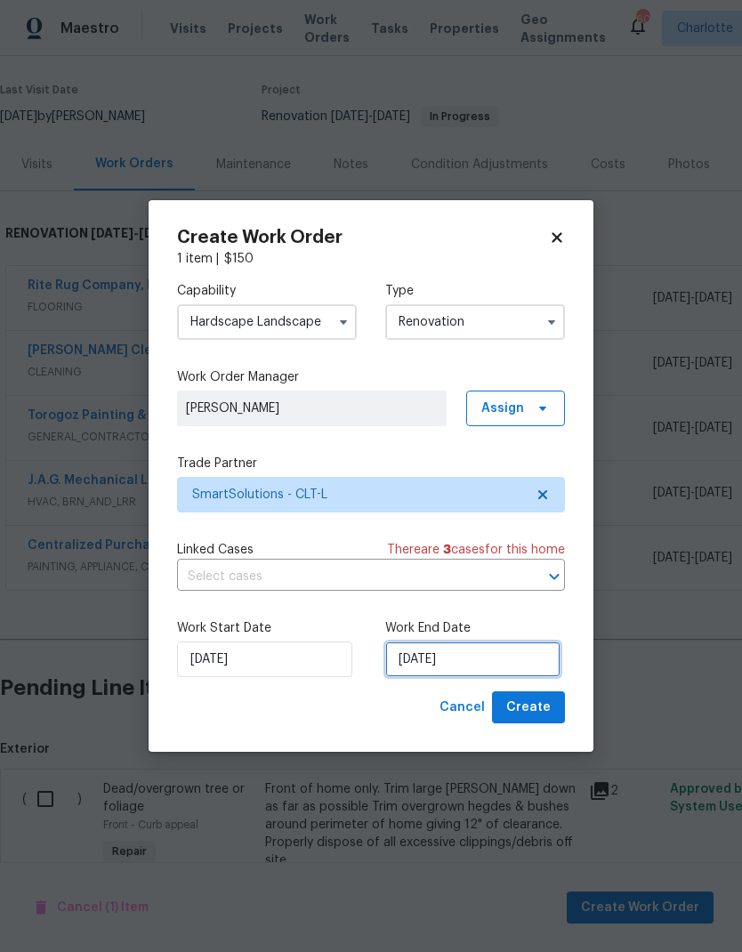
click at [445, 659] on input "[DATE]" at bounding box center [472, 659] width 175 height 36
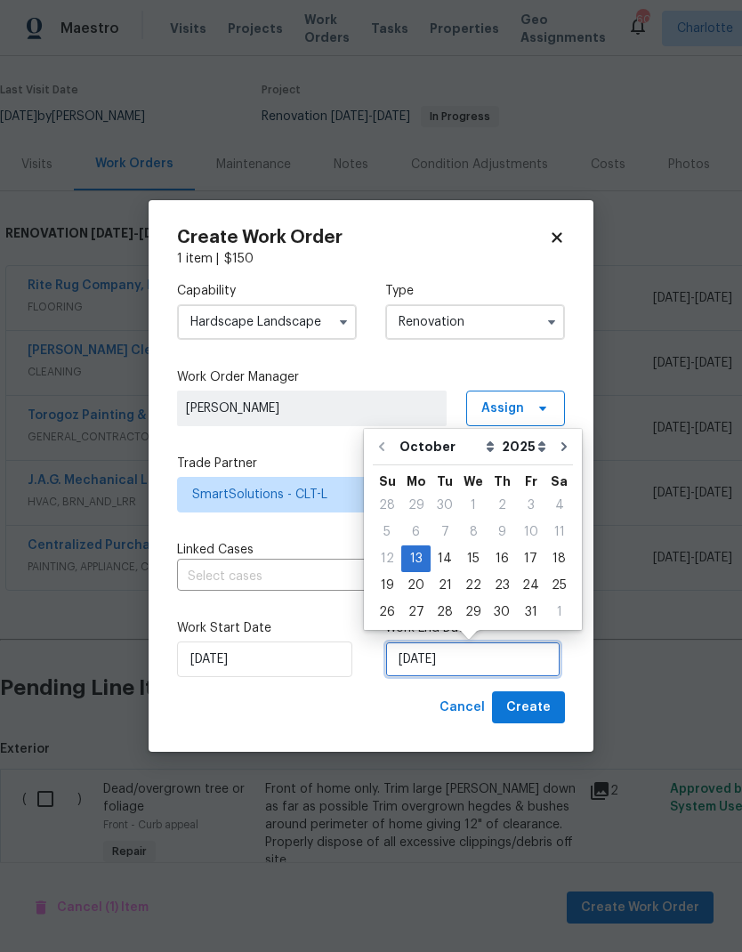
scroll to position [13, 0]
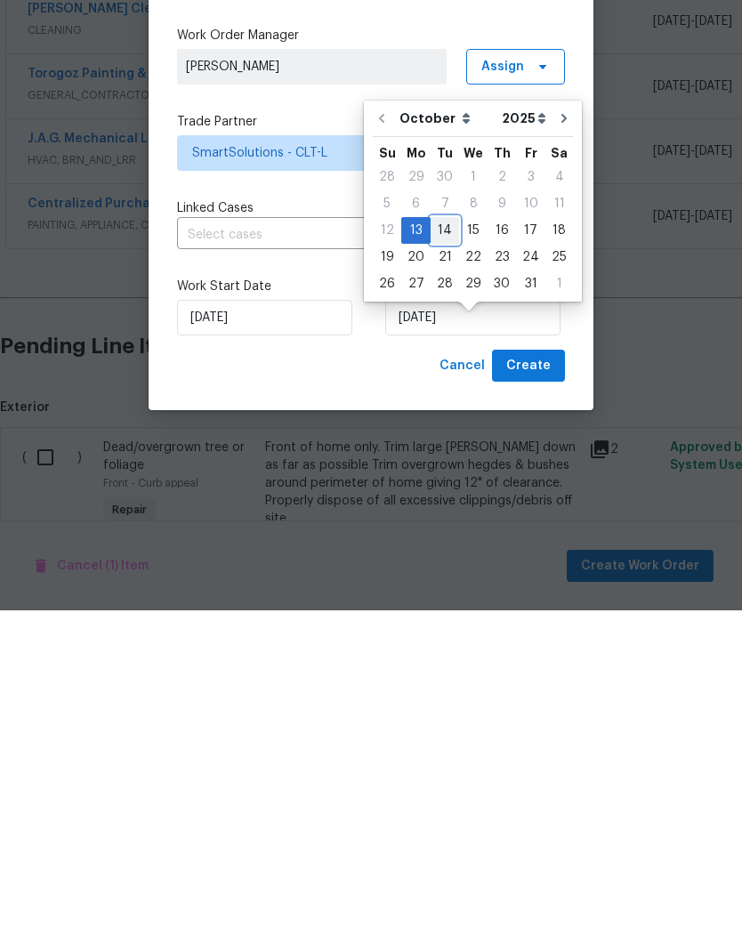
click at [445, 560] on div "14" at bounding box center [445, 572] width 28 height 25
type input "[DATE]"
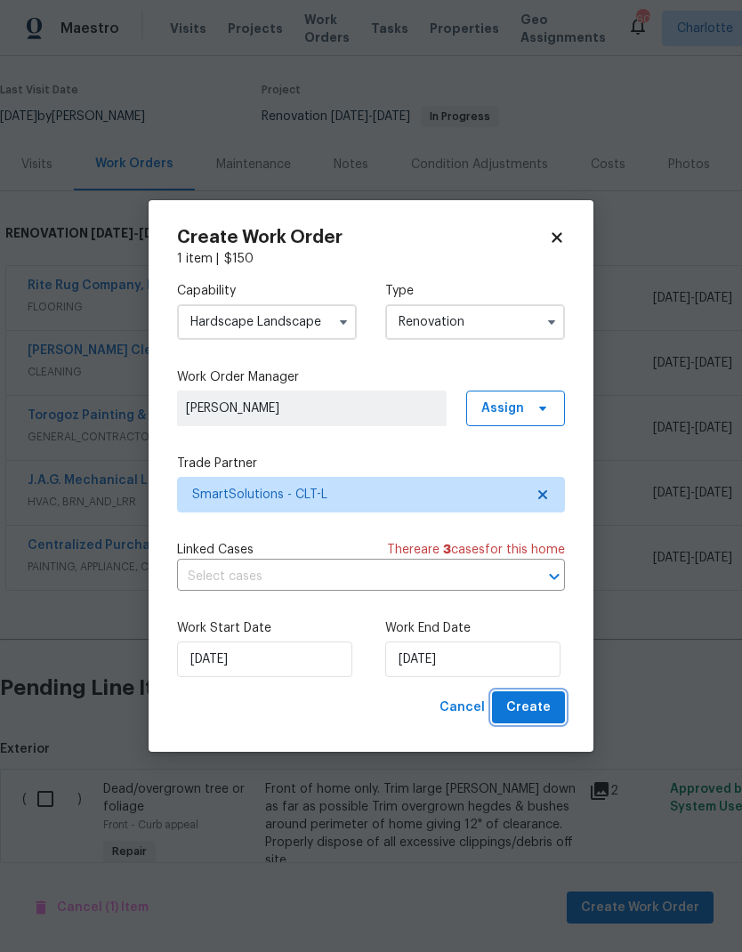
click at [533, 708] on span "Create" at bounding box center [528, 708] width 44 height 22
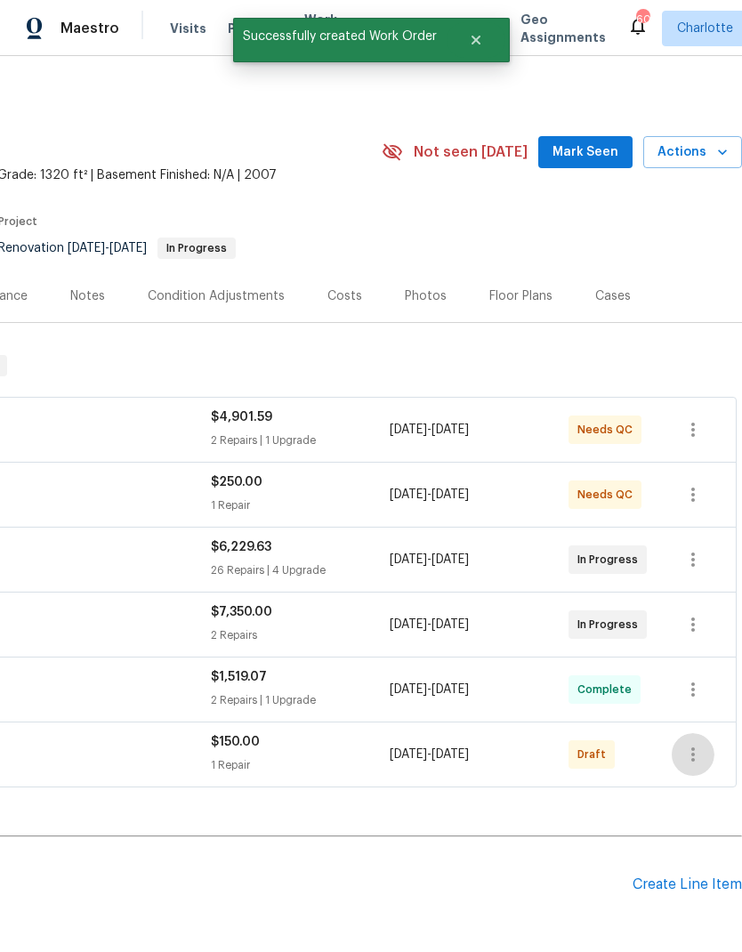
scroll to position [0, 263]
click at [692, 747] on icon "button" at bounding box center [693, 754] width 4 height 14
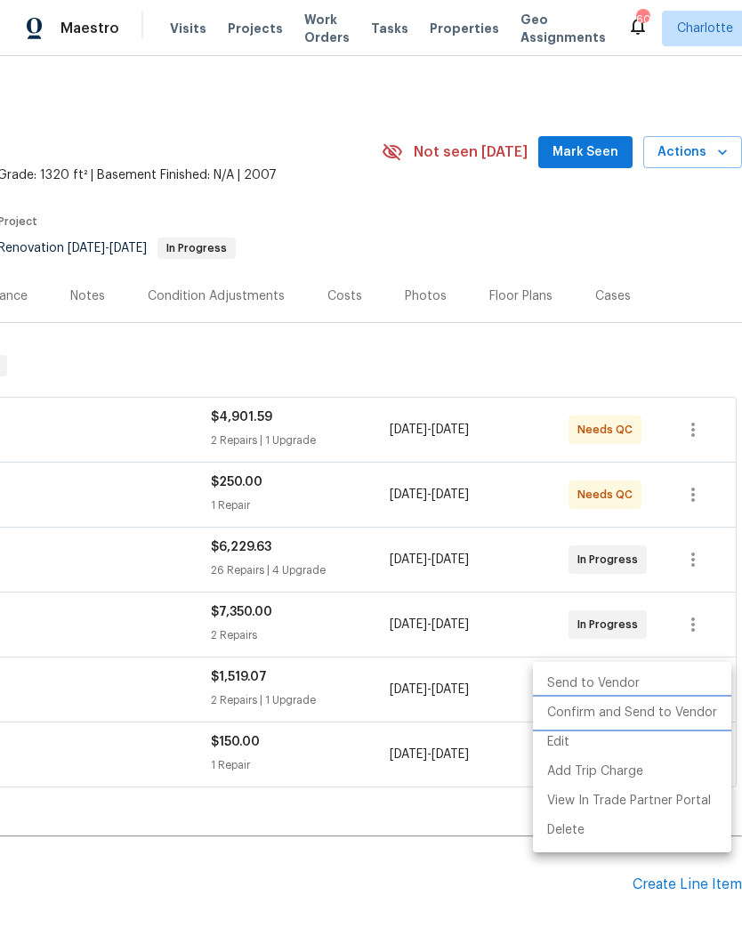
click at [660, 712] on li "Confirm and Send to Vendor" at bounding box center [632, 712] width 198 height 29
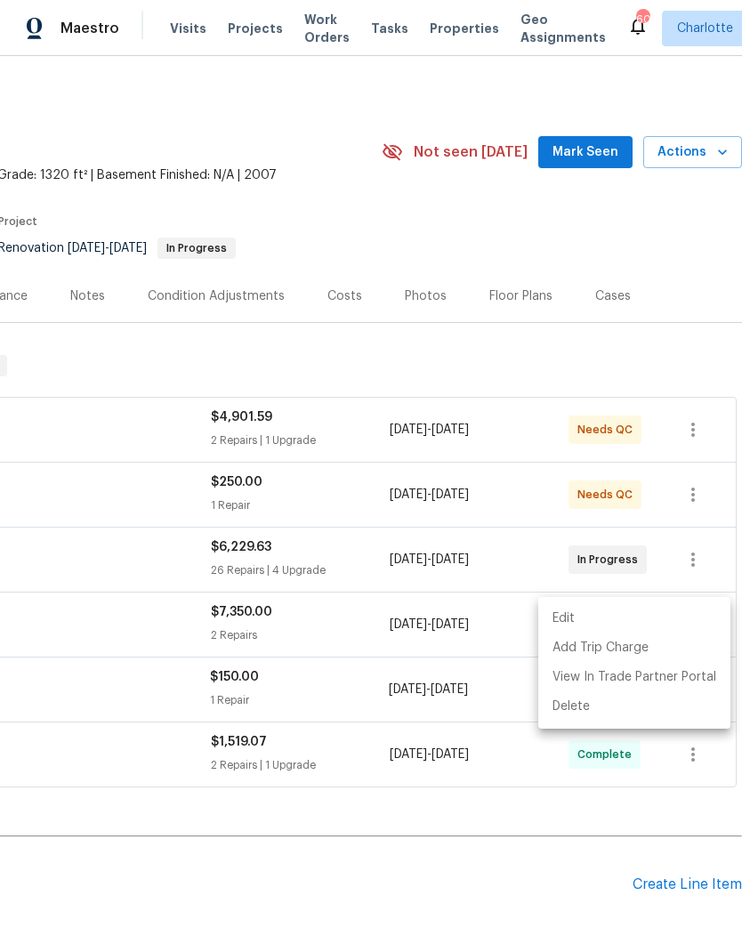
click at [425, 837] on div at bounding box center [371, 476] width 742 height 952
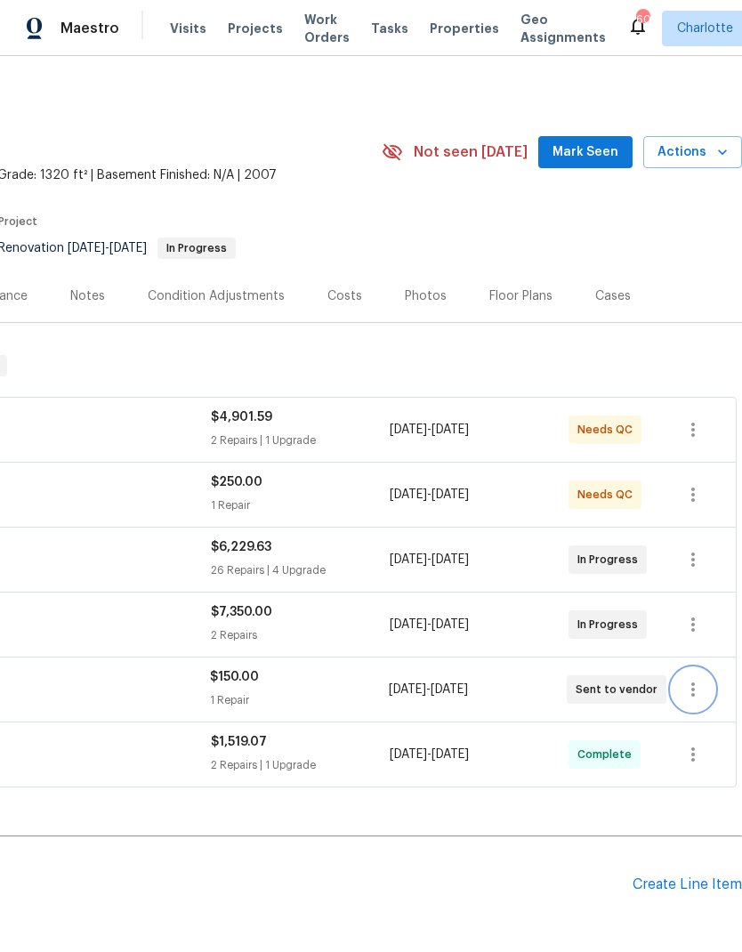
scroll to position [70, 0]
click at [463, 843] on h2 "Pending Line Items" at bounding box center [185, 884] width 896 height 83
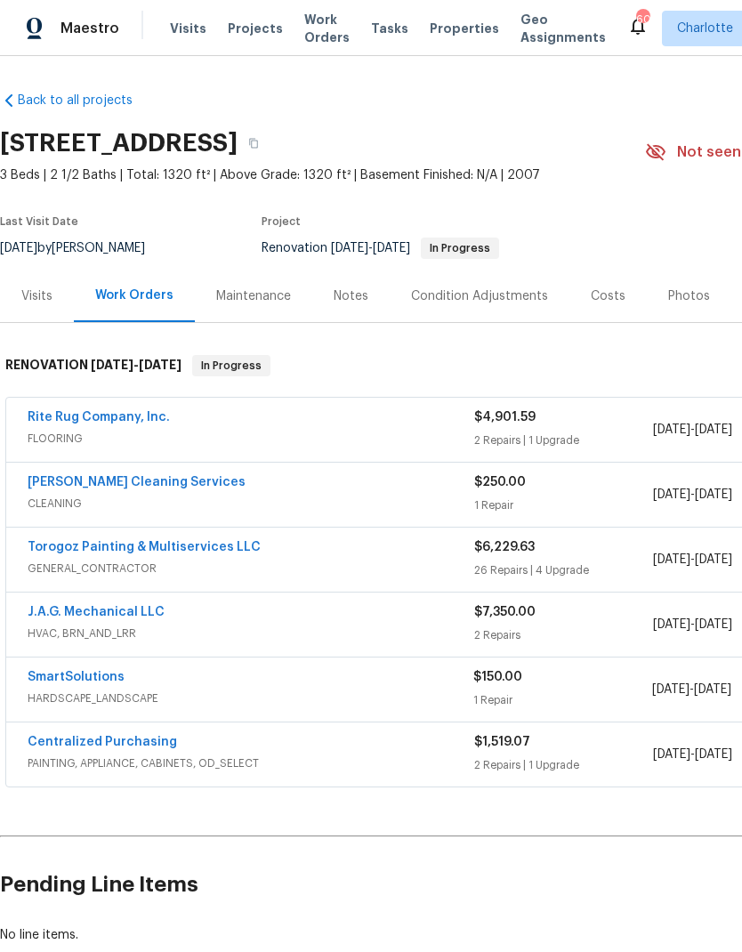
scroll to position [0, 0]
click at [88, 671] on link "SmartSolutions" at bounding box center [76, 677] width 97 height 12
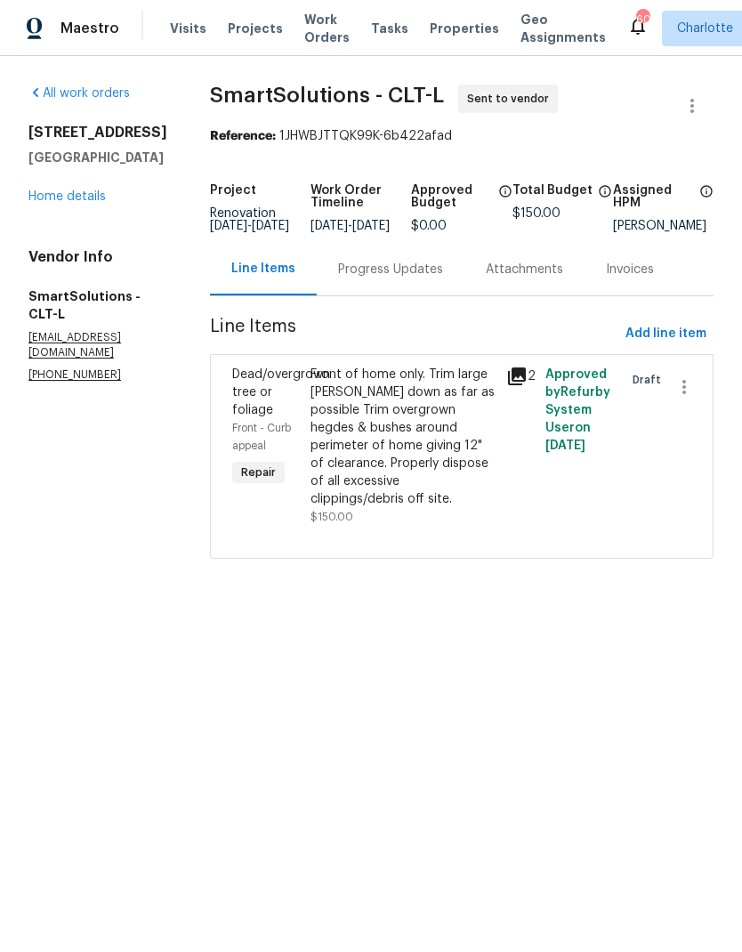
click at [390, 278] on div "Progress Updates" at bounding box center [390, 270] width 105 height 18
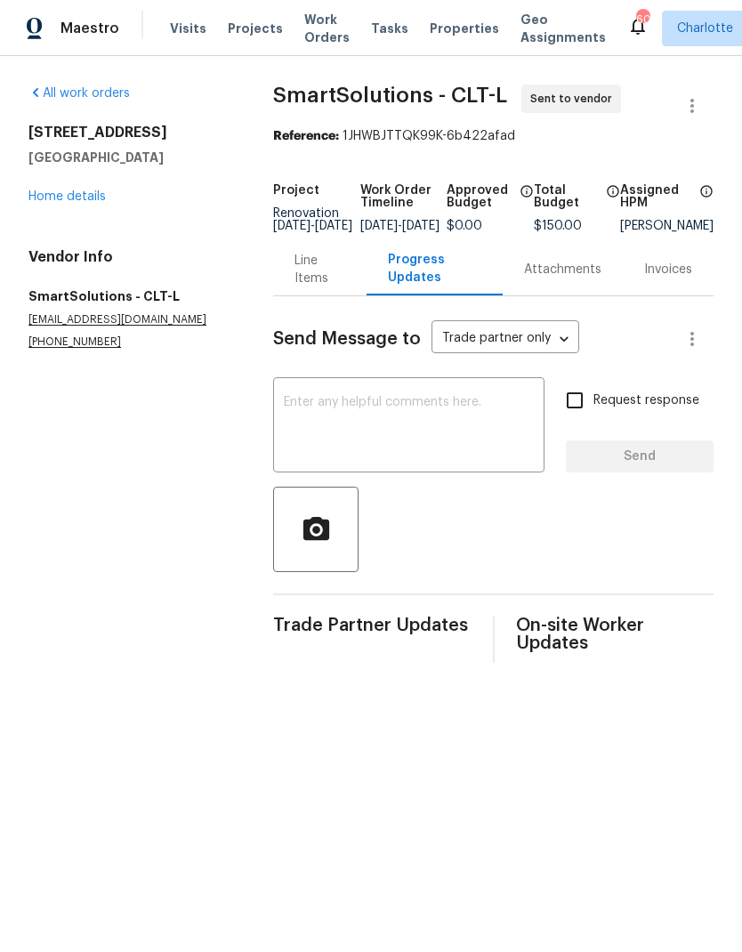
click at [455, 425] on textarea at bounding box center [409, 427] width 250 height 62
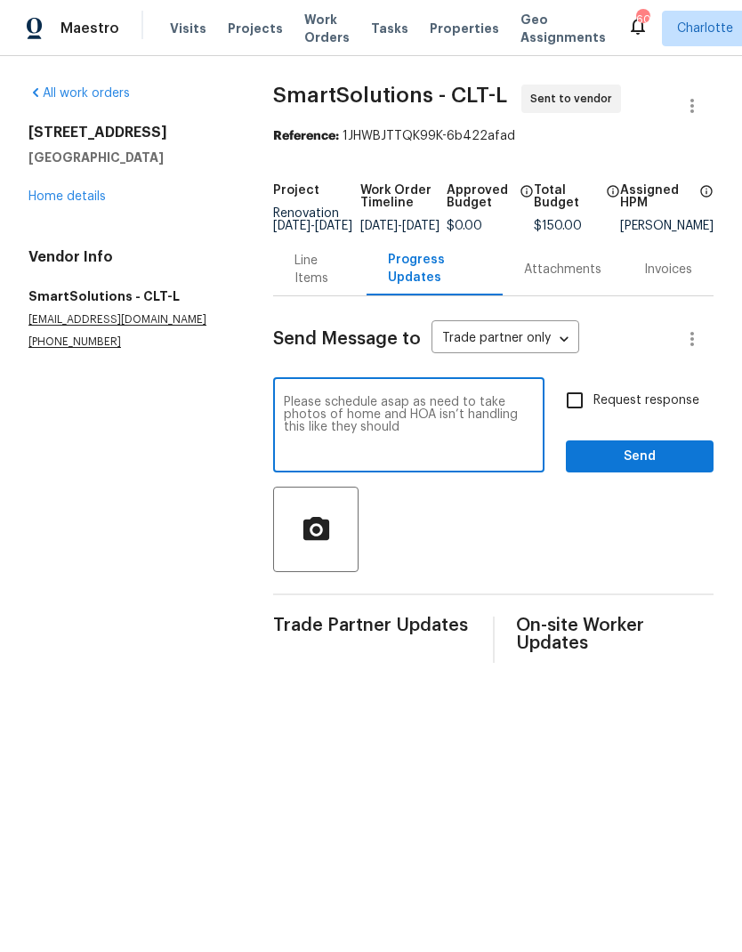
type textarea "Please schedule asap as need to take photos of home and HOA isn’t handling this…"
click at [585, 419] on input "Request response" at bounding box center [574, 400] width 37 height 37
checkbox input "true"
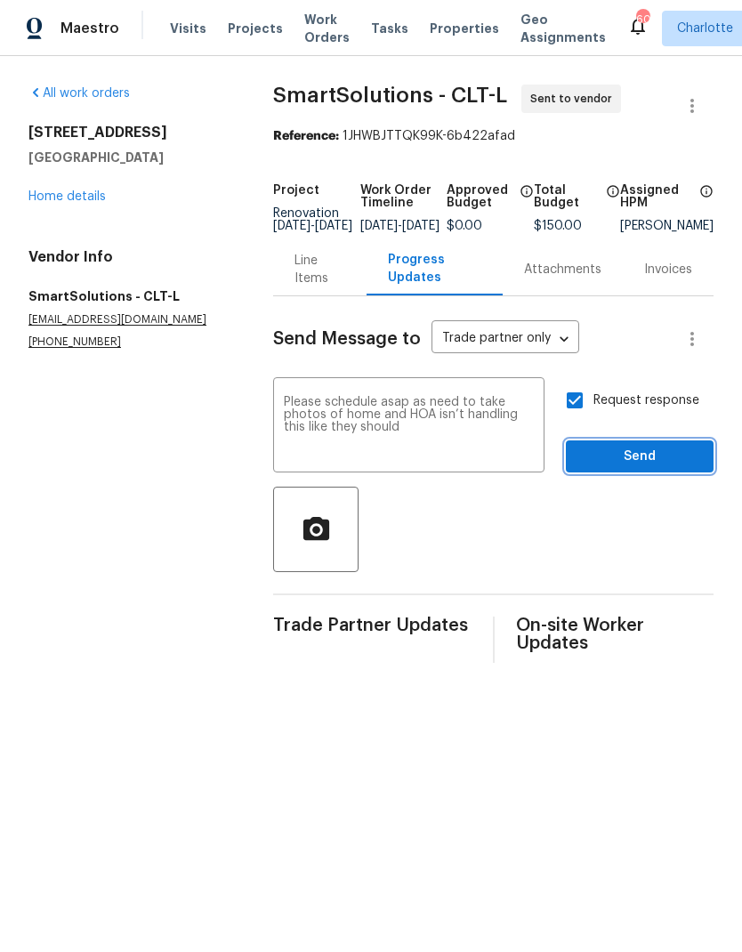
click at [623, 468] on span "Send" at bounding box center [639, 457] width 119 height 22
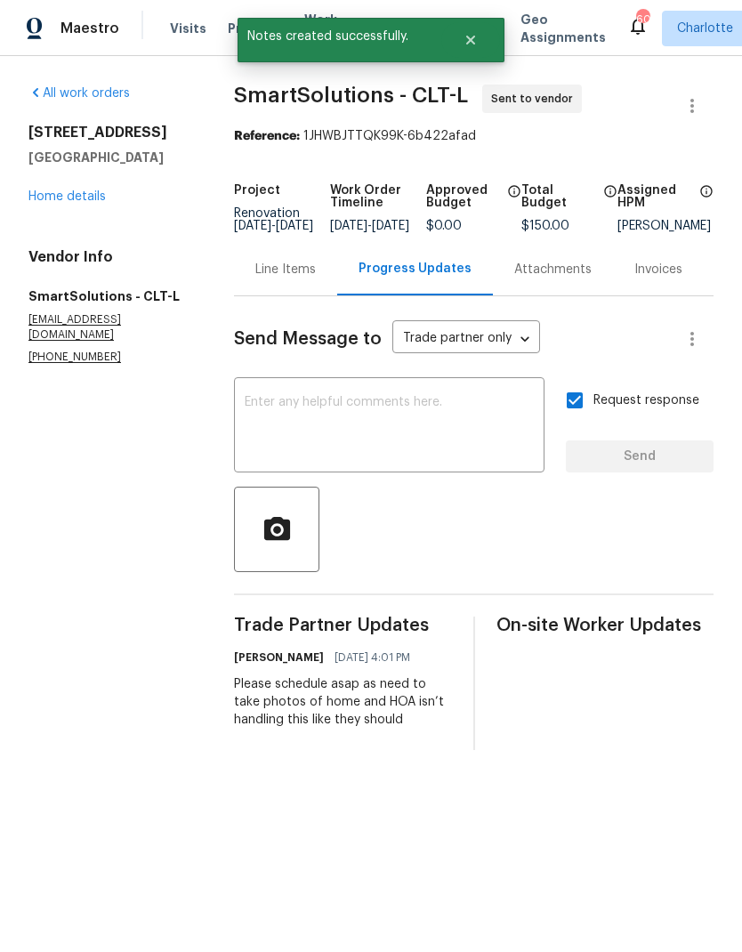
click at [79, 199] on link "Home details" at bounding box center [66, 196] width 77 height 12
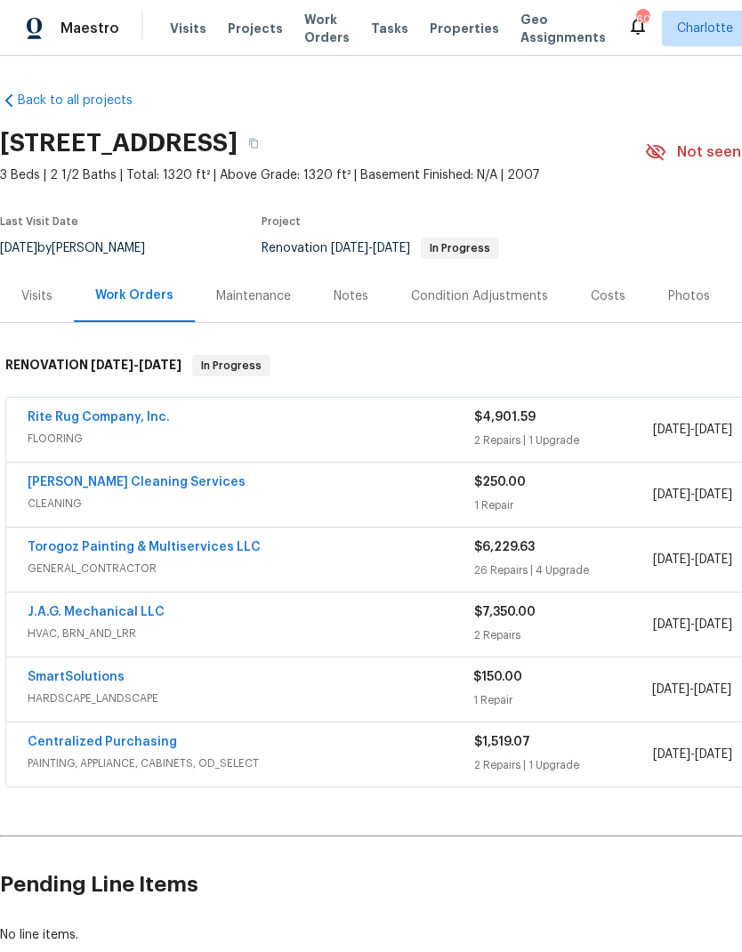
click at [394, 431] on span "FLOORING" at bounding box center [251, 439] width 447 height 18
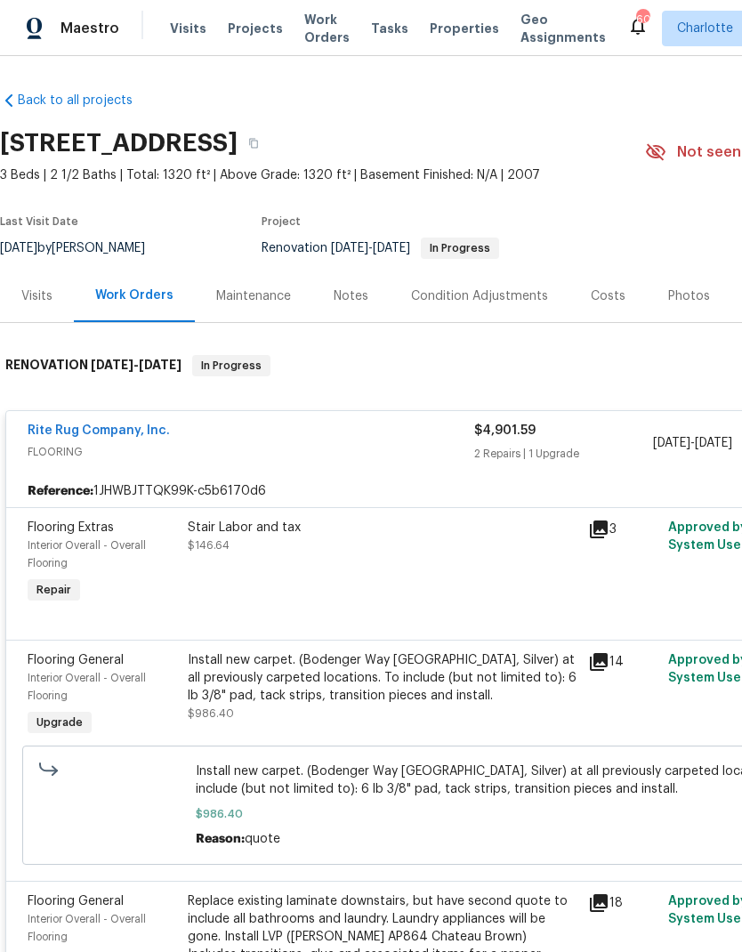
click at [426, 564] on div "Stair Labor and tax $146.64" at bounding box center [382, 563] width 400 height 100
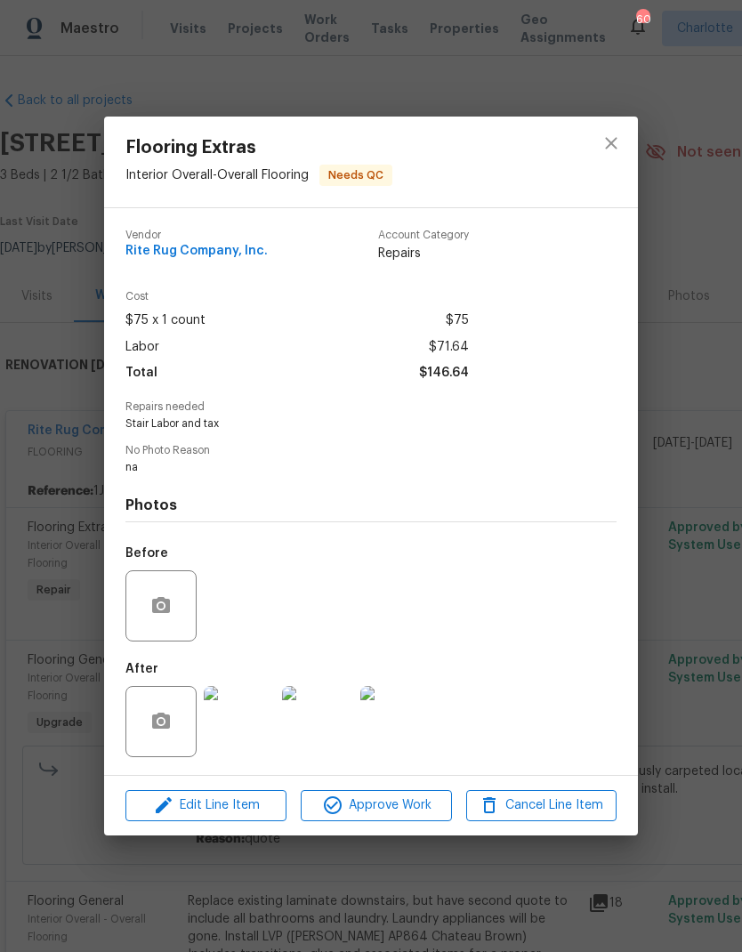
click at [394, 787] on div "Edit Line Item Approve Work Cancel Line Item" at bounding box center [371, 806] width 534 height 60
click at [407, 815] on span "Approve Work" at bounding box center [376, 805] width 140 height 22
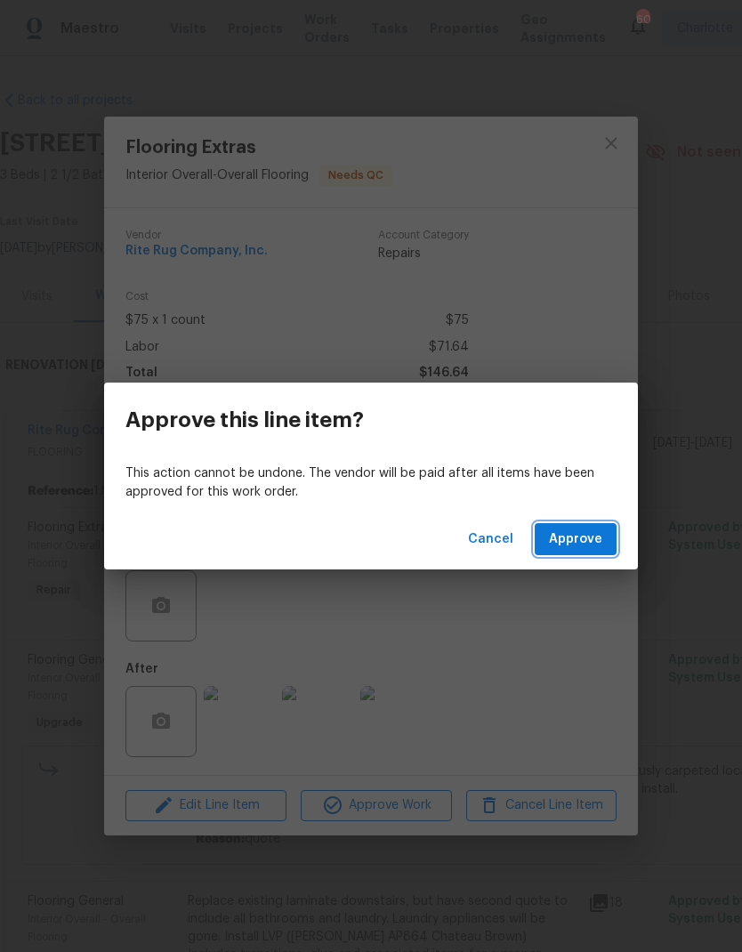
click at [584, 542] on span "Approve" at bounding box center [575, 539] width 53 height 22
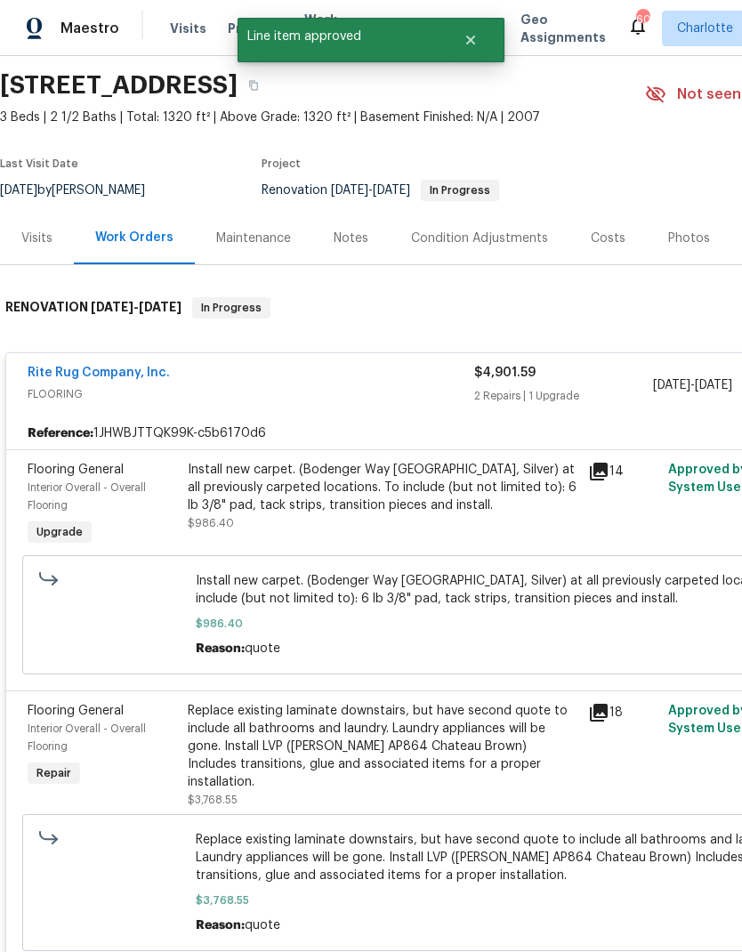
scroll to position [58, 0]
click at [396, 513] on div "Install new carpet. (Bodenger Way 945 Winter Ash, Silver) at all previously car…" at bounding box center [383, 487] width 390 height 53
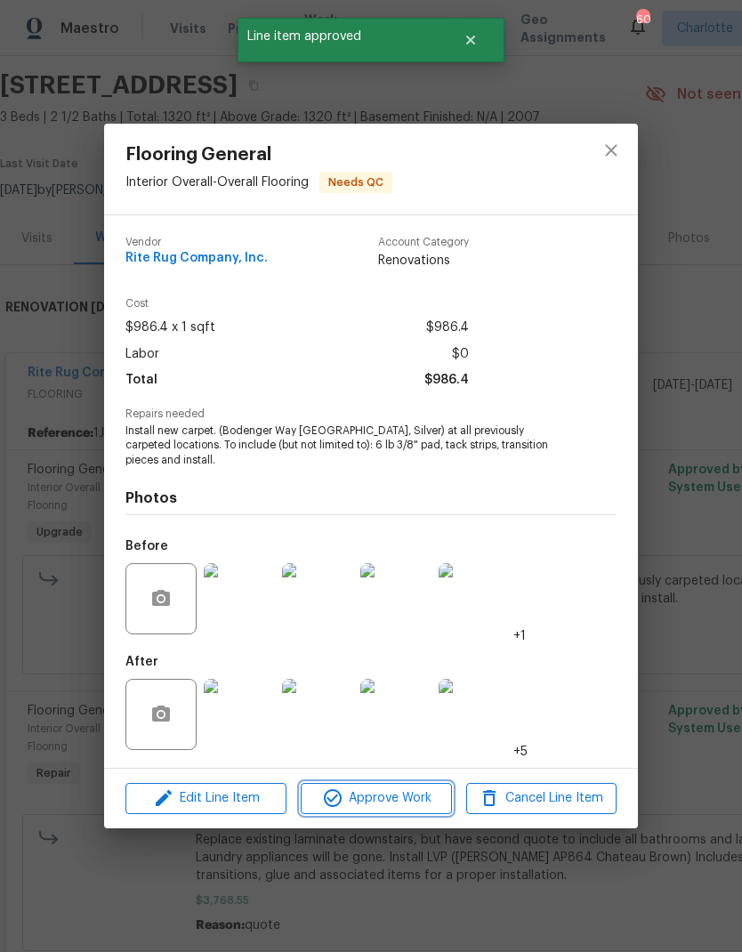
click at [431, 800] on span "Approve Work" at bounding box center [376, 798] width 140 height 22
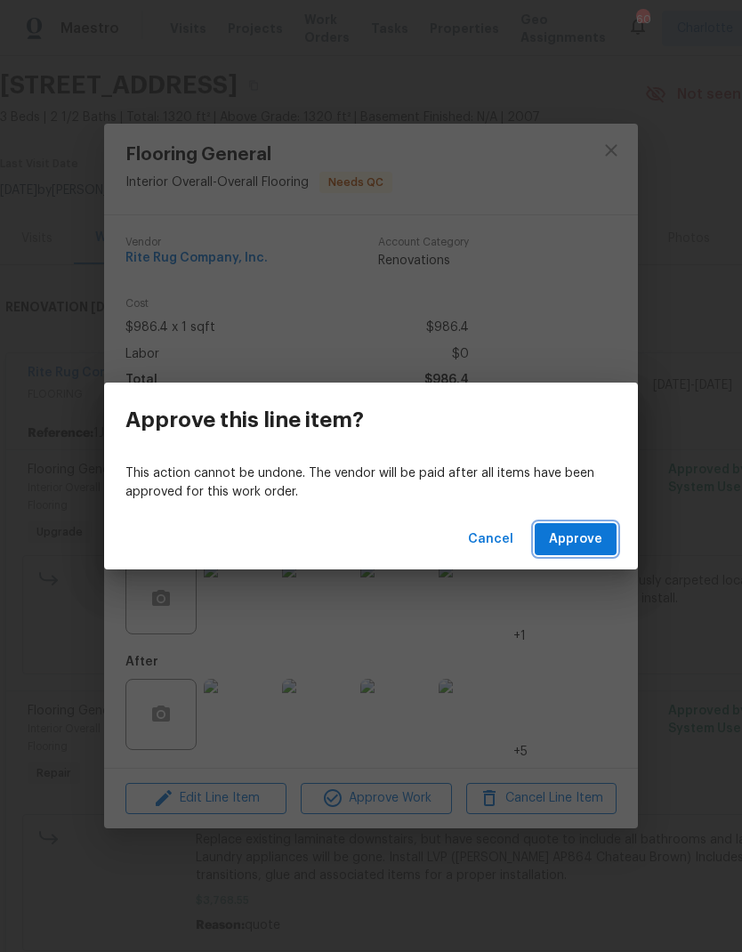
click at [579, 536] on span "Approve" at bounding box center [575, 539] width 53 height 22
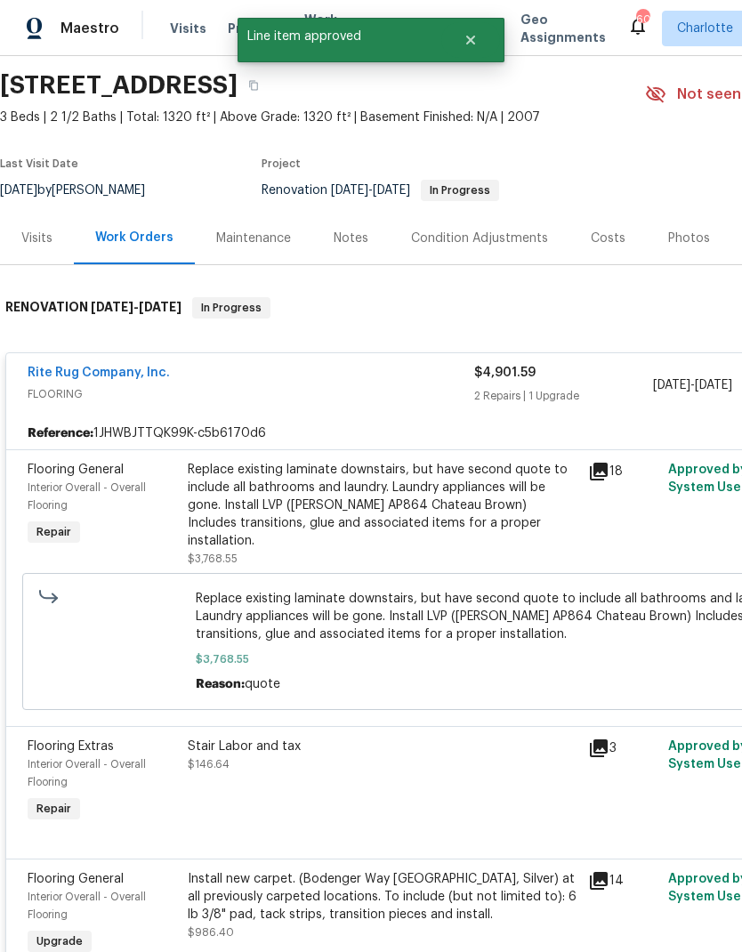
click at [338, 510] on div "Replace existing laminate downstairs, but have second quote to include all bath…" at bounding box center [383, 505] width 390 height 89
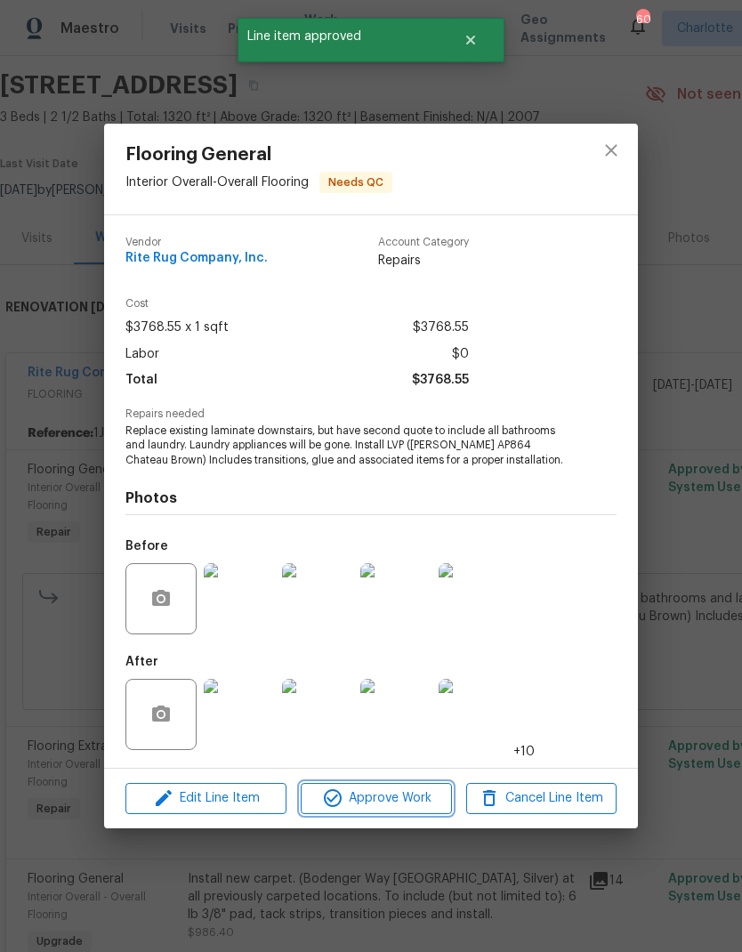
click at [407, 804] on span "Approve Work" at bounding box center [376, 798] width 140 height 22
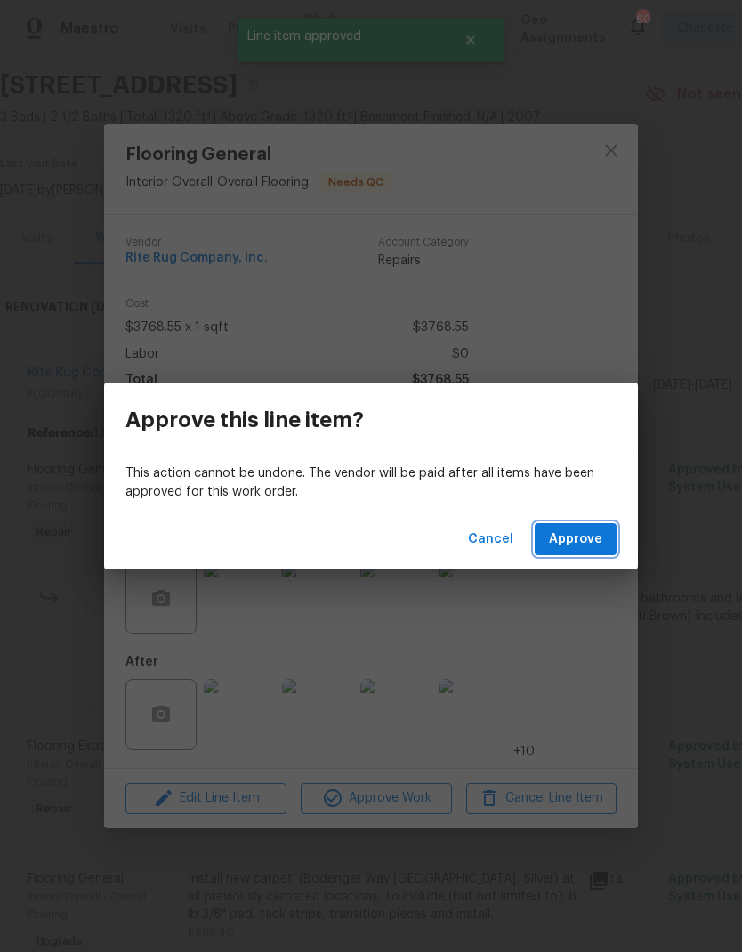
click at [586, 542] on span "Approve" at bounding box center [575, 539] width 53 height 22
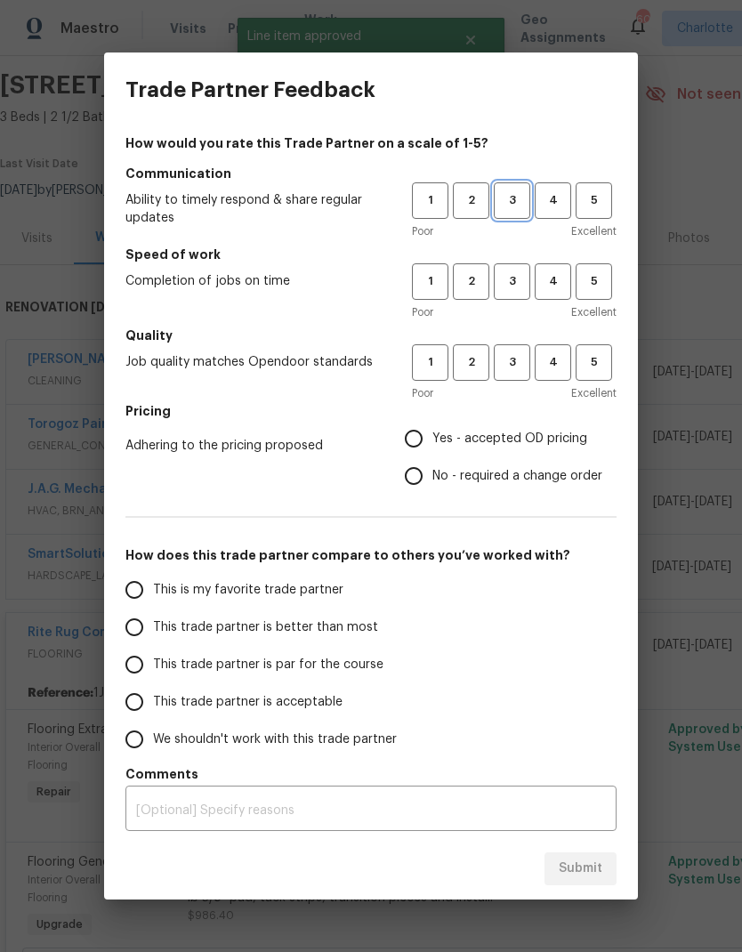
click at [515, 198] on span "3" at bounding box center [512, 200] width 33 height 20
click at [519, 294] on button "3" at bounding box center [512, 281] width 36 height 36
click at [518, 363] on span "3" at bounding box center [512, 362] width 33 height 20
click at [446, 478] on span "No - required a change order" at bounding box center [517, 476] width 170 height 19
click at [432, 478] on input "No - required a change order" at bounding box center [413, 475] width 37 height 37
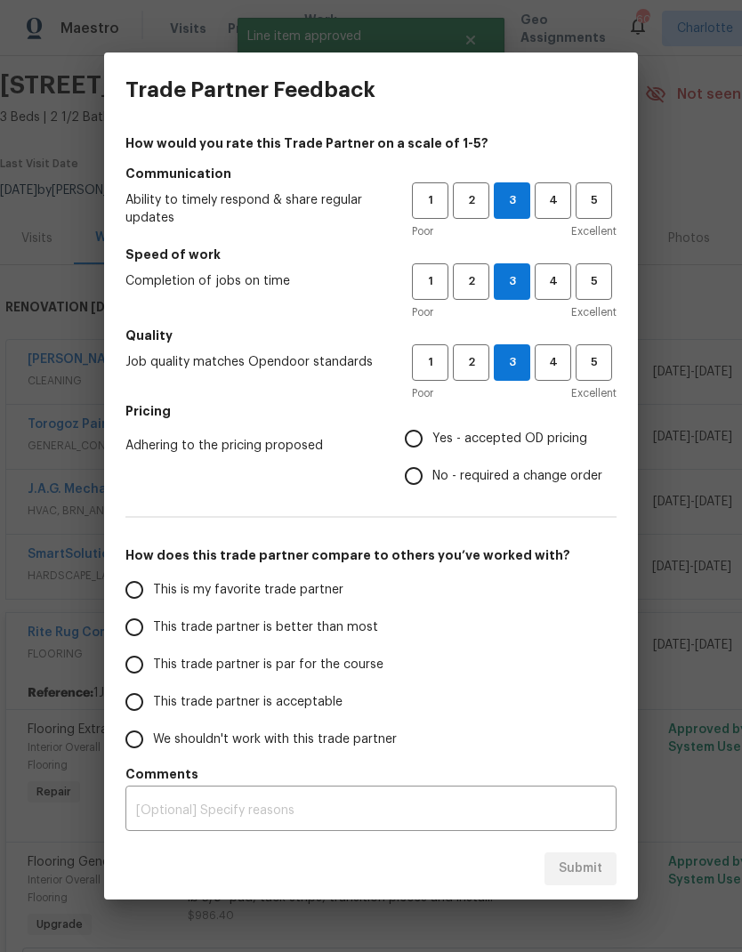
radio input "true"
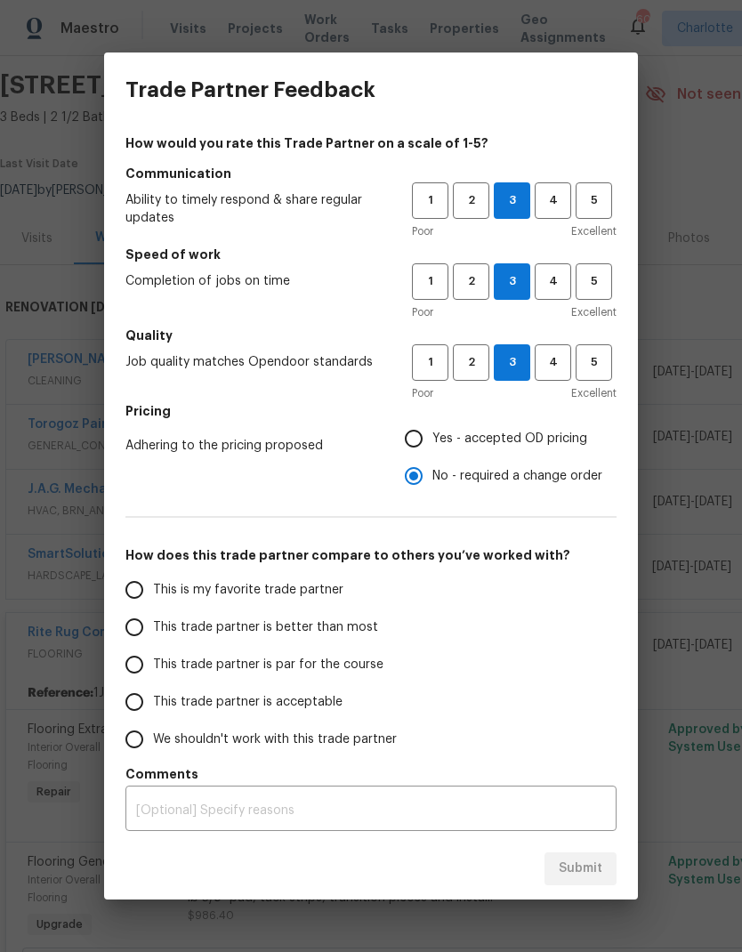
click at [282, 632] on span "This trade partner is better than most" at bounding box center [265, 627] width 225 height 19
click at [153, 632] on input "This trade partner is better than most" at bounding box center [134, 627] width 37 height 37
click at [598, 871] on span "Submit" at bounding box center [581, 869] width 44 height 22
radio input "true"
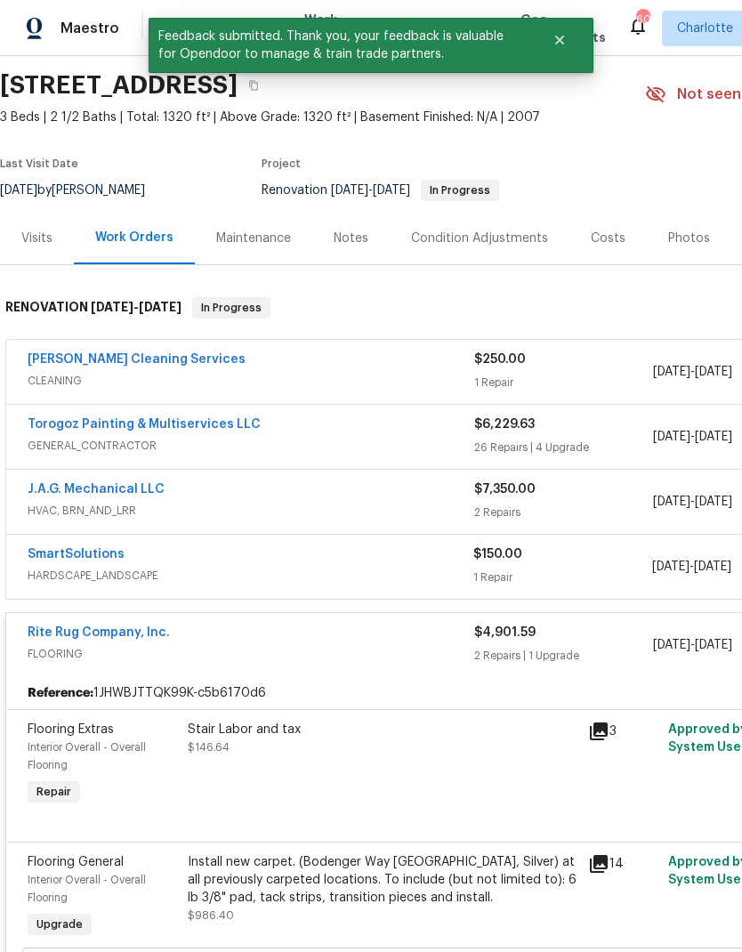
click at [387, 633] on div "Rite Rug Company, Inc." at bounding box center [251, 634] width 447 height 21
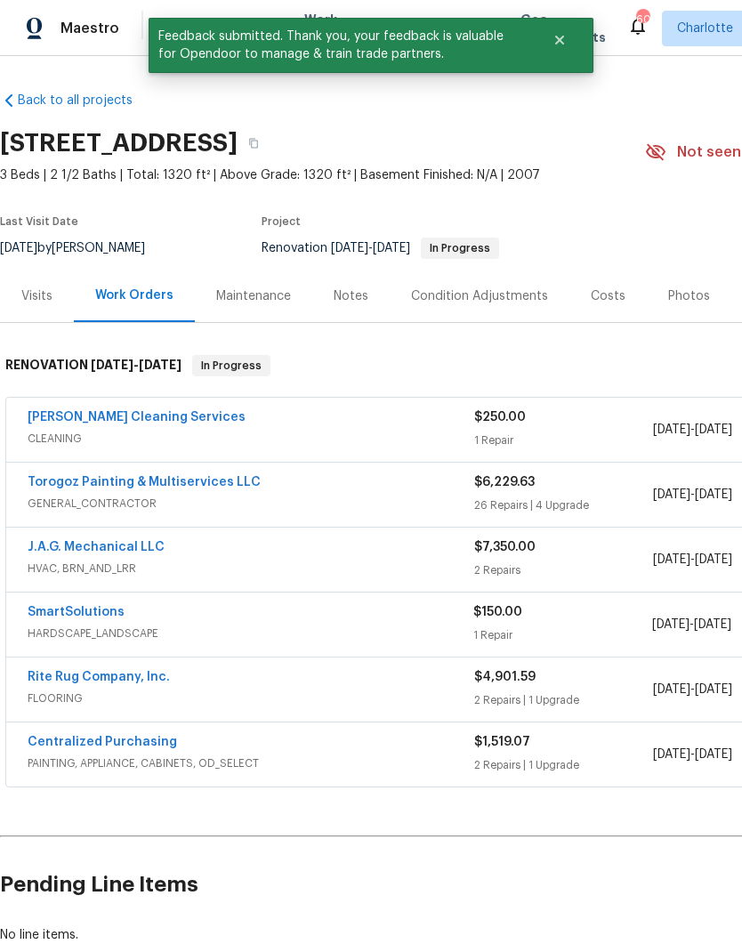
scroll to position [0, 0]
click at [318, 415] on div "[PERSON_NAME] Cleaning Services" at bounding box center [251, 418] width 447 height 21
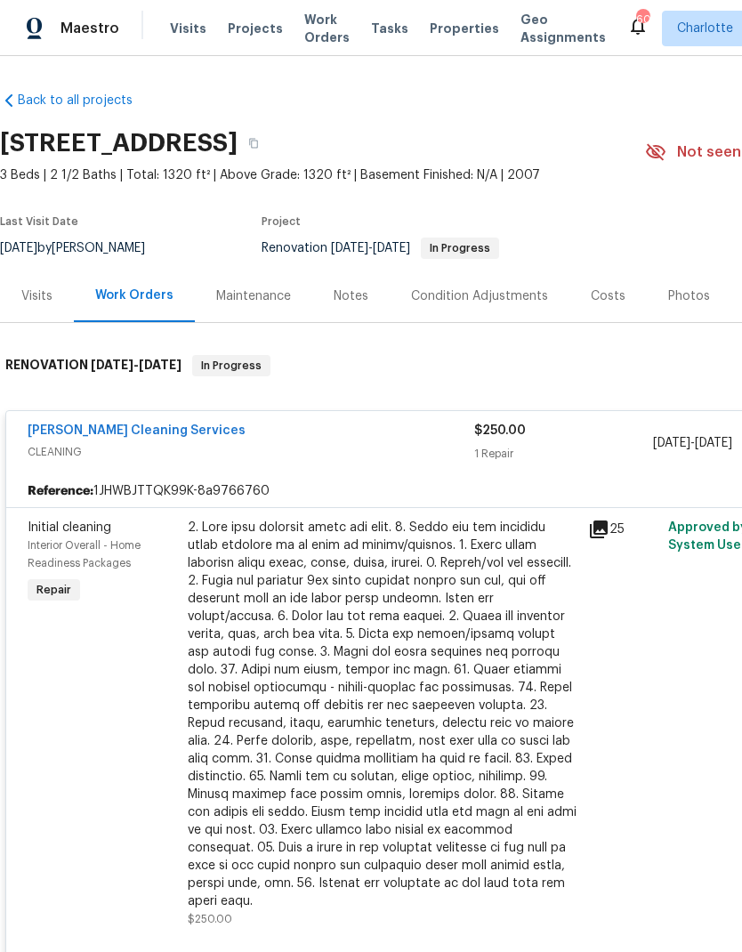
click at [398, 625] on div at bounding box center [383, 714] width 390 height 391
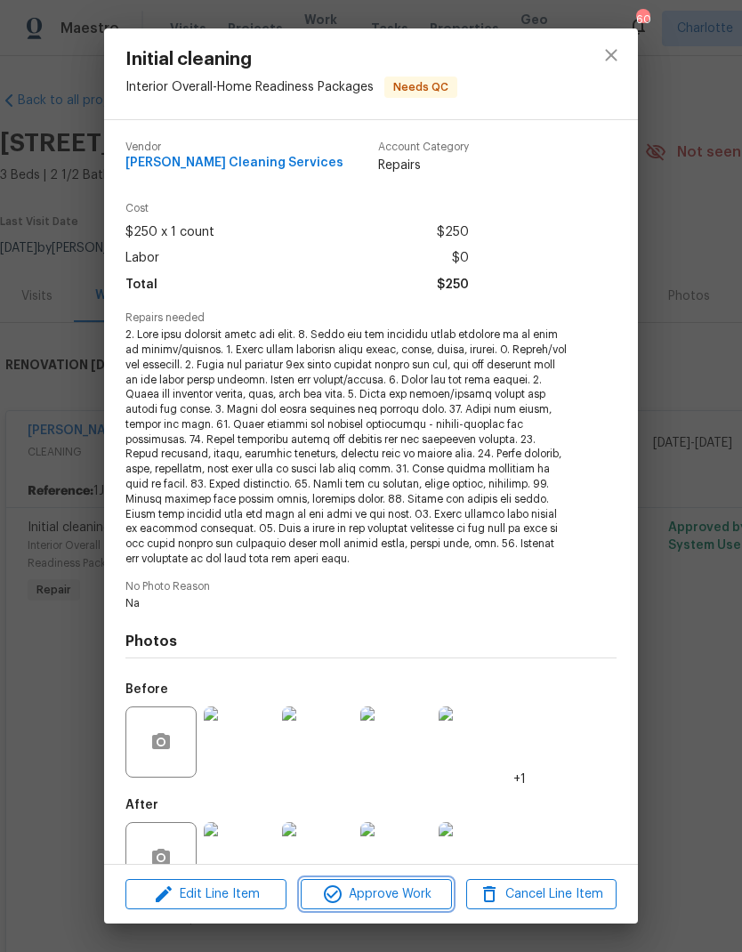
click at [411, 886] on span "Approve Work" at bounding box center [376, 894] width 140 height 22
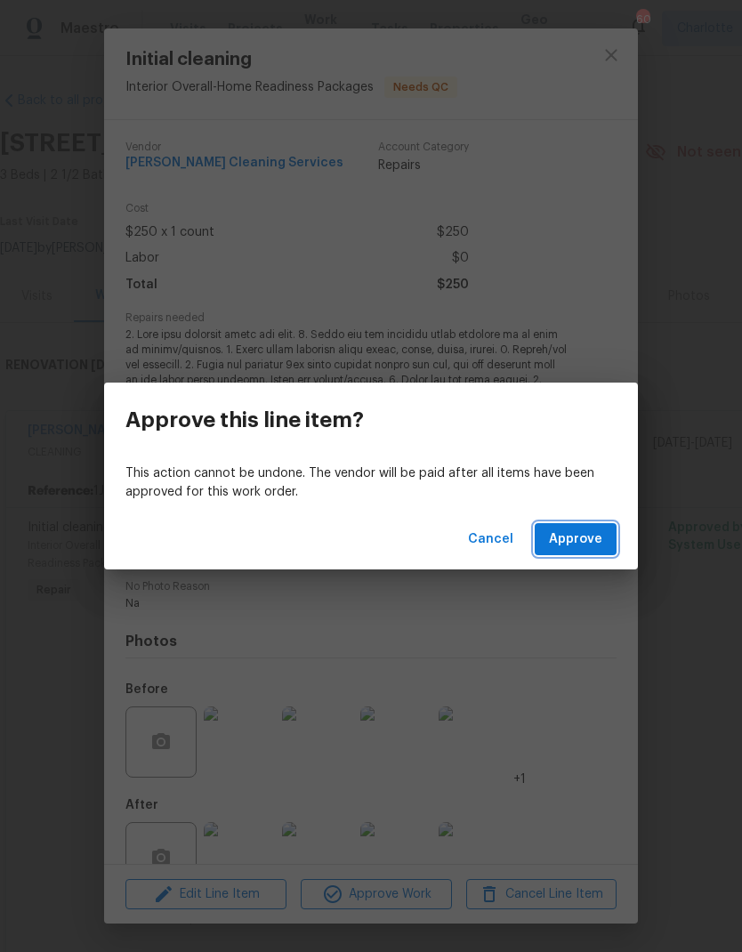
click at [585, 548] on span "Approve" at bounding box center [575, 539] width 53 height 22
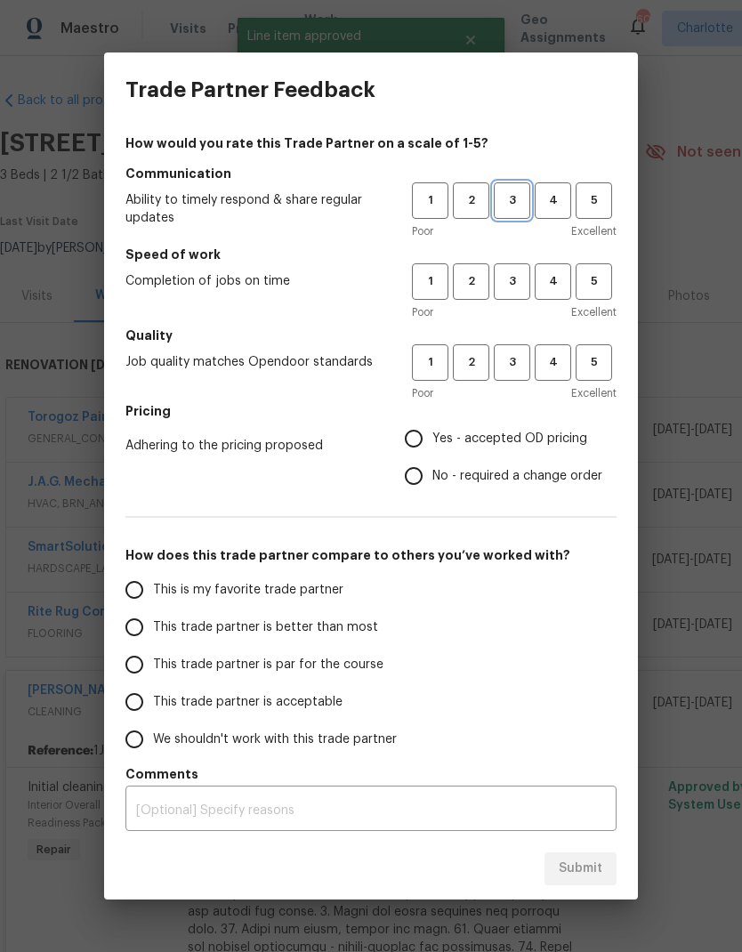
click at [519, 196] on span "3" at bounding box center [512, 200] width 33 height 20
click at [515, 274] on span "3" at bounding box center [512, 281] width 33 height 20
click at [517, 351] on button "3" at bounding box center [512, 362] width 36 height 36
click at [415, 442] on input "Yes - accepted OD pricing" at bounding box center [413, 438] width 37 height 37
radio input "true"
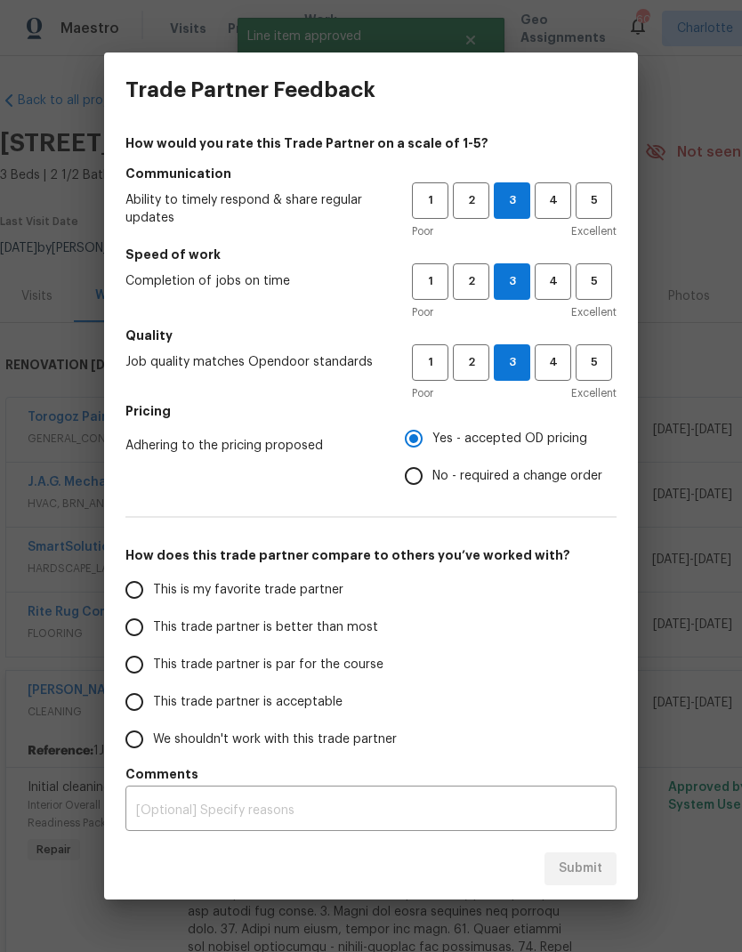
click at [181, 632] on span "This trade partner is better than most" at bounding box center [265, 627] width 225 height 19
click at [153, 632] on input "This trade partner is better than most" at bounding box center [134, 627] width 37 height 37
click at [594, 853] on button "Submit" at bounding box center [580, 868] width 72 height 33
radio input "true"
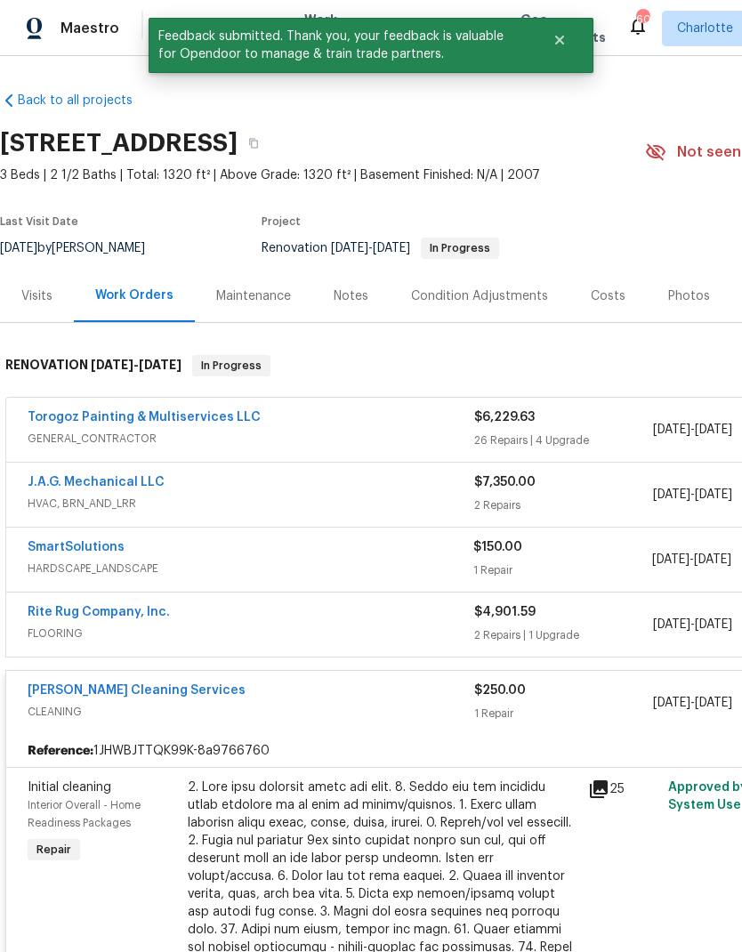
click at [314, 677] on div "DePascale Cleaning Services CLEANING $250.00 1 Repair 10/1/2025 - 10/14/2025 Co…" at bounding box center [502, 703] width 993 height 64
click at [380, 687] on div "[PERSON_NAME] Cleaning Services" at bounding box center [251, 691] width 447 height 21
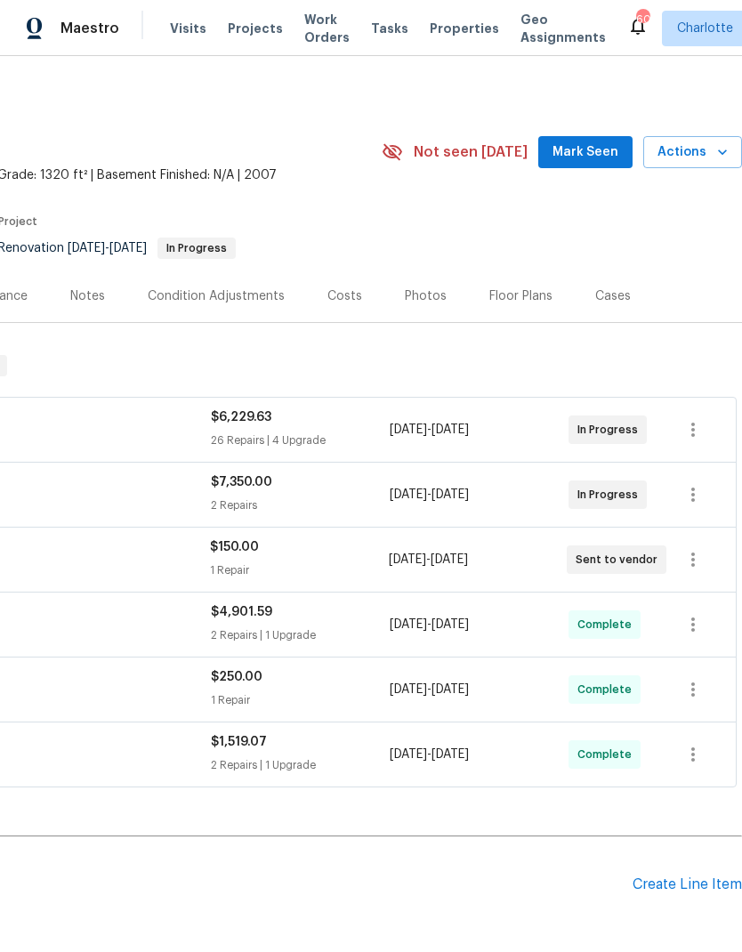
scroll to position [0, 263]
click at [676, 882] on div "Create Line Item" at bounding box center [687, 884] width 109 height 17
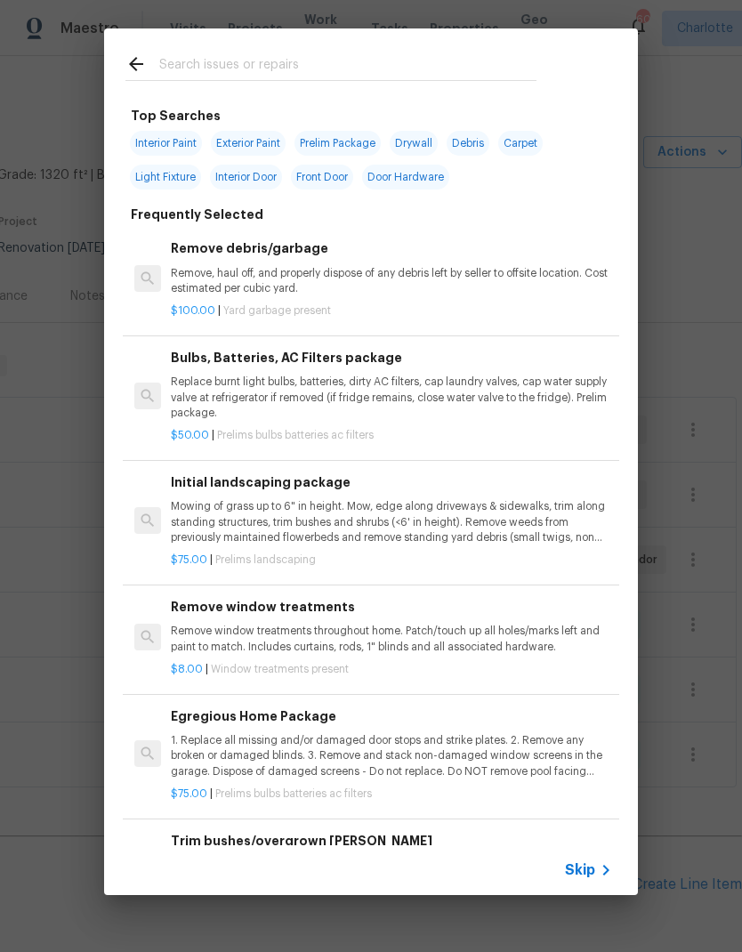
click at [250, 44] on div at bounding box center [331, 63] width 454 height 70
click at [189, 43] on div at bounding box center [331, 63] width 454 height 70
click at [188, 58] on input "text" at bounding box center [347, 66] width 377 height 27
type input "Glass"
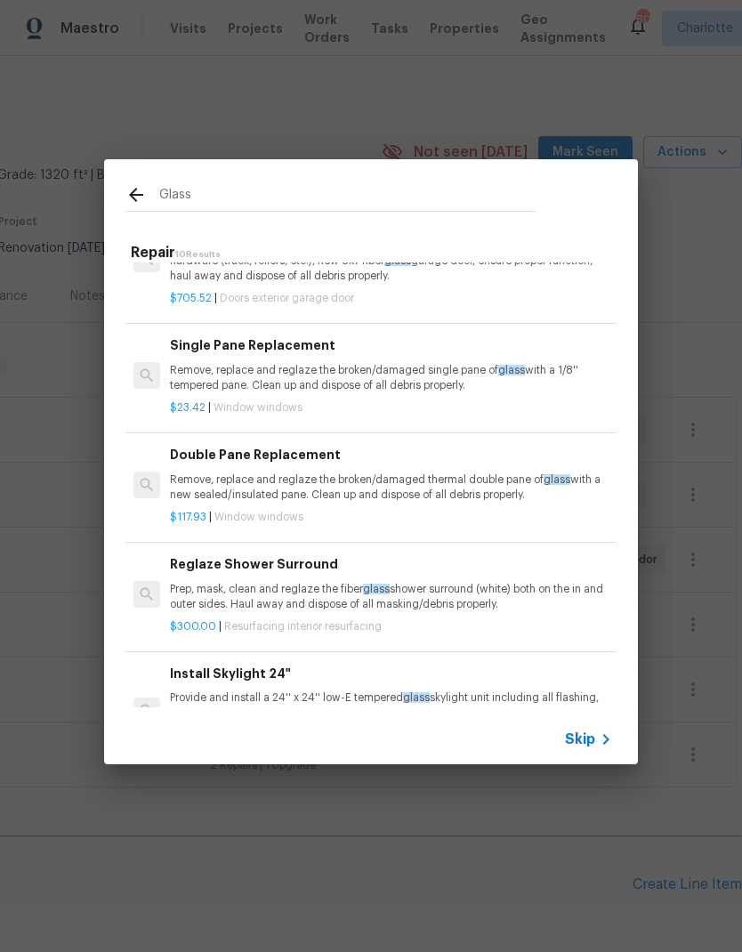
scroll to position [317, 0]
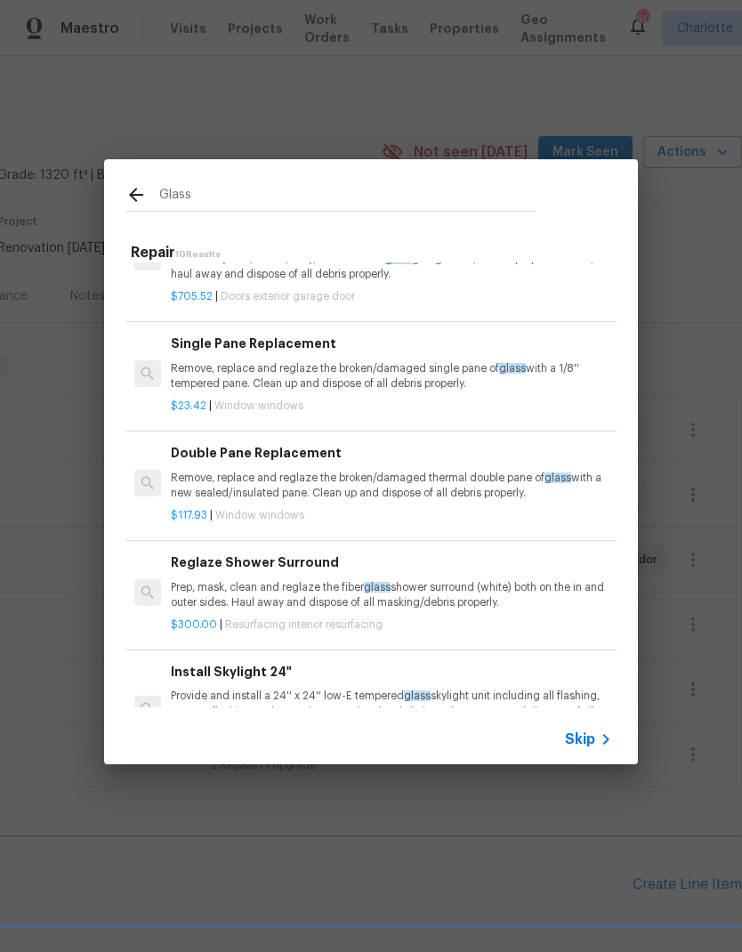
click at [445, 361] on p "Remove, replace and reglaze the broken/damaged single pane of glass with a 1/8'…" at bounding box center [391, 376] width 441 height 30
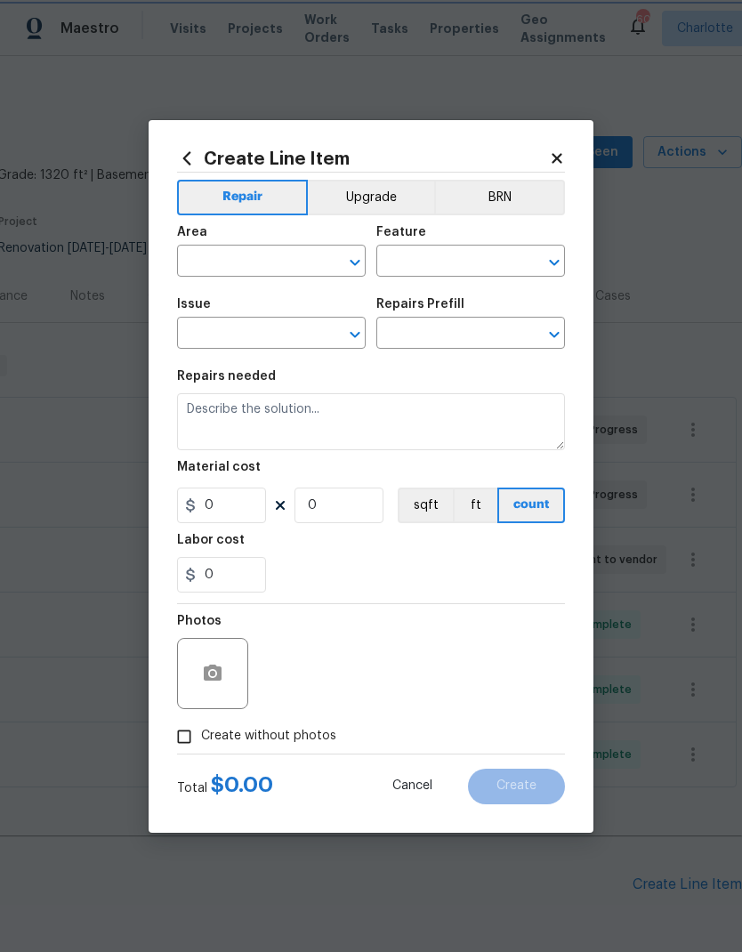
type input "Windows & Skylights"
type textarea "Remove, replace and reglaze the broken/damaged single pane of glass with a 1/8'…"
type input "1"
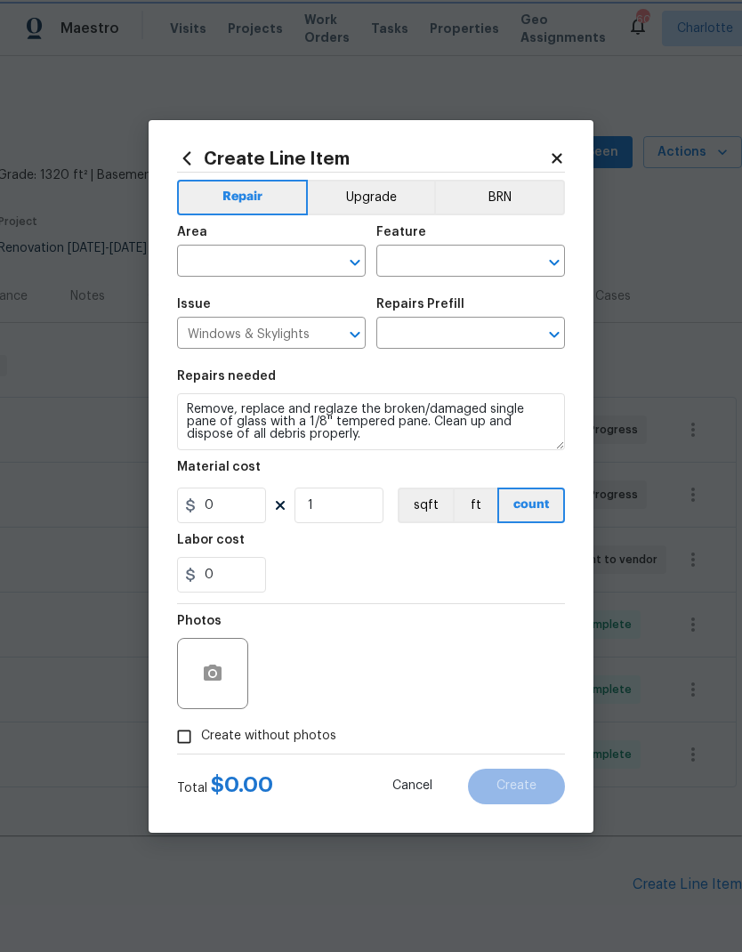
type input "Single Pane Replacement $23.42"
type input "23.42"
click at [562, 160] on icon at bounding box center [557, 158] width 16 height 16
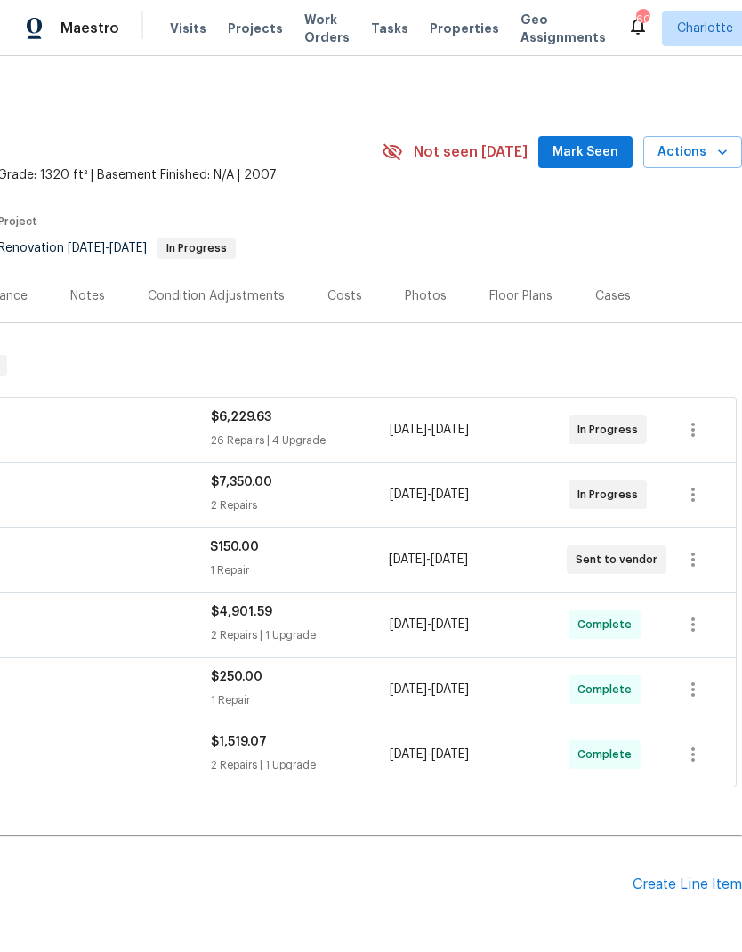
click at [700, 890] on div "Create Line Item" at bounding box center [687, 884] width 109 height 17
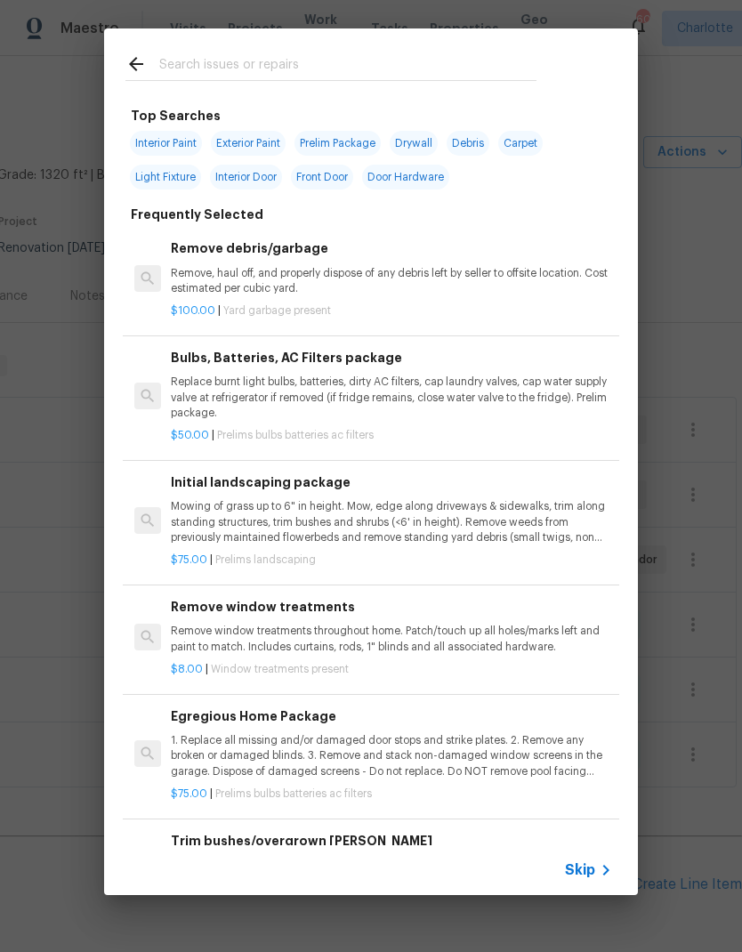
click at [356, 50] on div at bounding box center [331, 63] width 454 height 70
click at [225, 62] on input "text" at bounding box center [347, 66] width 377 height 27
type input "Glass"
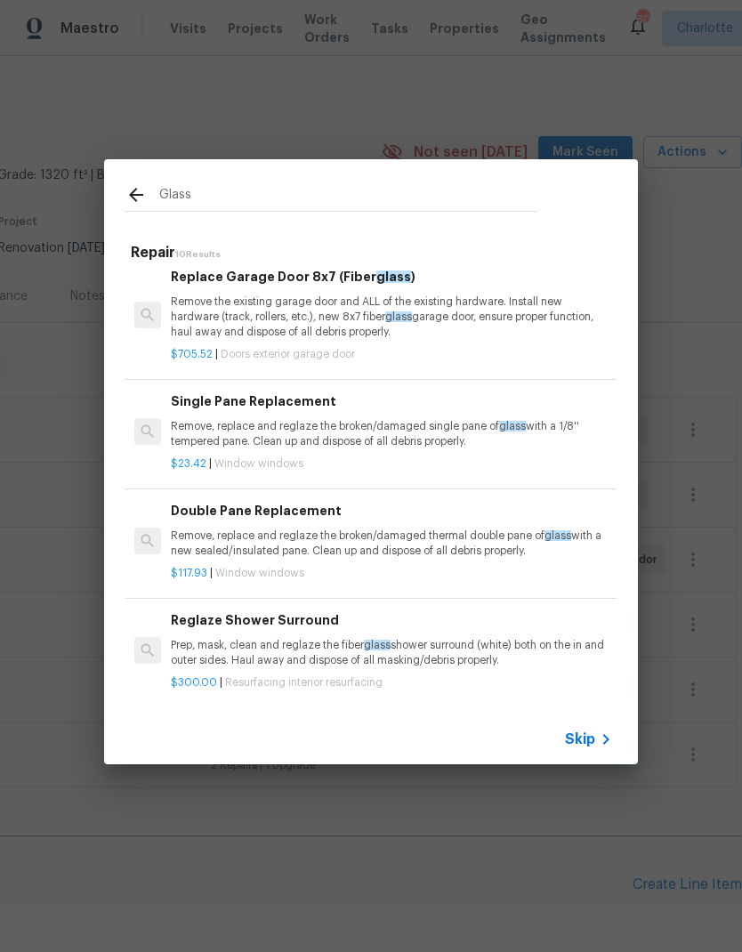
scroll to position [262, 1]
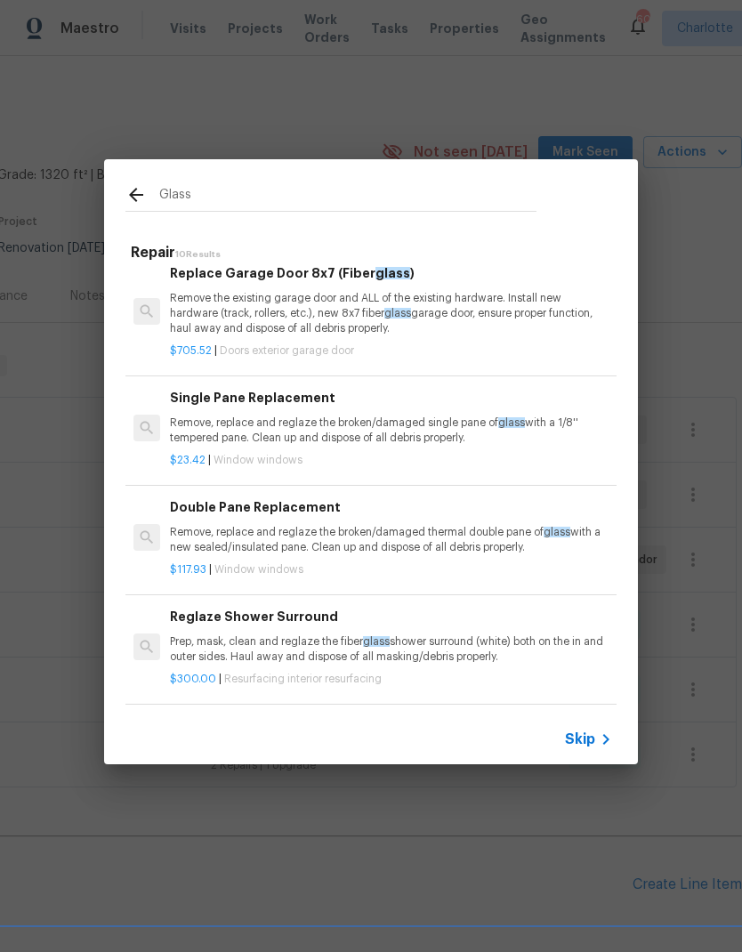
click at [451, 525] on p "Remove, replace and reglaze the broken/damaged thermal double pane of glass wit…" at bounding box center [390, 540] width 441 height 30
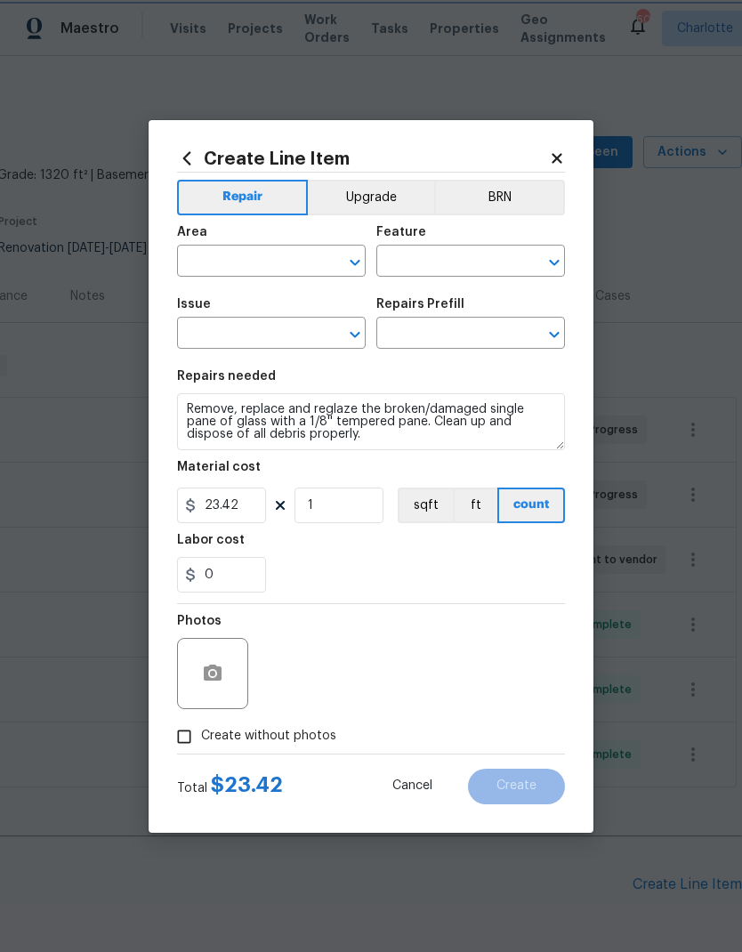
type input "Windows & Skylights"
type input "Double Pane Replacement $117.93"
type textarea "Remove, replace and reglaze the broken/damaged thermal double pane of glass wit…"
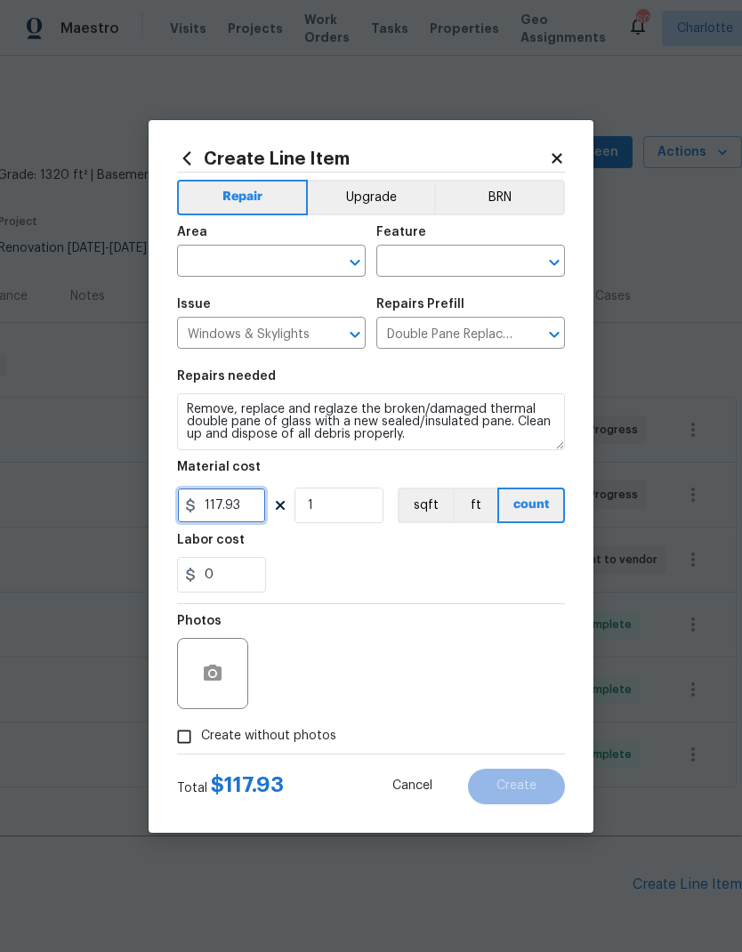
click at [222, 504] on input "117.93" at bounding box center [221, 506] width 89 height 36
click at [221, 504] on input "117.93" at bounding box center [221, 506] width 89 height 36
click at [209, 522] on input "117.93" at bounding box center [221, 506] width 89 height 36
click at [218, 531] on section "Repairs needed Remove, replace and reglaze the broken/damaged thermal double pa…" at bounding box center [371, 481] width 388 height 244
click at [231, 509] on input "117.93" at bounding box center [221, 506] width 89 height 36
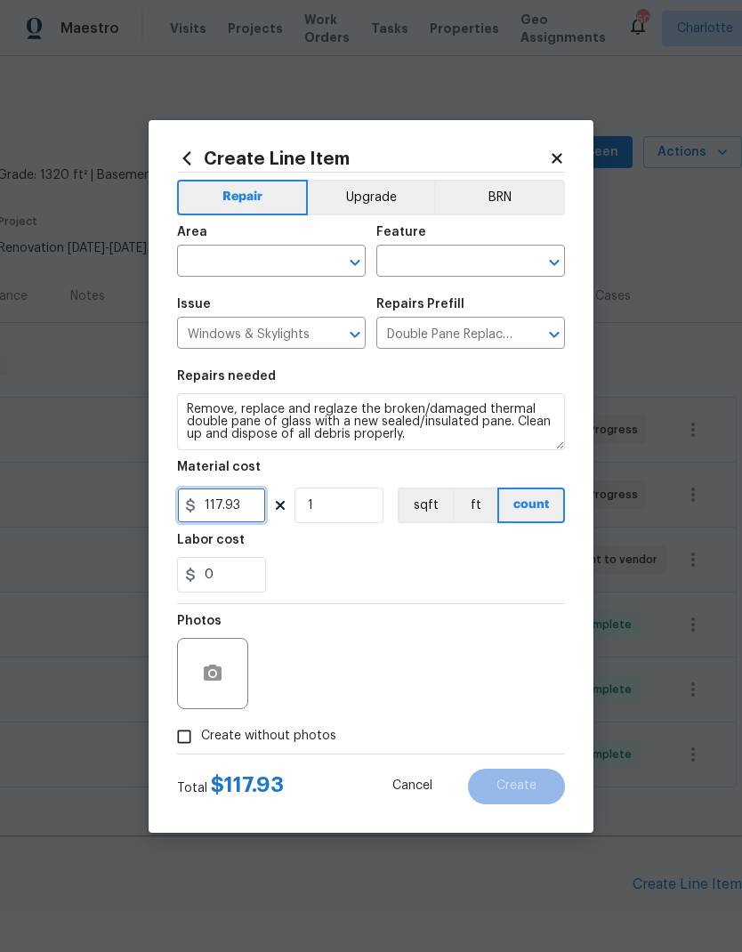
click at [231, 508] on input "117.93" at bounding box center [221, 506] width 89 height 36
click at [221, 499] on input "117.93" at bounding box center [221, 506] width 89 height 36
click at [215, 504] on input "117.93" at bounding box center [221, 506] width 89 height 36
click at [215, 503] on input "117.93" at bounding box center [221, 506] width 89 height 36
type input "500"
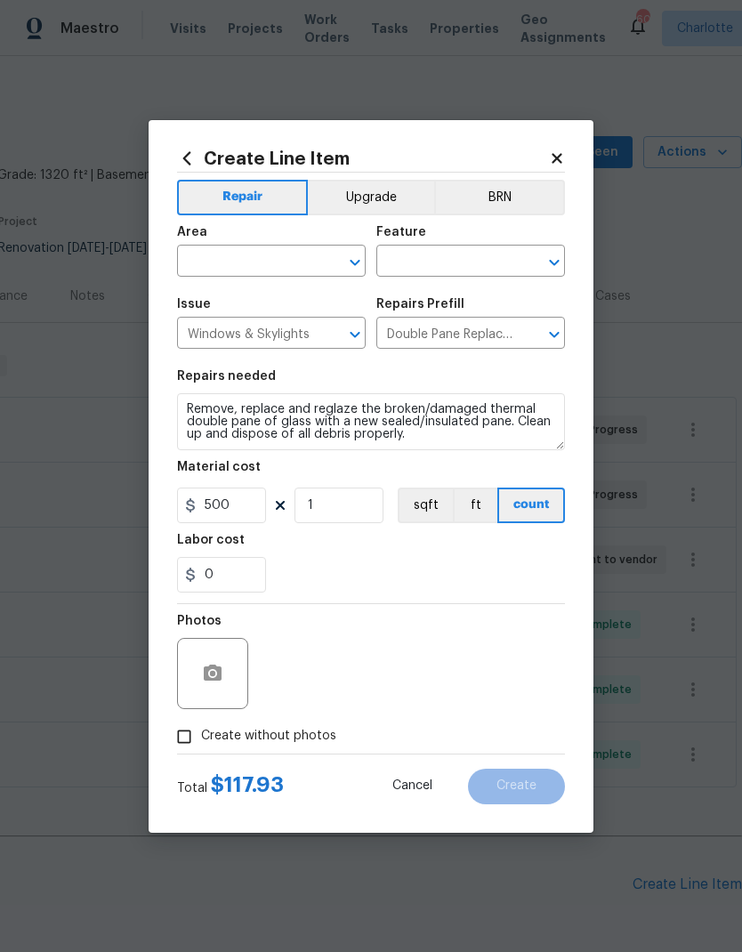
click at [468, 549] on div "Labor cost" at bounding box center [371, 545] width 388 height 23
click at [218, 657] on button "button" at bounding box center [212, 673] width 43 height 43
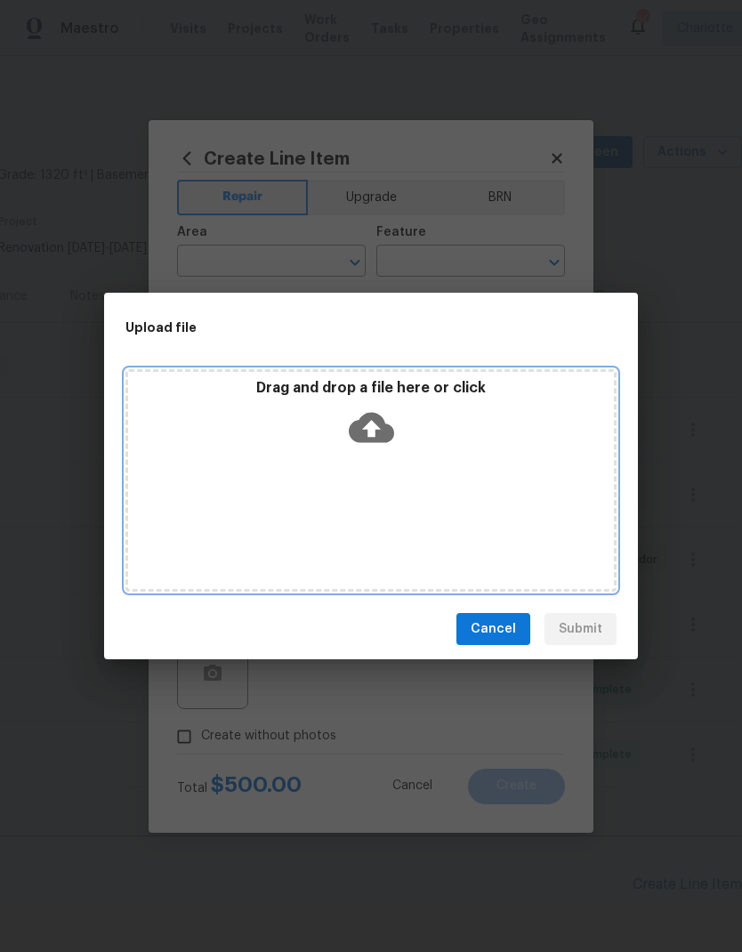
click at [371, 423] on icon at bounding box center [371, 427] width 45 height 45
